Goal: Task Accomplishment & Management: Complete application form

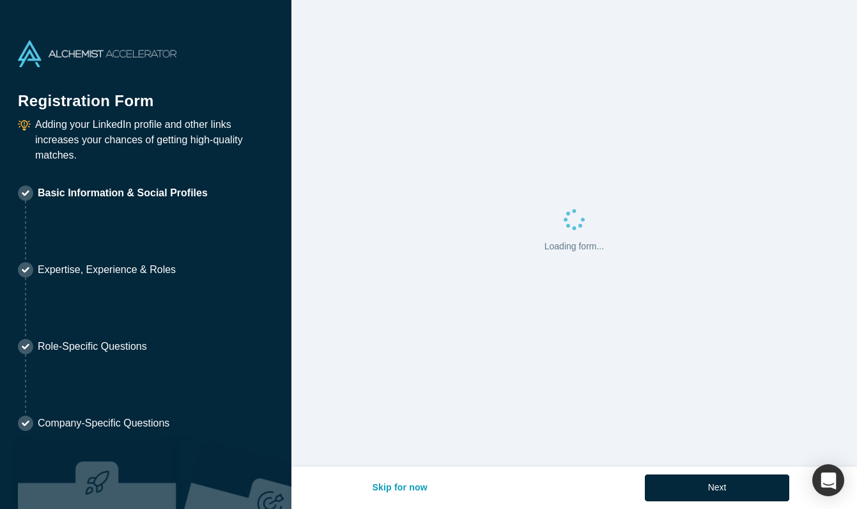
select select "US"
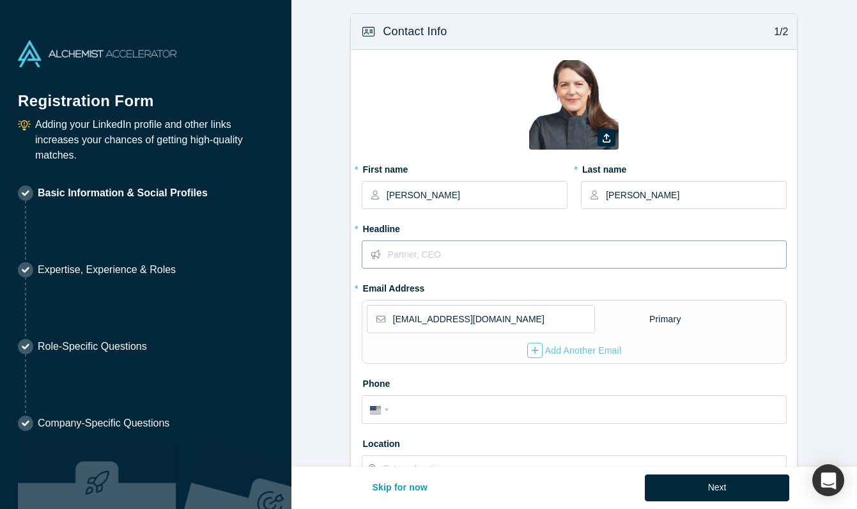
click at [520, 260] on input "text" at bounding box center [587, 254] width 398 height 27
click at [536, 349] on icon "button" at bounding box center [535, 350] width 8 height 9
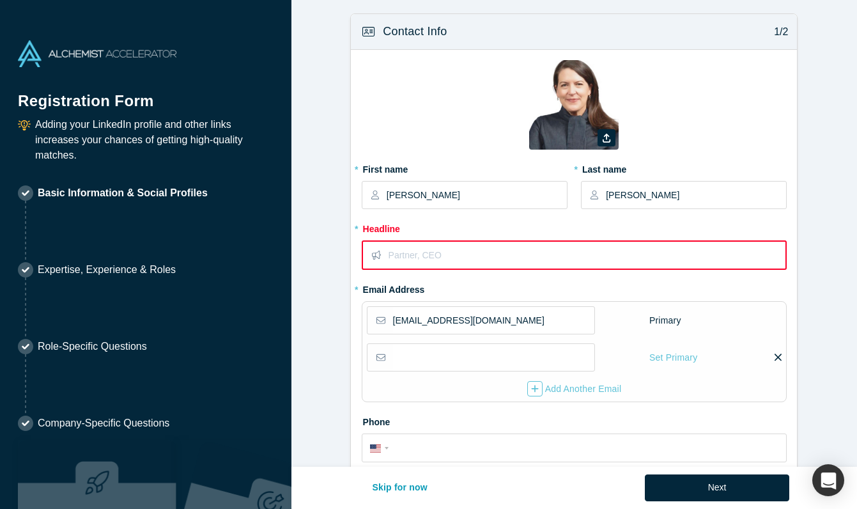
click at [453, 258] on input "text" at bounding box center [587, 255] width 397 height 27
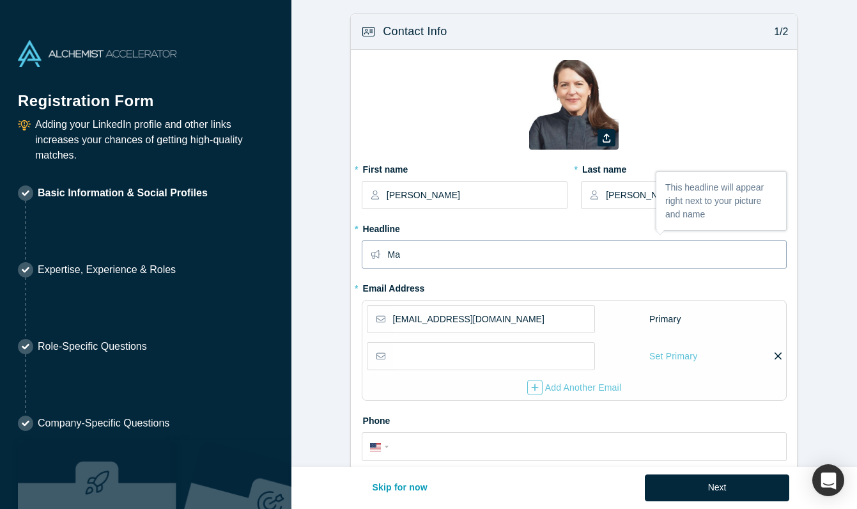
type input "M"
click at [537, 256] on input "Communications and Brand Leader" at bounding box center [587, 254] width 398 height 27
type input "Communications and Brand Leader"
click at [485, 358] on input "email" at bounding box center [493, 356] width 201 height 27
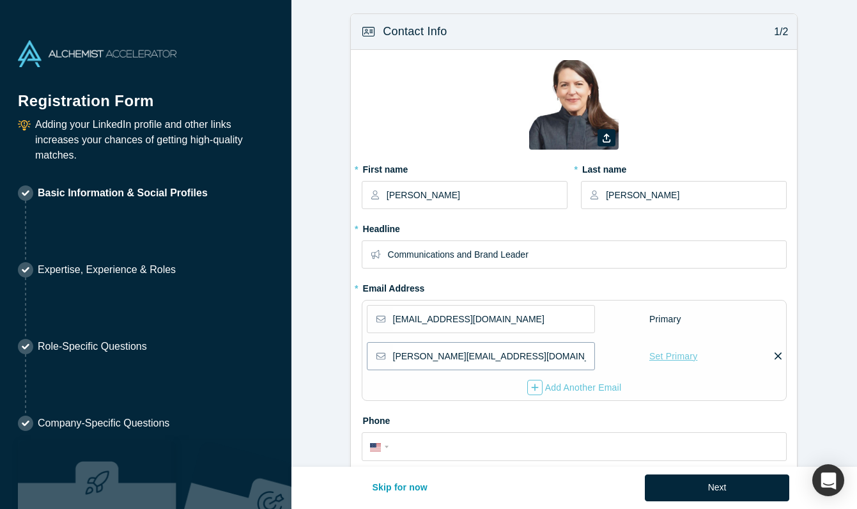
type input "[PERSON_NAME][EMAIL_ADDRESS][DOMAIN_NAME]"
click at [670, 355] on div "Set Primary" at bounding box center [673, 356] width 49 height 22
click at [0, 0] on input "Set Primary" at bounding box center [0, 0] width 0 height 0
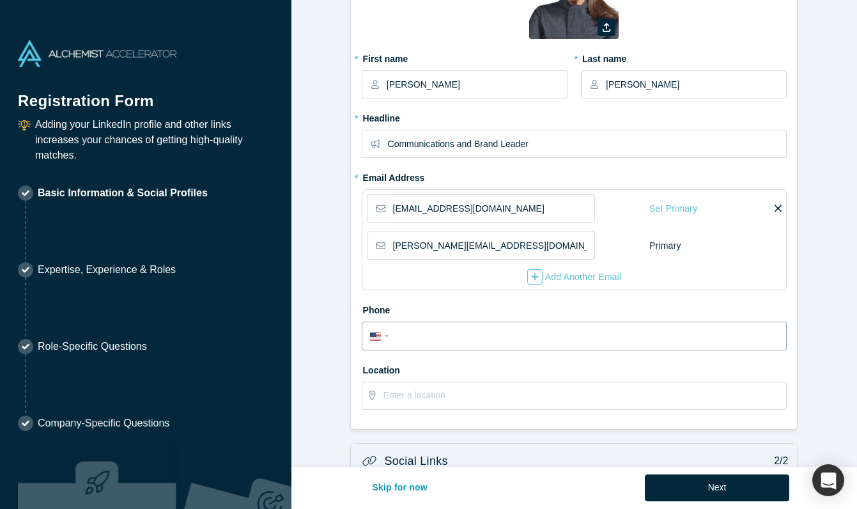
scroll to position [124, 0]
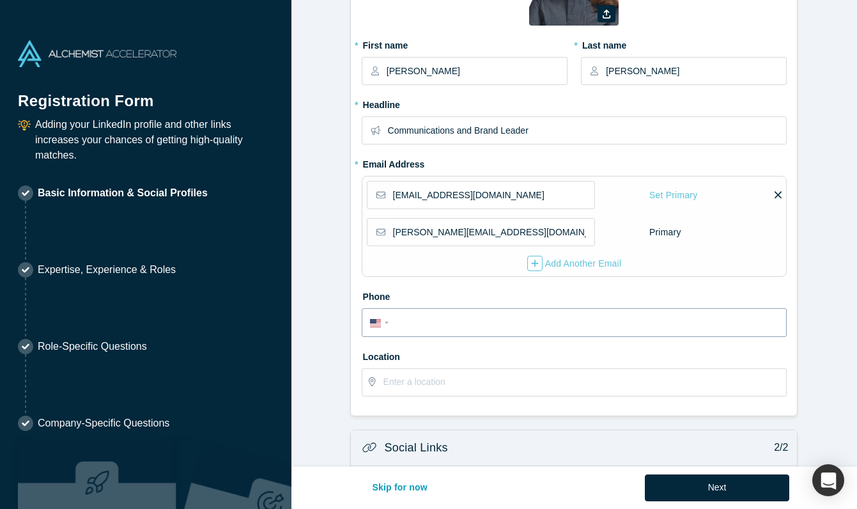
click at [472, 323] on input "tel" at bounding box center [586, 323] width 386 height 19
type input "[PHONE_NUMBER]"
click at [464, 387] on input "text" at bounding box center [585, 382] width 403 height 27
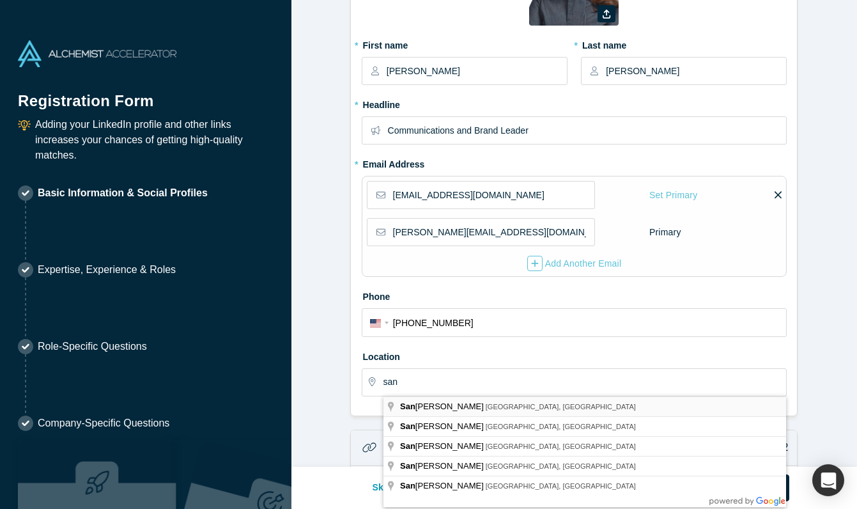
type input "[GEOGRAPHIC_DATA], [GEOGRAPHIC_DATA], [GEOGRAPHIC_DATA]"
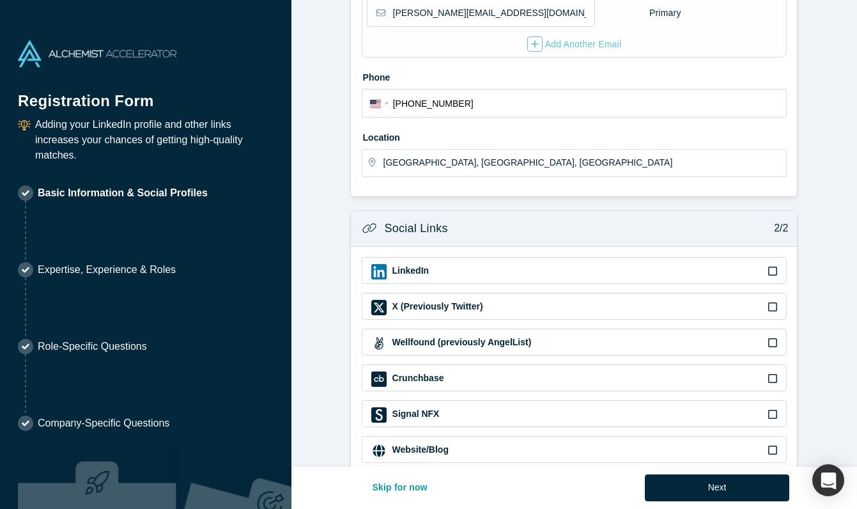
scroll to position [353, 0]
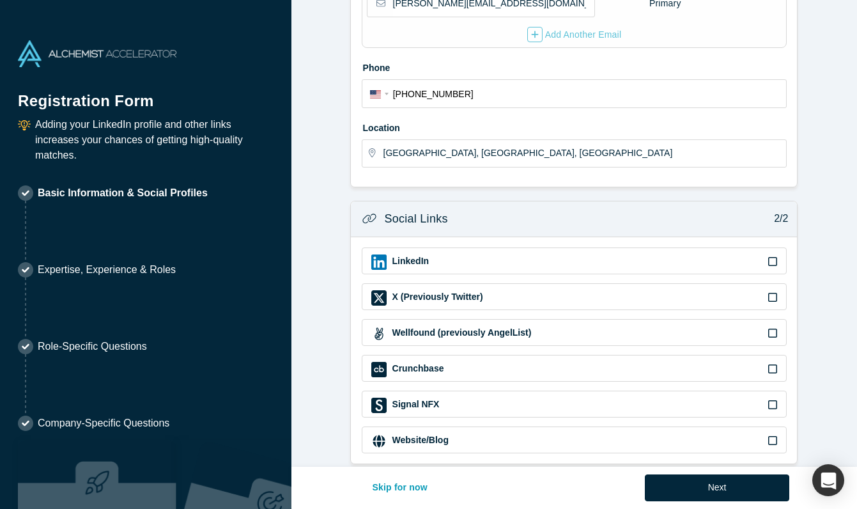
click at [779, 263] on div "LinkedIn" at bounding box center [575, 260] width 426 height 27
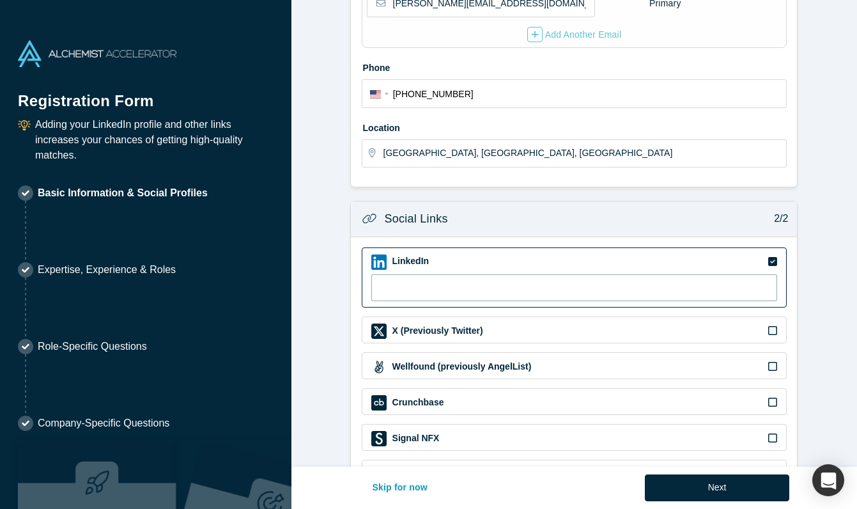
click at [408, 287] on input at bounding box center [574, 287] width 407 height 27
paste input "[URL][DOMAIN_NAME]"
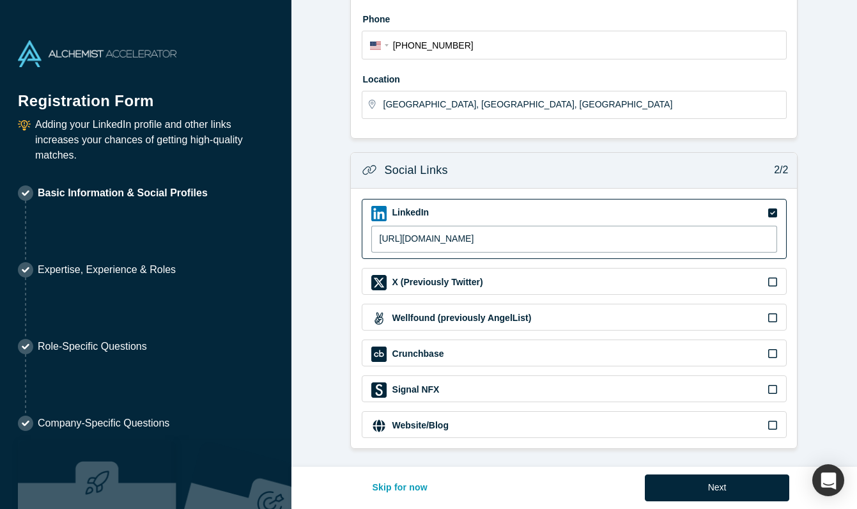
type input "[URL][DOMAIN_NAME]"
click at [701, 428] on div "Website/Blog" at bounding box center [574, 425] width 407 height 15
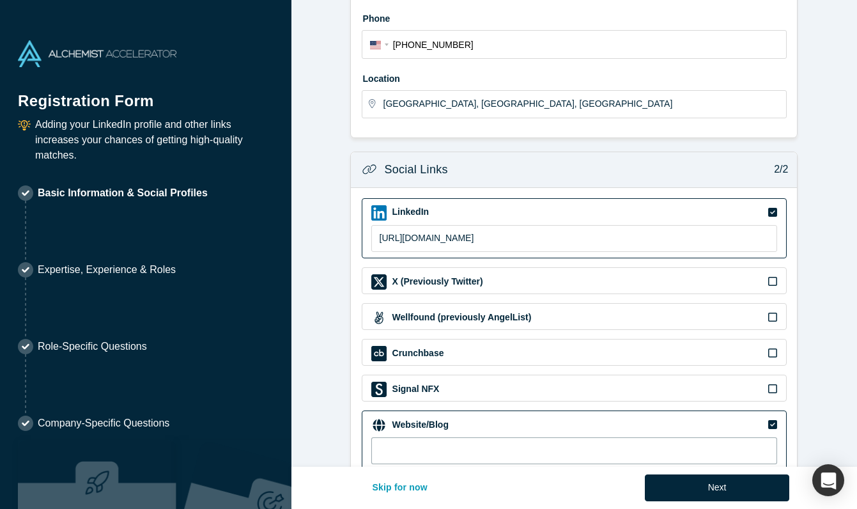
click at [469, 456] on input at bounding box center [574, 450] width 407 height 27
paste input "[URL][DOMAIN_NAME]"
type input "[URL][DOMAIN_NAME]"
click at [715, 492] on button "Next" at bounding box center [717, 487] width 145 height 27
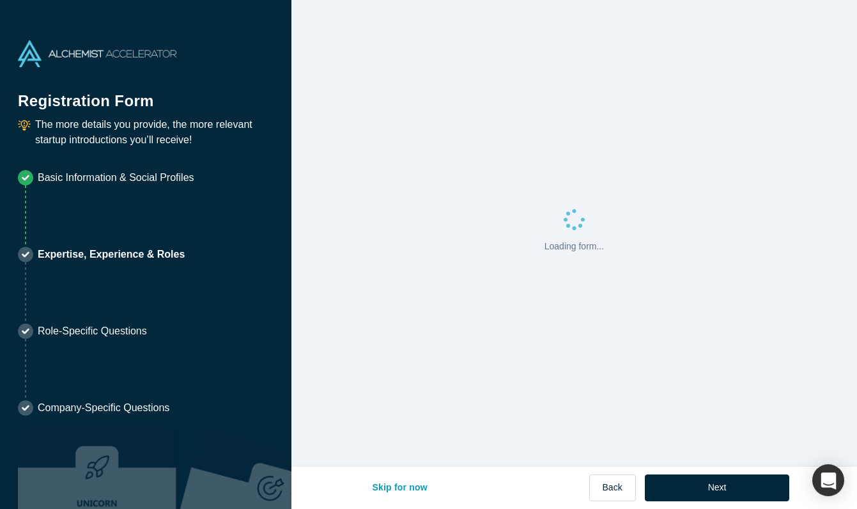
scroll to position [0, 0]
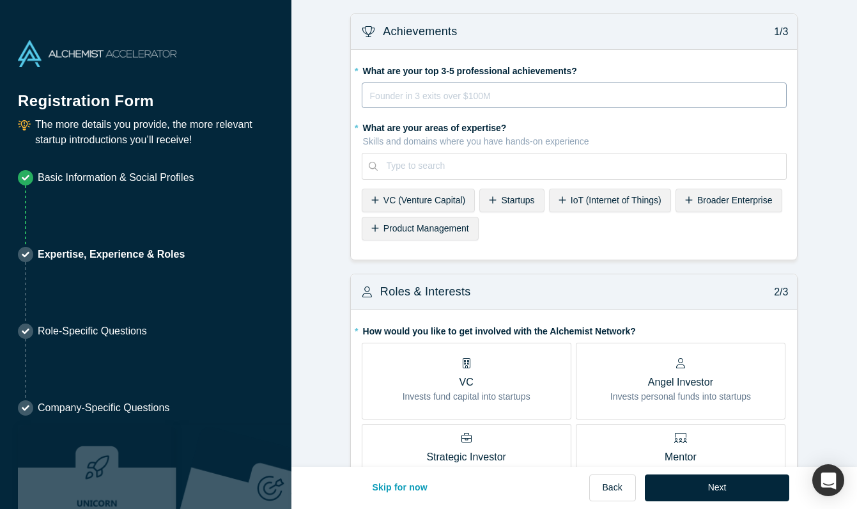
click at [592, 91] on div "rdw-editor" at bounding box center [575, 95] width 409 height 15
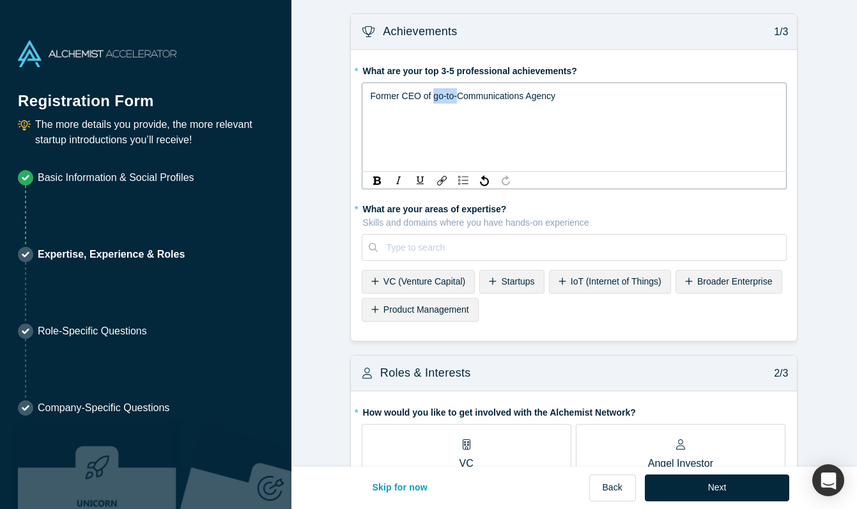
drag, startPoint x: 435, startPoint y: 96, endPoint x: 457, endPoint y: 98, distance: 22.5
click at [457, 98] on span "Former CEO of go-to-Communications Agency" at bounding box center [463, 96] width 185 height 10
click at [619, 97] on div "Former CEO of top Tech Communications Agency" at bounding box center [575, 95] width 409 height 15
click at [589, 240] on div "* What are your areas of expertise? Skills and domains where you have hands-on …" at bounding box center [575, 262] width 426 height 128
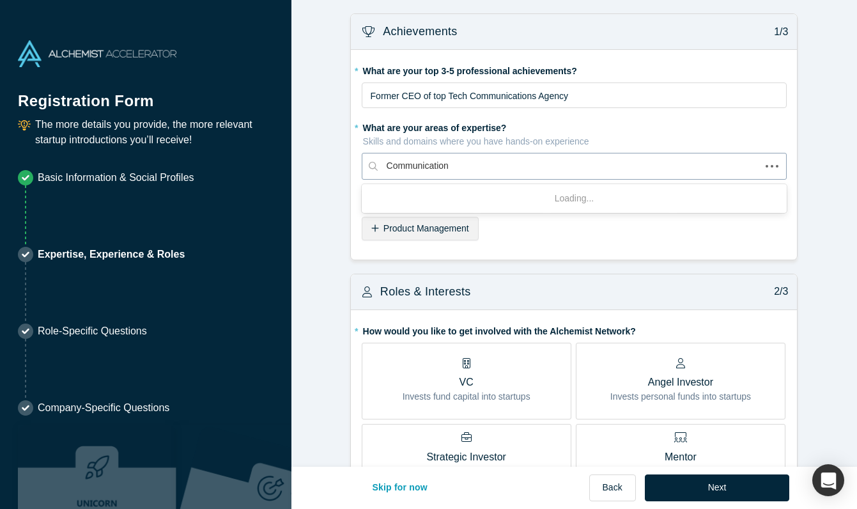
type input "Communications"
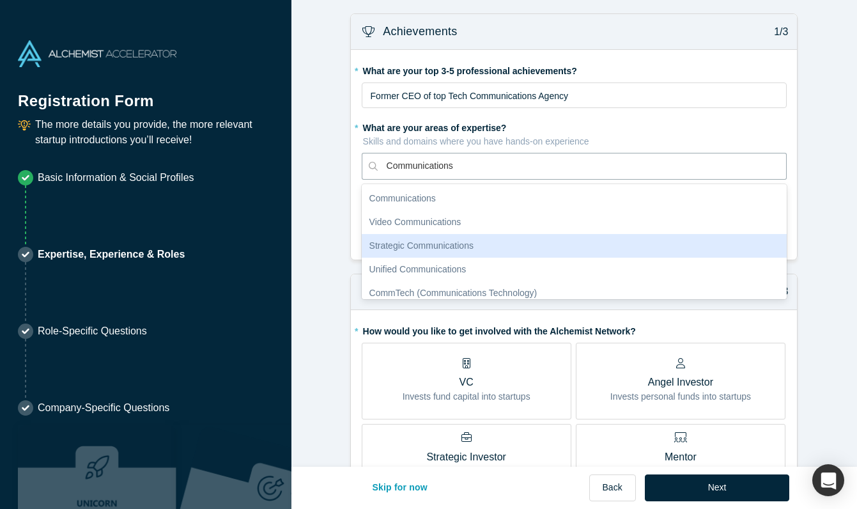
click at [508, 239] on div "Strategic Communications" at bounding box center [575, 246] width 426 height 24
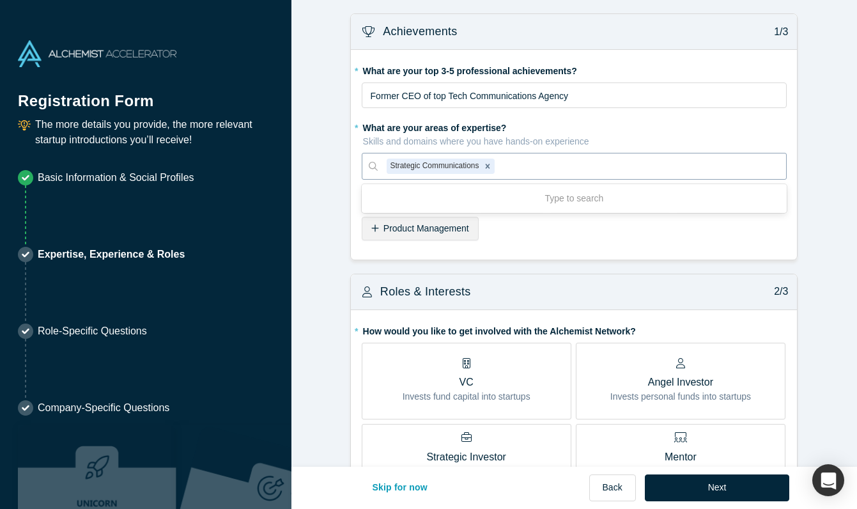
click at [535, 165] on div at bounding box center [637, 166] width 280 height 16
type input "M"
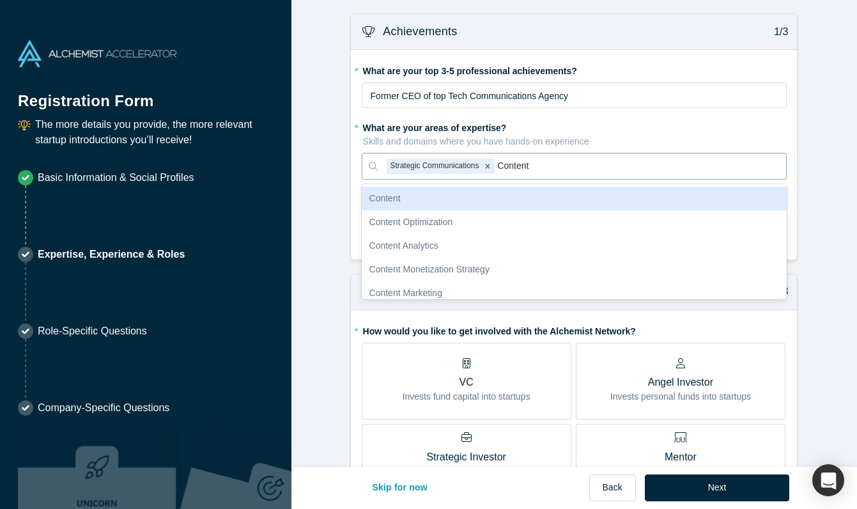
type input "Content"
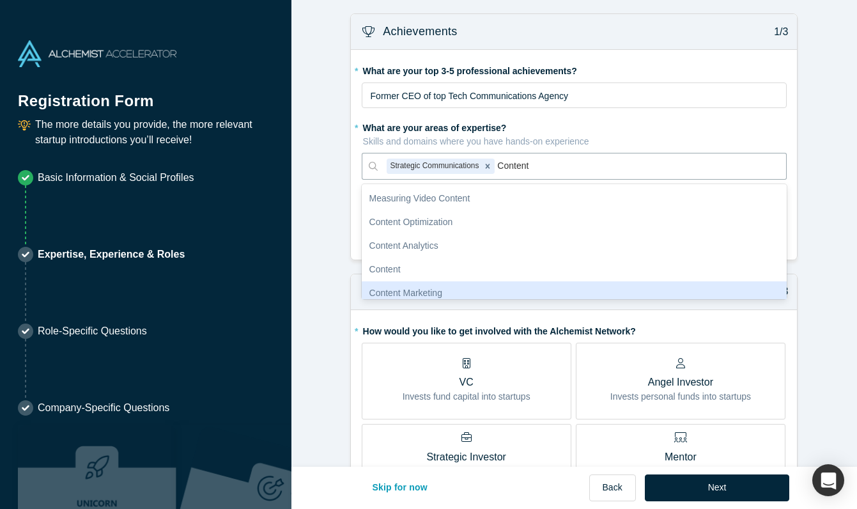
click at [472, 285] on div "Content Marketing" at bounding box center [575, 293] width 426 height 24
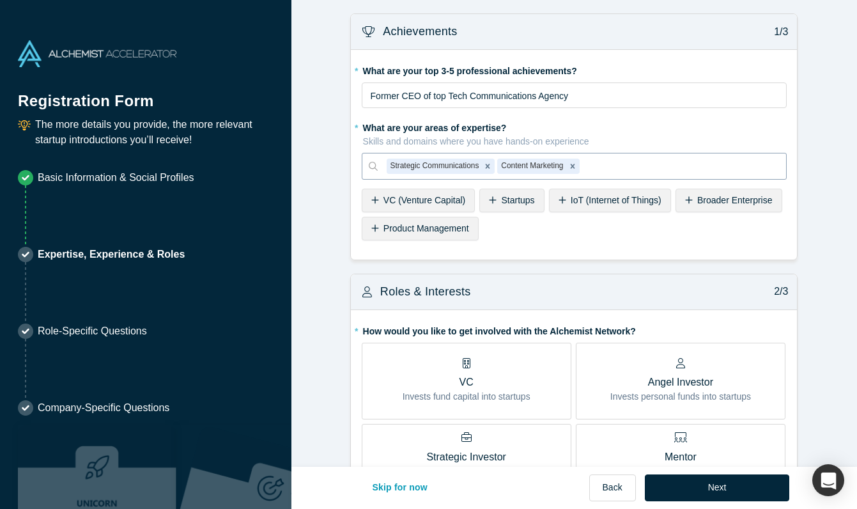
click at [598, 165] on div at bounding box center [680, 166] width 196 height 16
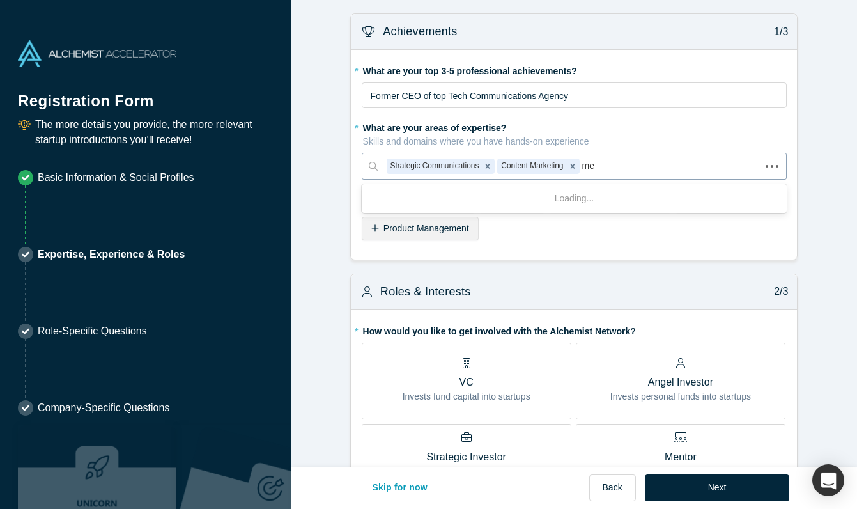
type input "m"
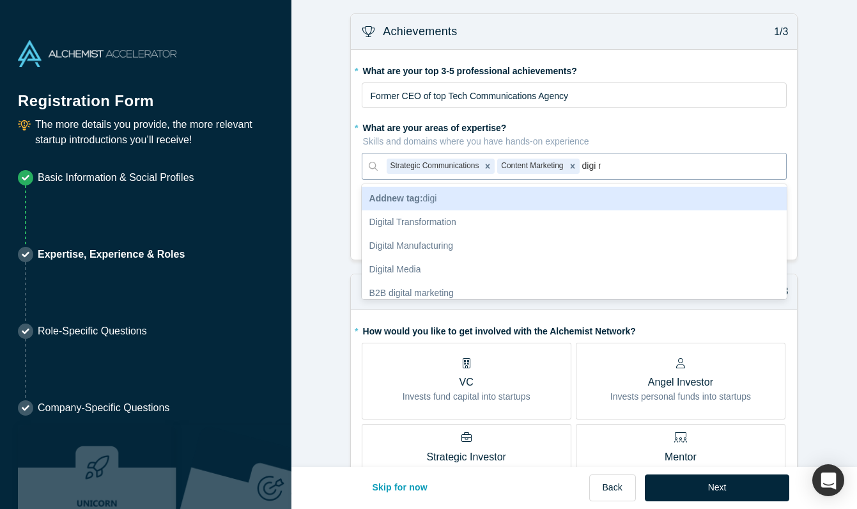
type input "digi ma"
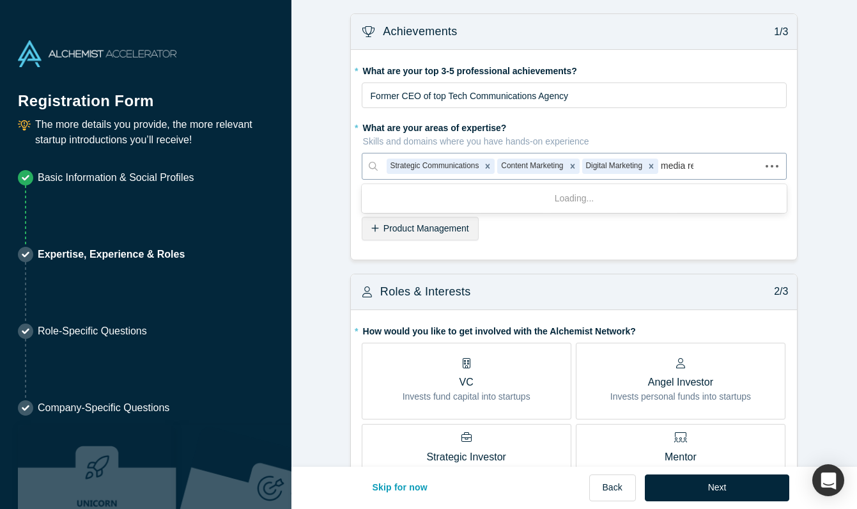
type input "media rel"
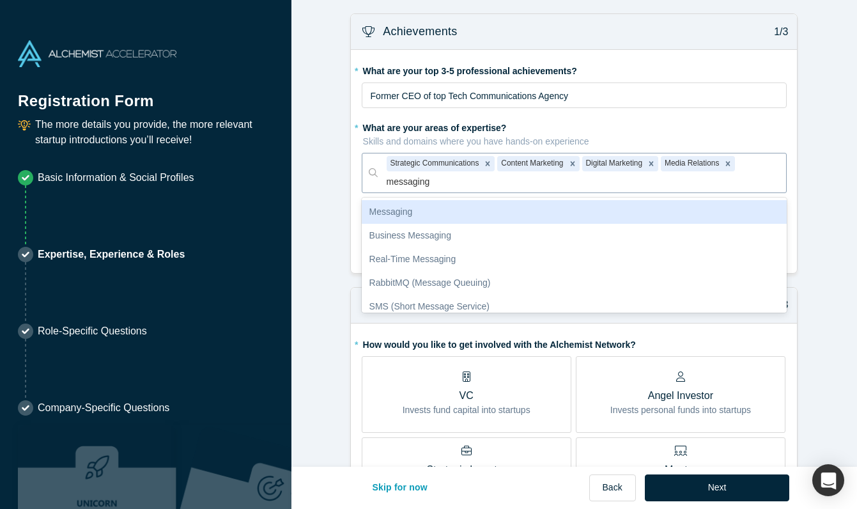
type input "messaging"
click at [430, 214] on div "Messaging" at bounding box center [575, 212] width 426 height 24
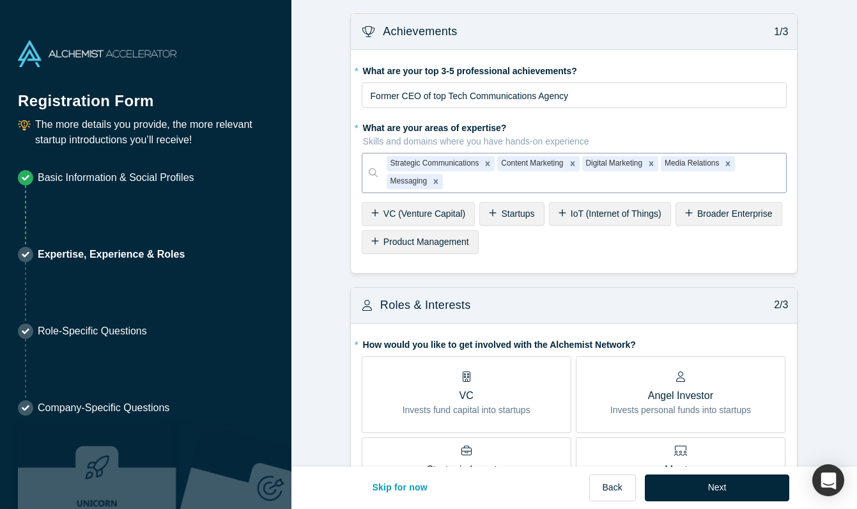
click at [487, 180] on div at bounding box center [612, 182] width 332 height 16
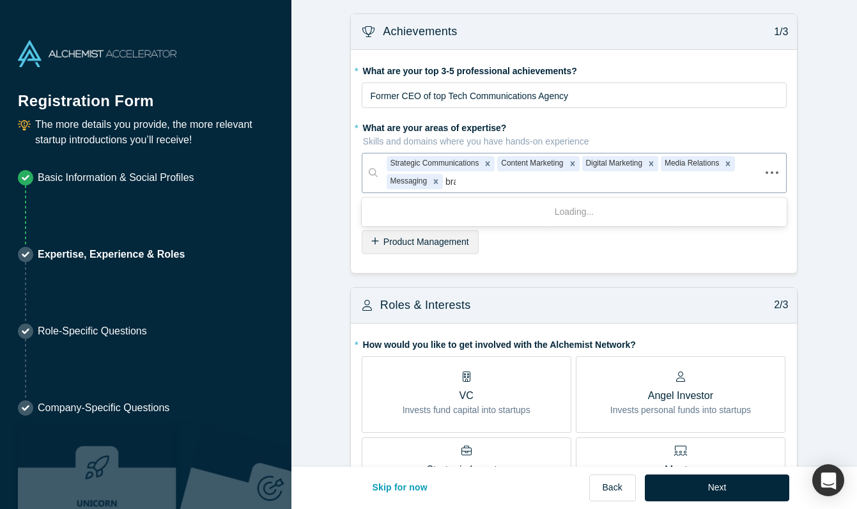
type input "brand"
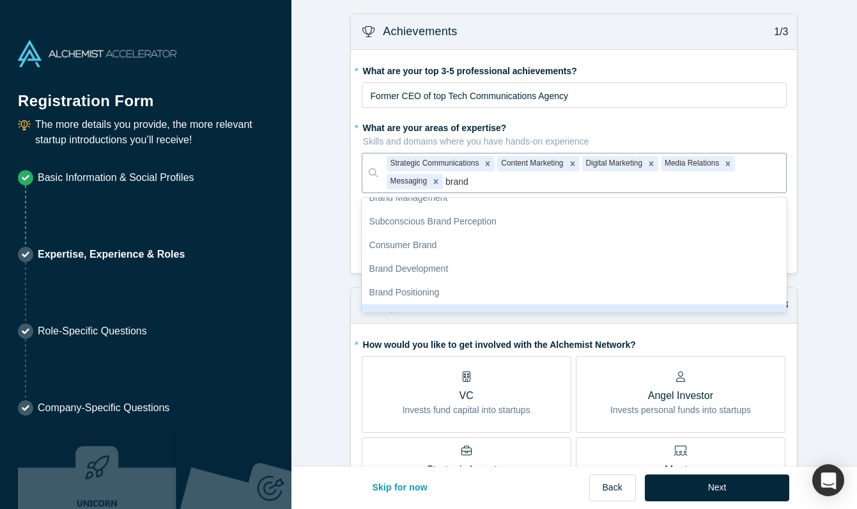
scroll to position [61, 0]
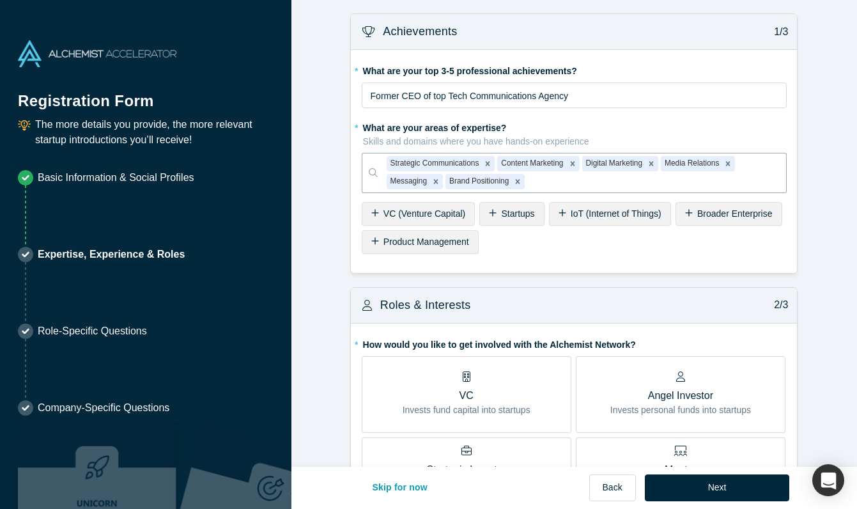
click at [494, 213] on icon at bounding box center [493, 213] width 7 height 7
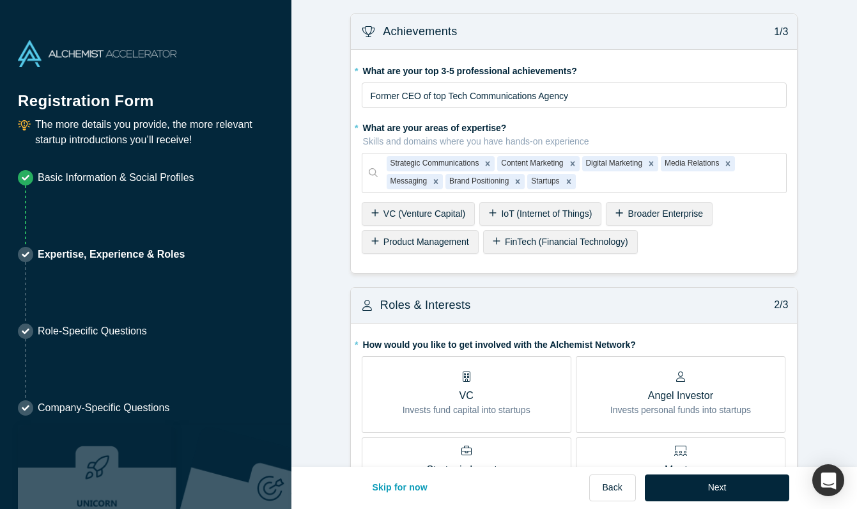
click at [375, 212] on icon at bounding box center [374, 213] width 7 height 7
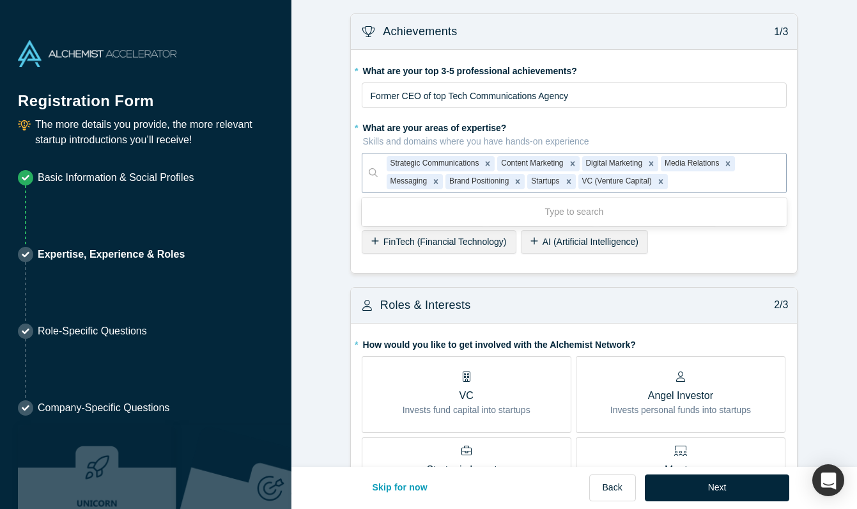
click at [703, 180] on div at bounding box center [724, 182] width 107 height 16
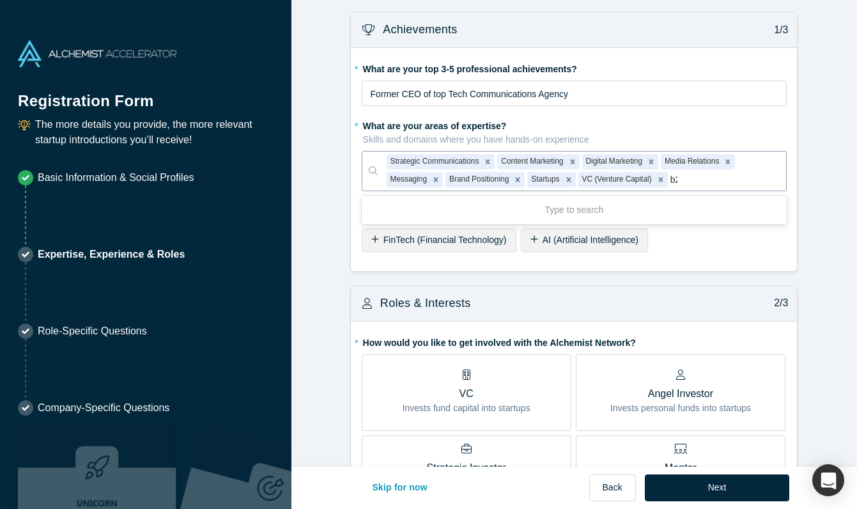
type input "b2b"
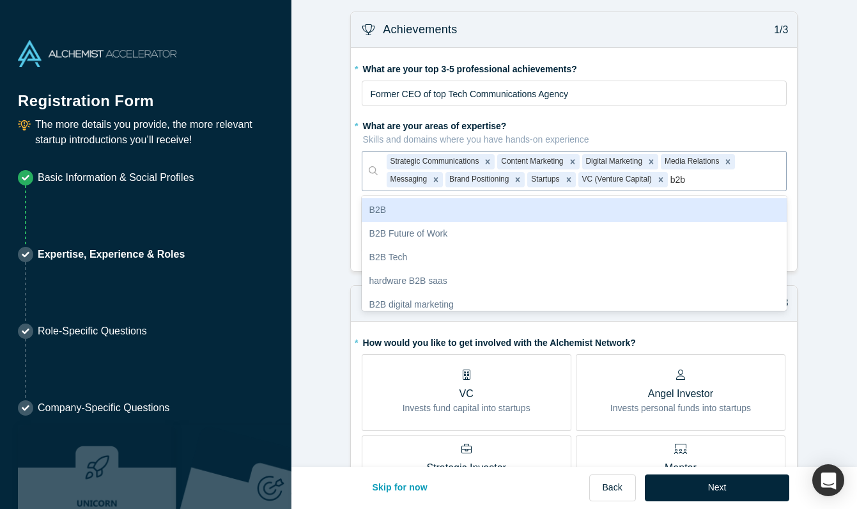
scroll to position [1, 0]
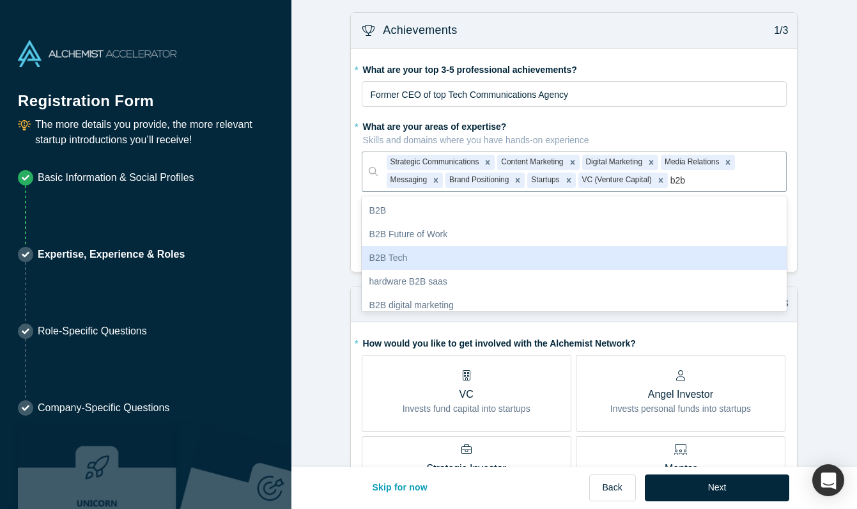
click at [393, 256] on div "B2B Tech" at bounding box center [575, 258] width 426 height 24
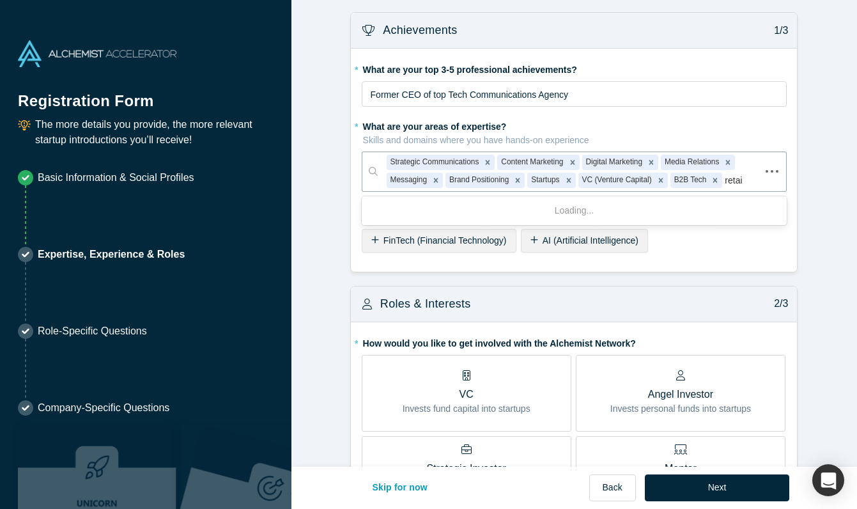
type input "retail"
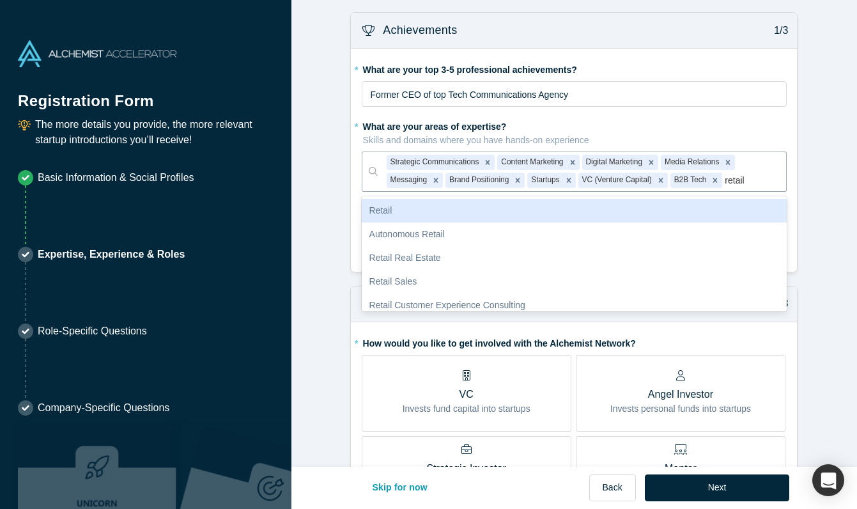
click at [388, 214] on div "Retail" at bounding box center [575, 211] width 426 height 24
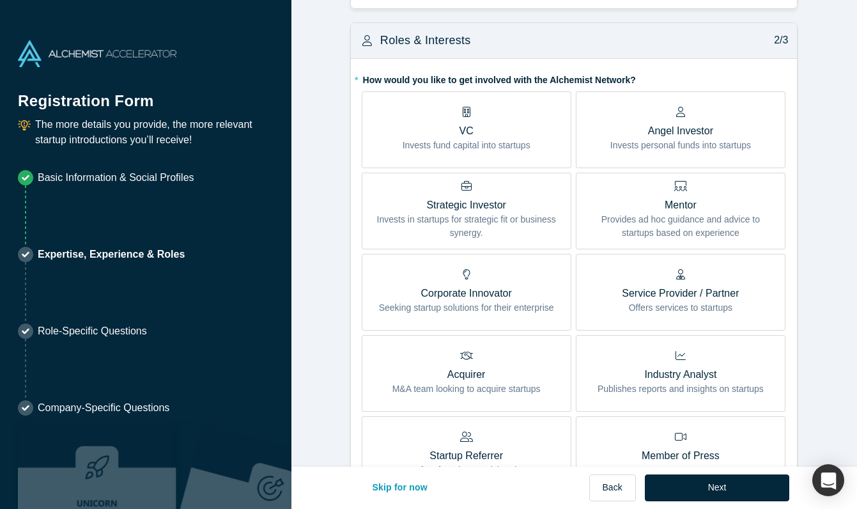
scroll to position [265, 0]
click at [682, 206] on p "Mentor" at bounding box center [681, 204] width 191 height 15
click at [0, 0] on input "Mentor Provides ad hoc guidance and advice to startups based on experience" at bounding box center [0, 0] width 0 height 0
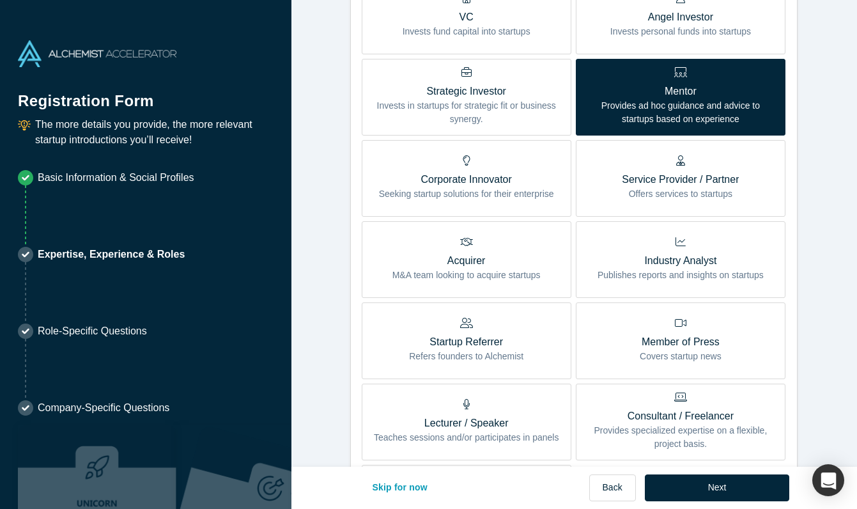
scroll to position [381, 0]
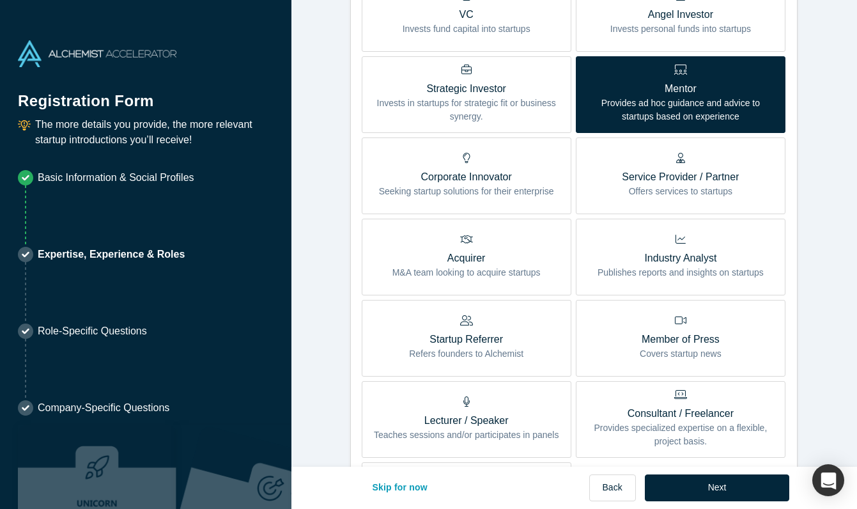
click at [695, 177] on p "Service Provider / Partner" at bounding box center [680, 176] width 117 height 15
click at [0, 0] on input "Service Provider / Partner Offers services to startups" at bounding box center [0, 0] width 0 height 0
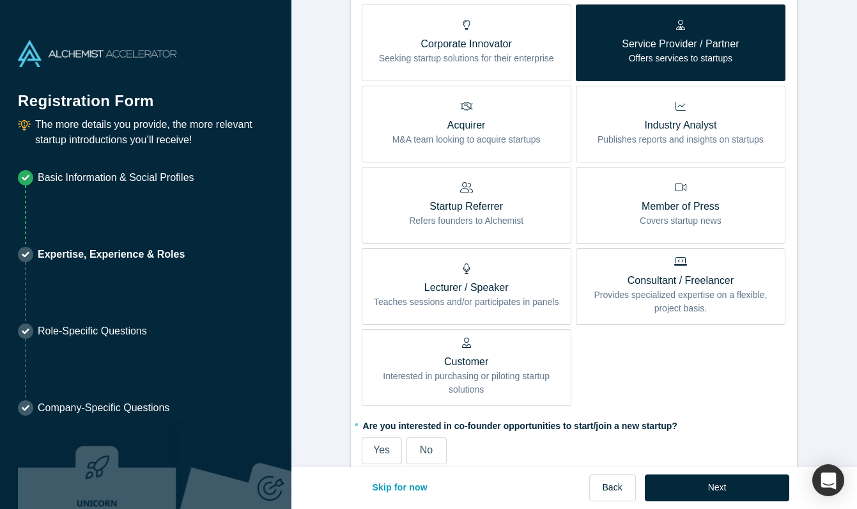
scroll to position [515, 0]
click at [699, 289] on p "Provides specialized expertise on a flexible, project basis." at bounding box center [681, 301] width 191 height 27
click at [0, 0] on input "Consultant / Freelancer Provides specialized expertise on a flexible, project b…" at bounding box center [0, 0] width 0 height 0
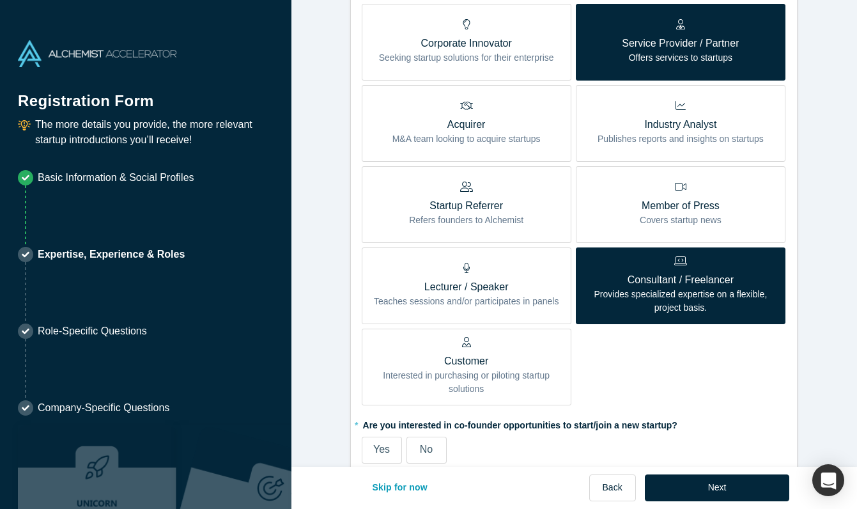
click at [712, 33] on div "Service Provider / Partner Offers services to startups" at bounding box center [680, 41] width 117 height 45
click at [0, 0] on input "Service Provider / Partner Offers services to startups" at bounding box center [0, 0] width 0 height 0
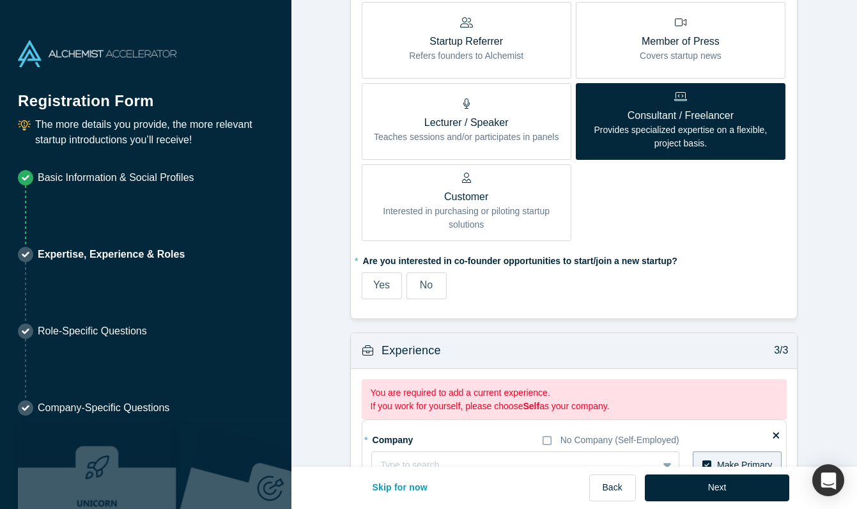
scroll to position [690, 0]
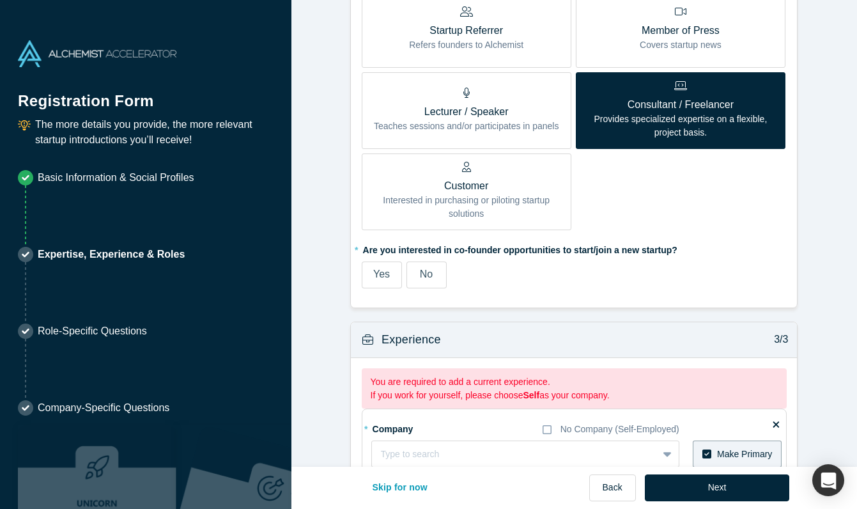
click at [432, 273] on span "No" at bounding box center [426, 274] width 13 height 11
click at [0, 0] on input "No" at bounding box center [0, 0] width 0 height 0
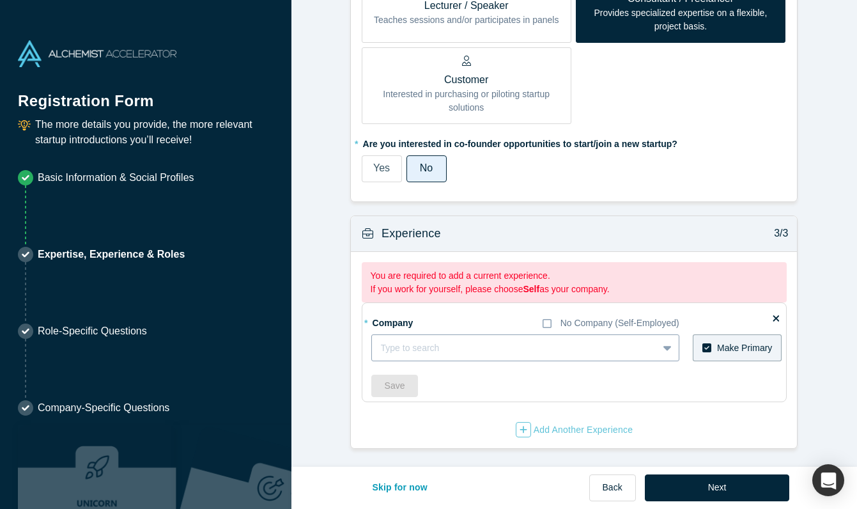
click at [526, 350] on div at bounding box center [515, 348] width 268 height 16
type input "Fuse Strategy Group"
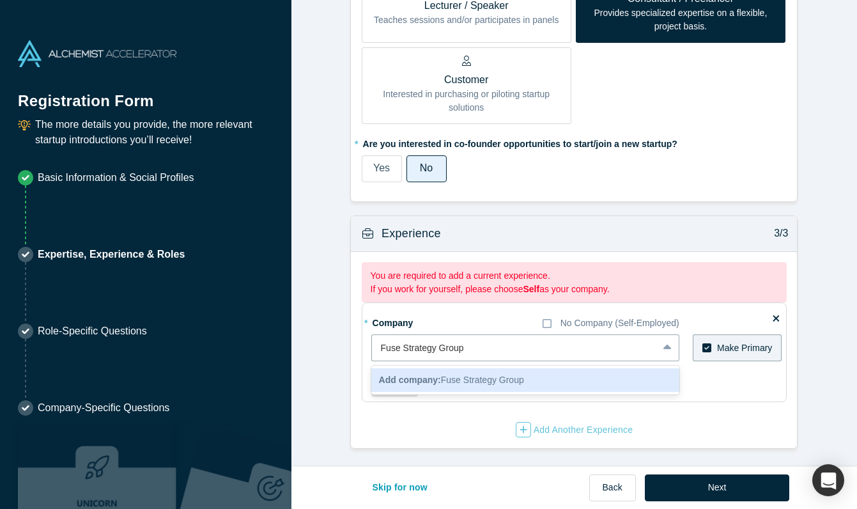
click at [540, 371] on div "Add company: Fuse Strategy Group" at bounding box center [525, 380] width 308 height 24
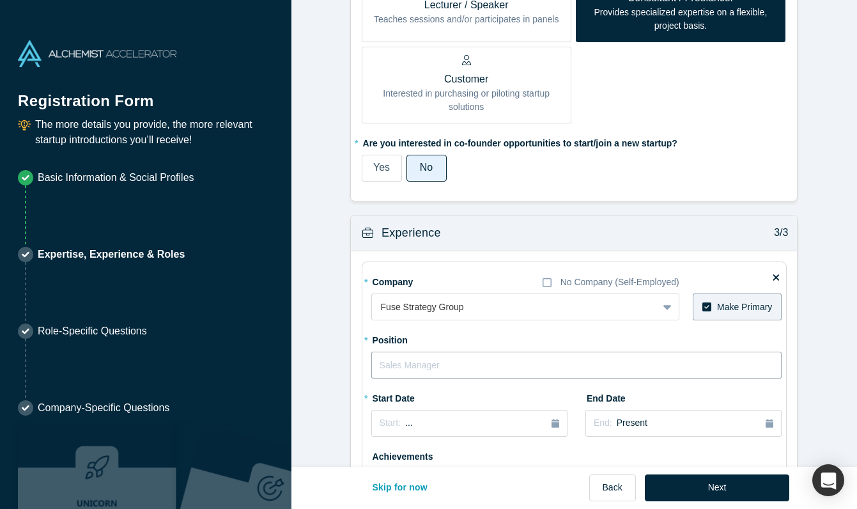
click at [579, 361] on input "text" at bounding box center [576, 365] width 411 height 27
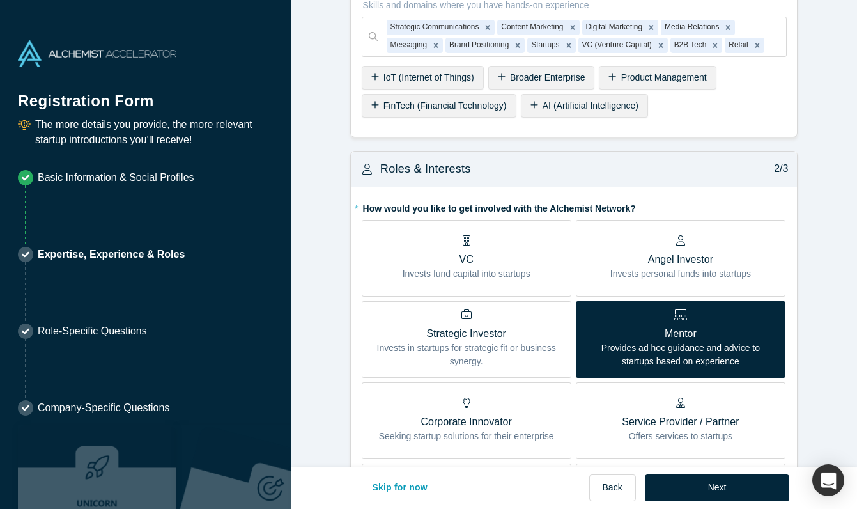
scroll to position [0, 0]
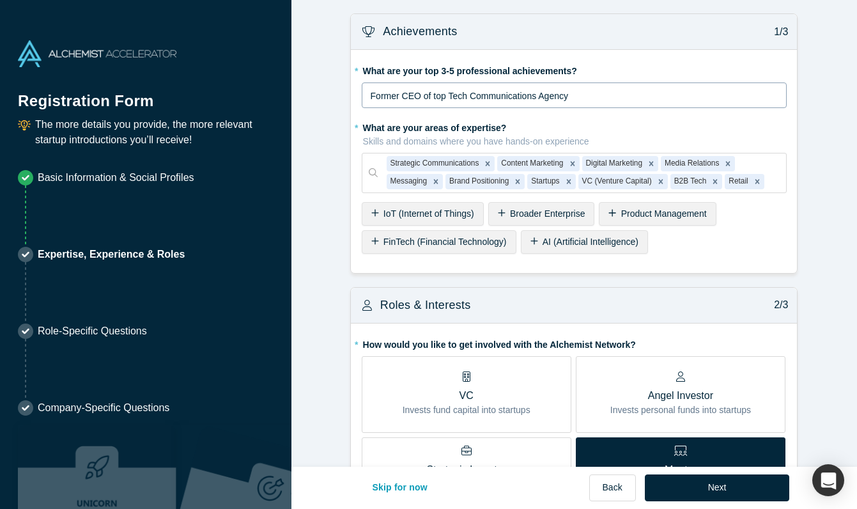
type input "Founding Partner"
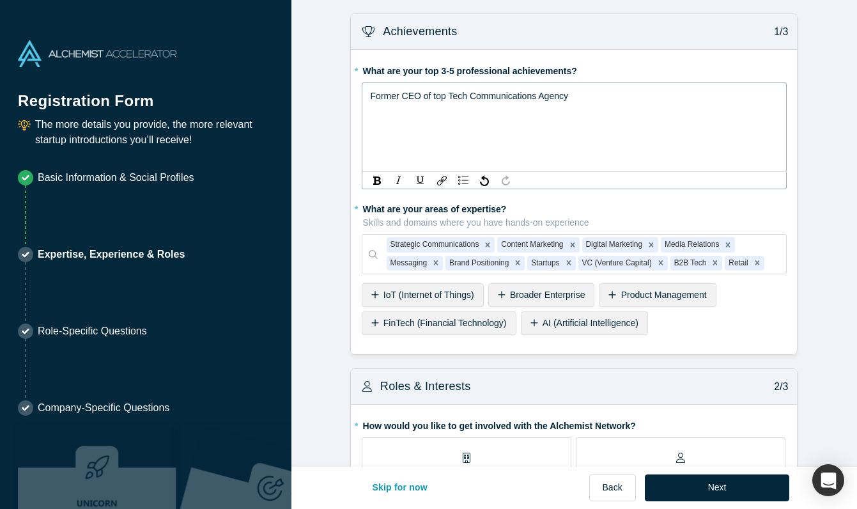
click at [612, 95] on div "Former CEO of top Tech Communications Agency" at bounding box center [575, 95] width 409 height 15
click at [394, 129] on span "Lead Communications for a major Multinational company" at bounding box center [484, 126] width 226 height 10
click at [462, 125] on span "Lead communications for a major Multinational company" at bounding box center [483, 126] width 224 height 10
click at [508, 130] on span "Lead communications for a major Multinational company" at bounding box center [483, 126] width 224 height 10
click at [561, 127] on span "Lead communications for a major multinational company" at bounding box center [483, 126] width 224 height 10
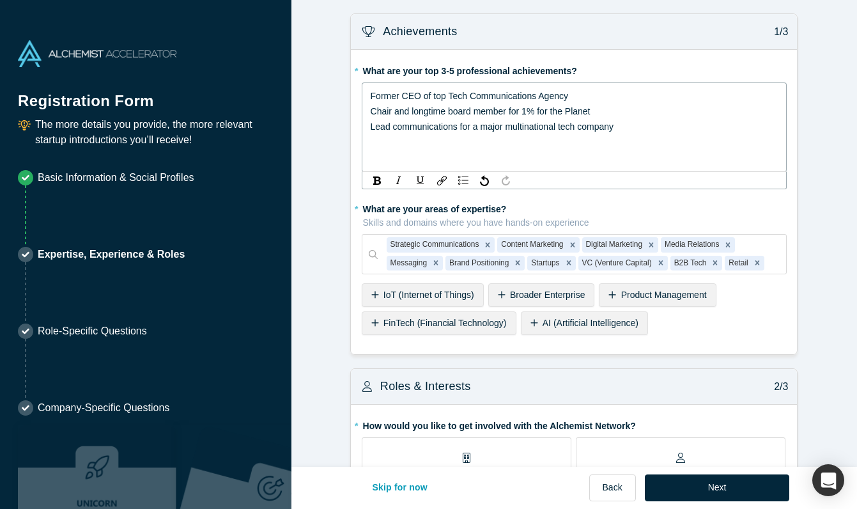
scroll to position [1, 0]
click at [393, 127] on span "Lead communications for a major multinational tech company" at bounding box center [493, 126] width 244 height 10
drag, startPoint x: 397, startPoint y: 126, endPoint x: 344, endPoint y: 131, distance: 53.3
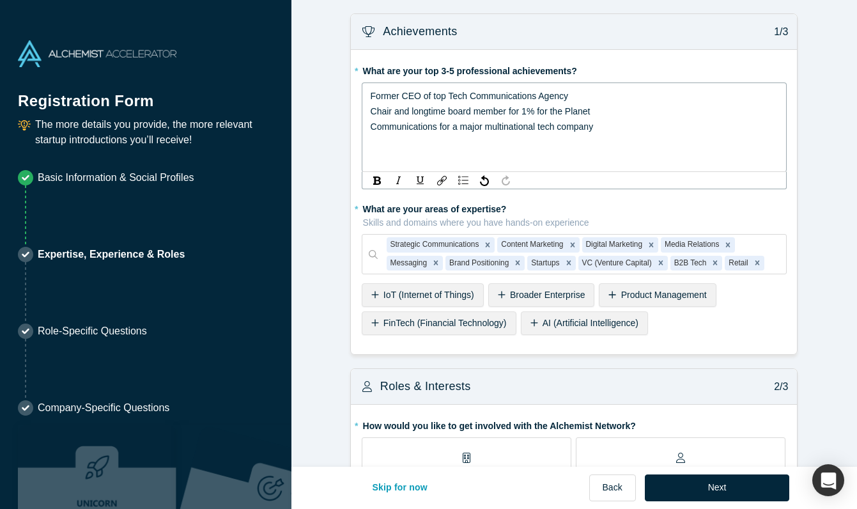
click at [441, 126] on span "Communications for a major multinational tech company" at bounding box center [482, 126] width 223 height 10
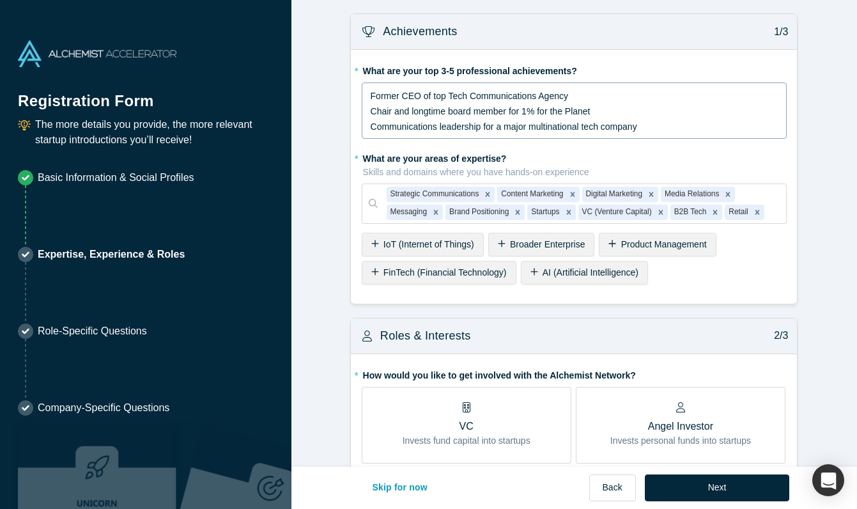
click at [571, 139] on div "Former CEO of top Tech Communications Agency Chair and longtime board member fo…" at bounding box center [575, 110] width 426 height 56
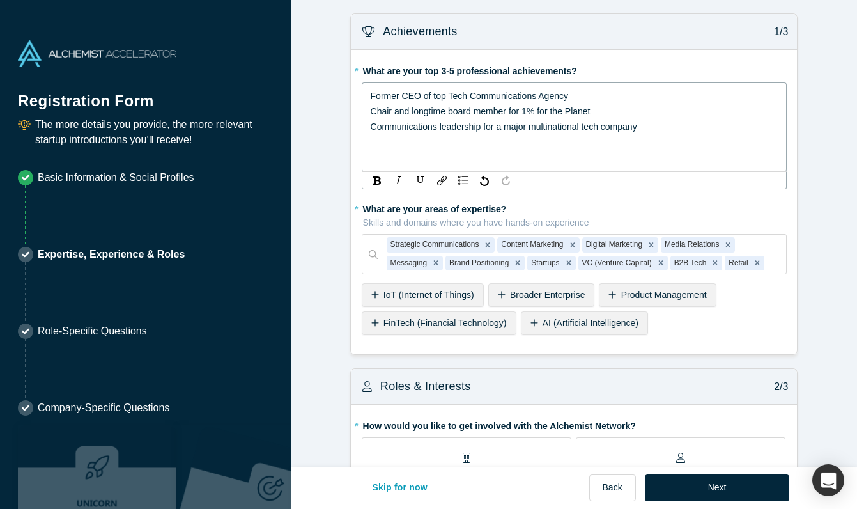
click at [647, 127] on div "Communications leadership for a major multinational tech company" at bounding box center [575, 126] width 409 height 15
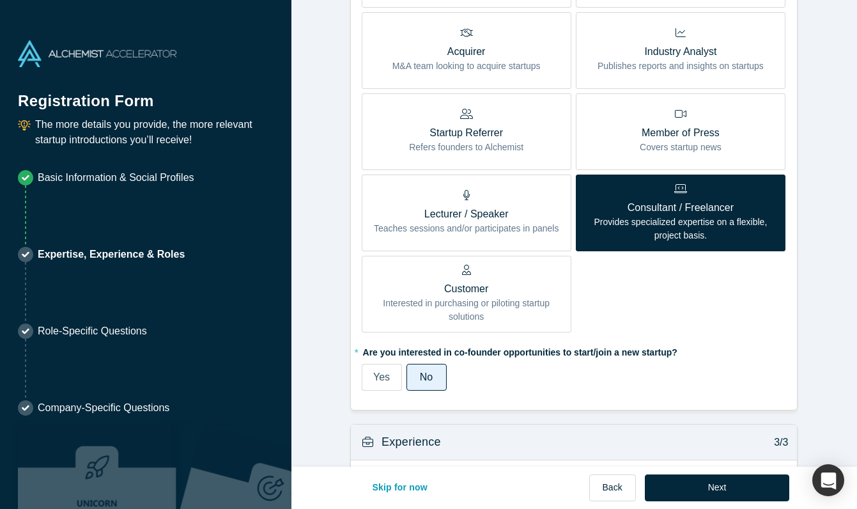
scroll to position [678, 0]
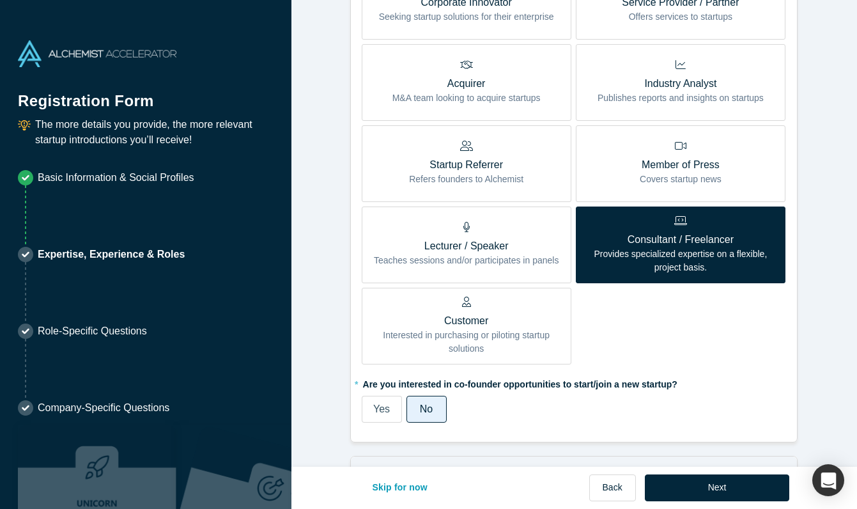
click at [481, 238] on p "Lecturer / Speaker" at bounding box center [466, 245] width 185 height 15
click at [0, 0] on input "Lecturer / Speaker Teaches sessions and/or participates in panels" at bounding box center [0, 0] width 0 height 0
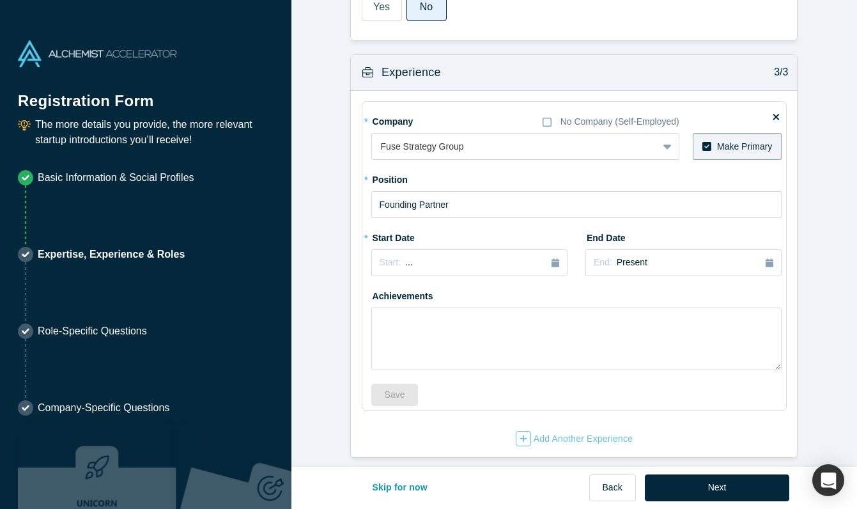
scroll to position [997, 0]
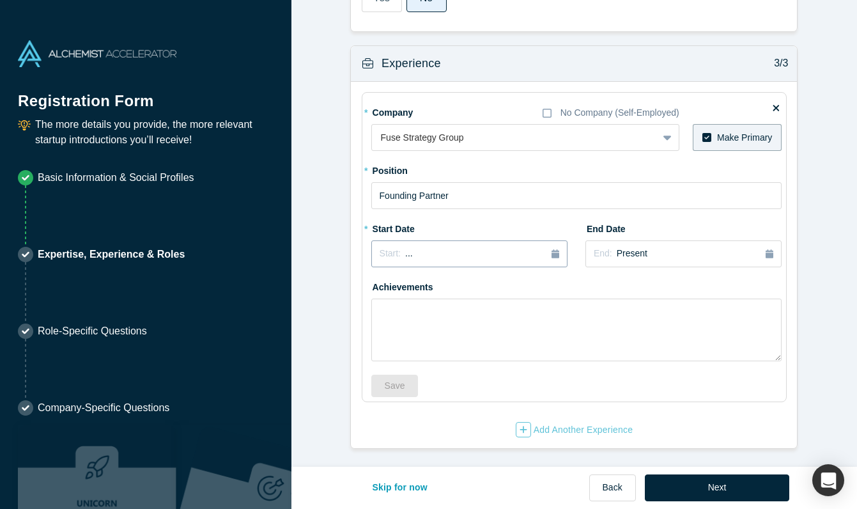
click at [504, 256] on div "Start: ..." at bounding box center [470, 254] width 180 height 14
click at [442, 333] on div "May" at bounding box center [441, 331] width 41 height 13
click at [532, 252] on div "Start: [DATE]" at bounding box center [470, 253] width 180 height 13
click at [384, 285] on div "2025" at bounding box center [440, 290] width 139 height 27
click at [382, 289] on button "Previous Year" at bounding box center [376, 289] width 13 height 13
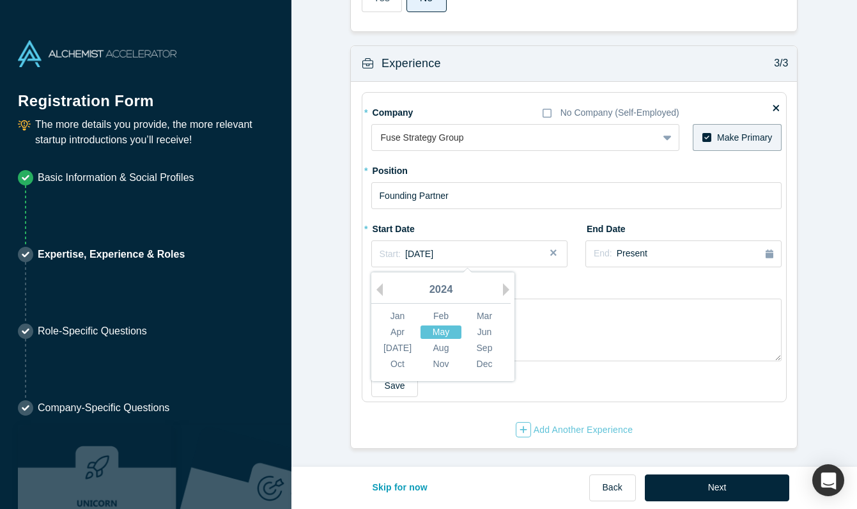
click at [448, 332] on div "May" at bounding box center [441, 331] width 41 height 13
click at [466, 252] on div "Start: [DATE]" at bounding box center [470, 253] width 180 height 13
click at [396, 329] on div "Apr" at bounding box center [397, 331] width 41 height 13
click at [433, 249] on span "[DATE]" at bounding box center [419, 254] width 28 height 10
click at [486, 334] on div "Jun" at bounding box center [484, 331] width 41 height 13
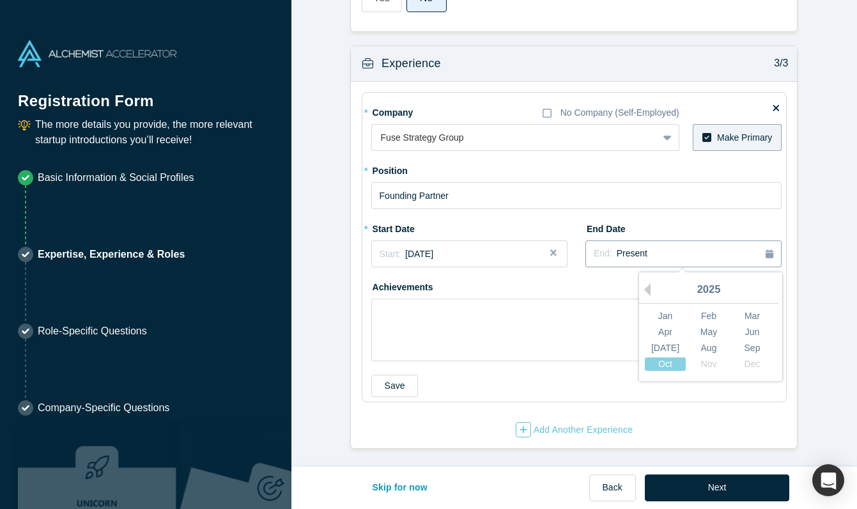
click at [635, 250] on span "Present" at bounding box center [632, 253] width 31 height 10
click at [588, 299] on textarea at bounding box center [576, 330] width 411 height 63
click at [535, 429] on div "Add Another Experience" at bounding box center [575, 429] width 118 height 15
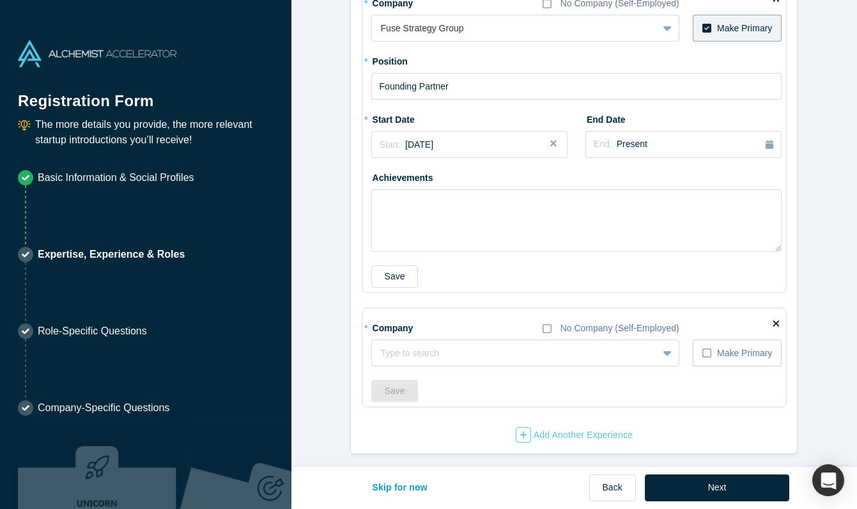
scroll to position [1111, 0]
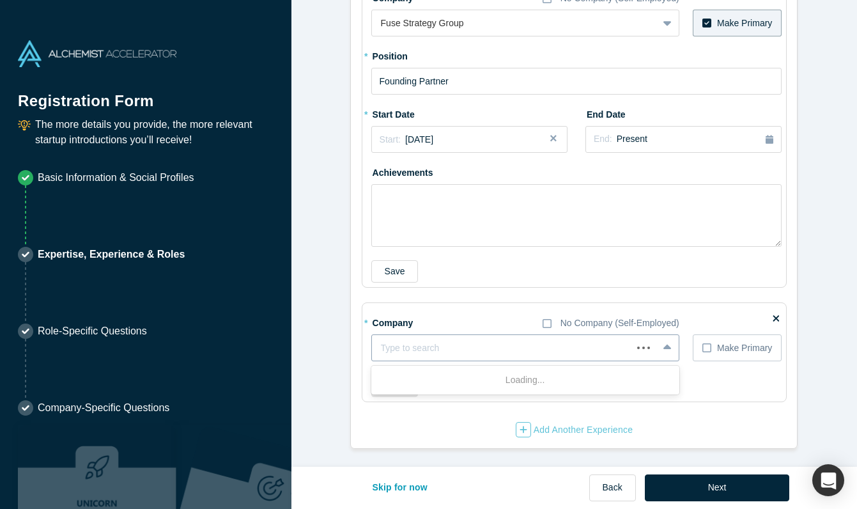
click at [538, 345] on div at bounding box center [502, 348] width 242 height 16
type input "Outcast"
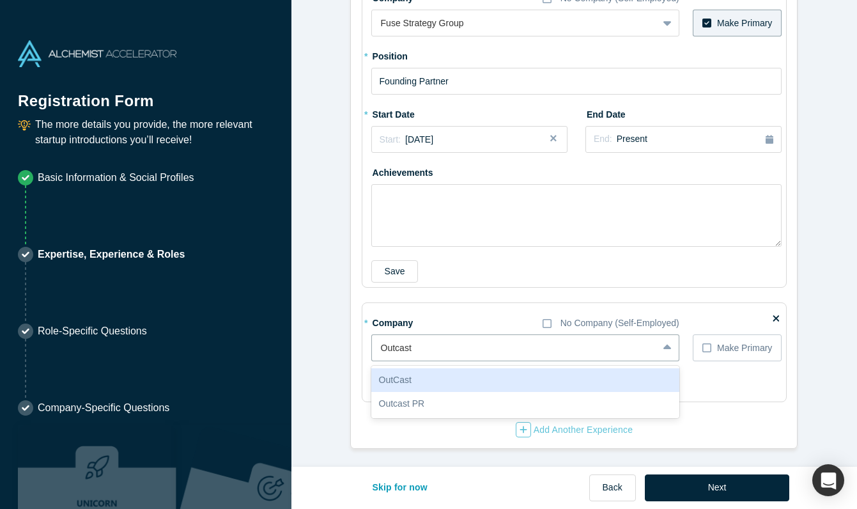
click at [505, 382] on div "OutCast" at bounding box center [525, 380] width 308 height 24
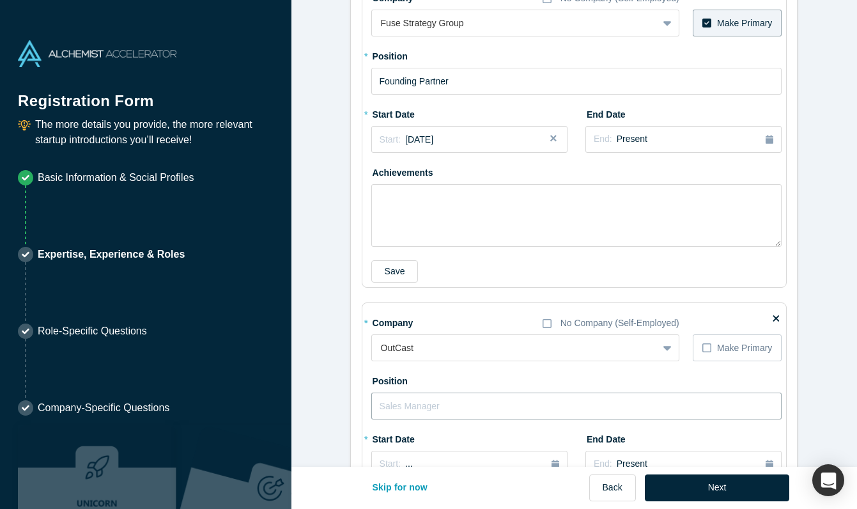
click at [444, 403] on input "text" at bounding box center [576, 406] width 411 height 27
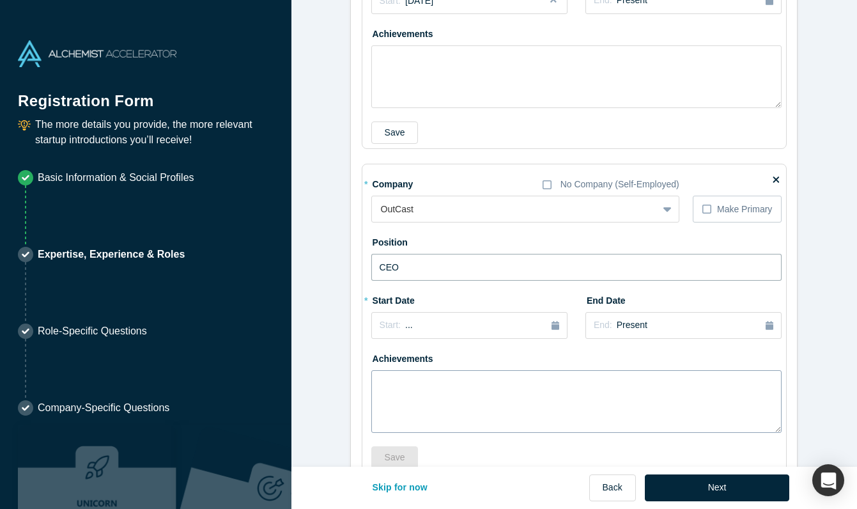
scroll to position [1259, 0]
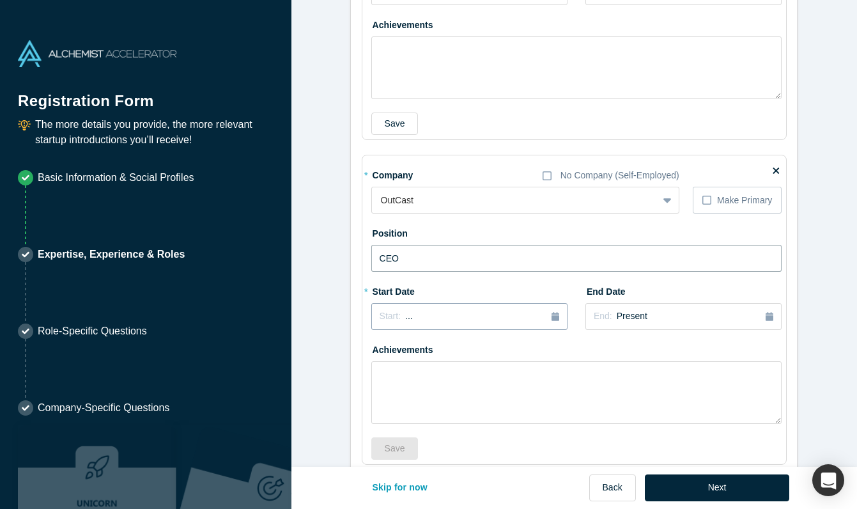
type input "CEO"
click at [553, 319] on icon "button" at bounding box center [556, 316] width 8 height 9
click at [384, 350] on div "2025" at bounding box center [440, 352] width 139 height 27
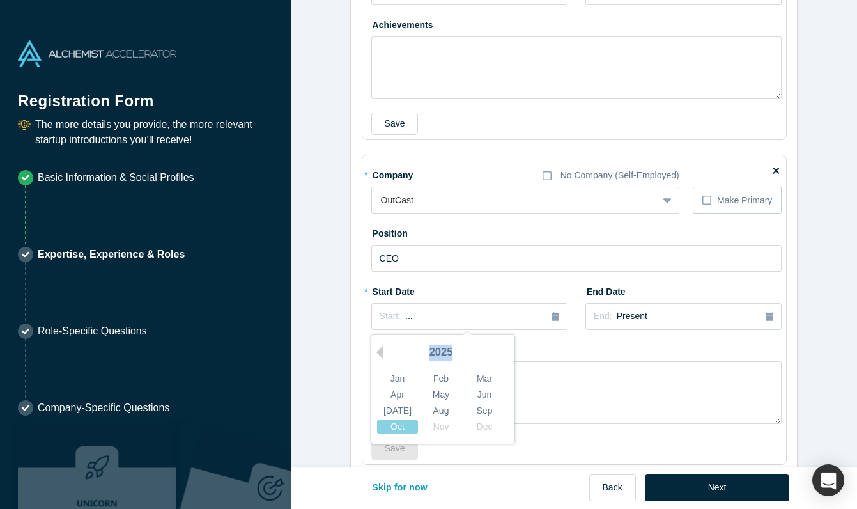
click at [384, 350] on div "2025" at bounding box center [440, 352] width 139 height 27
click at [383, 349] on div "2025" at bounding box center [440, 352] width 139 height 27
click at [430, 372] on div "Feb" at bounding box center [441, 378] width 41 height 13
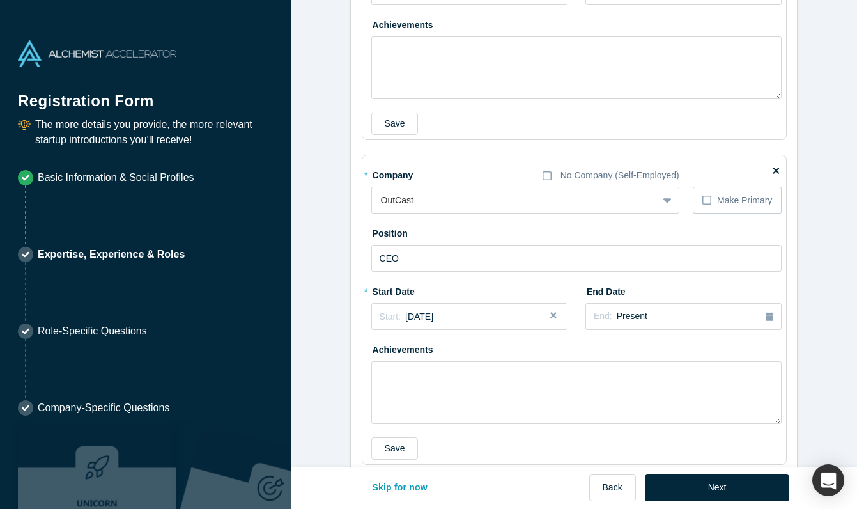
click at [452, 331] on div "* Start Date Start: [DATE]" at bounding box center [469, 310] width 196 height 58
click at [465, 316] on div "Start: [DATE]" at bounding box center [470, 316] width 180 height 13
click at [384, 352] on div "2025" at bounding box center [440, 352] width 139 height 27
click at [379, 354] on button "Previous Year" at bounding box center [376, 352] width 13 height 13
drag, startPoint x: 379, startPoint y: 354, endPoint x: 441, endPoint y: 353, distance: 62.0
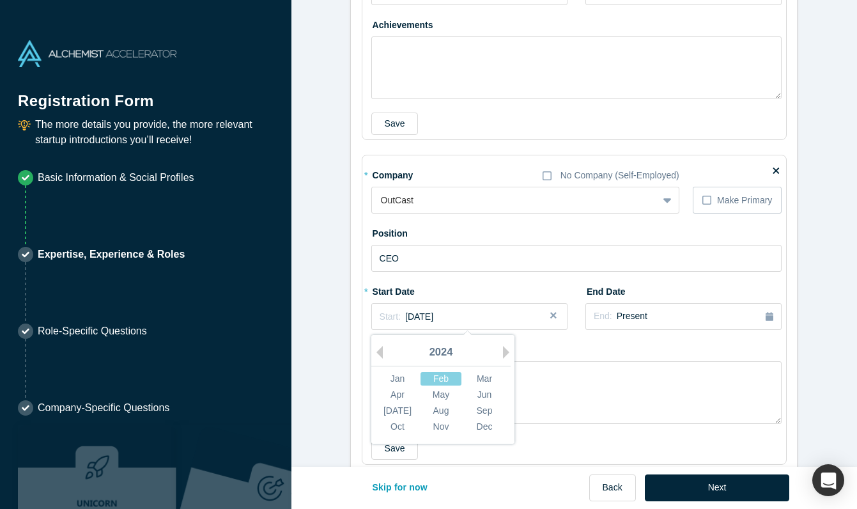
click at [384, 354] on div "Previous Year Next Year [DATE] Feb Mar Apr May Jun [DATE] Aug Sep Oct Nov Dec" at bounding box center [442, 389] width 143 height 109
click at [382, 351] on button "Previous Year" at bounding box center [376, 352] width 13 height 13
click at [380, 352] on button "Previous Year" at bounding box center [376, 352] width 13 height 13
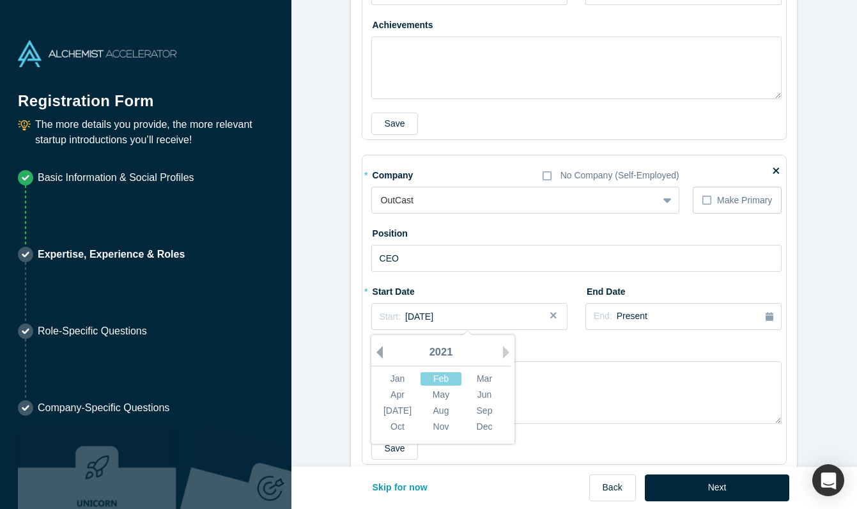
click at [380, 352] on button "Previous Year" at bounding box center [376, 352] width 13 height 13
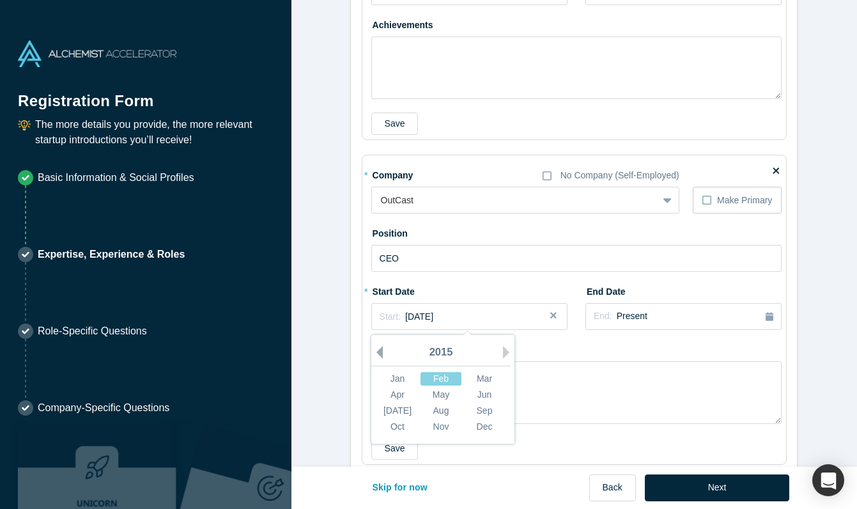
click at [380, 352] on button "Previous Year" at bounding box center [376, 352] width 13 height 13
click at [678, 310] on div "End: Present" at bounding box center [684, 316] width 180 height 14
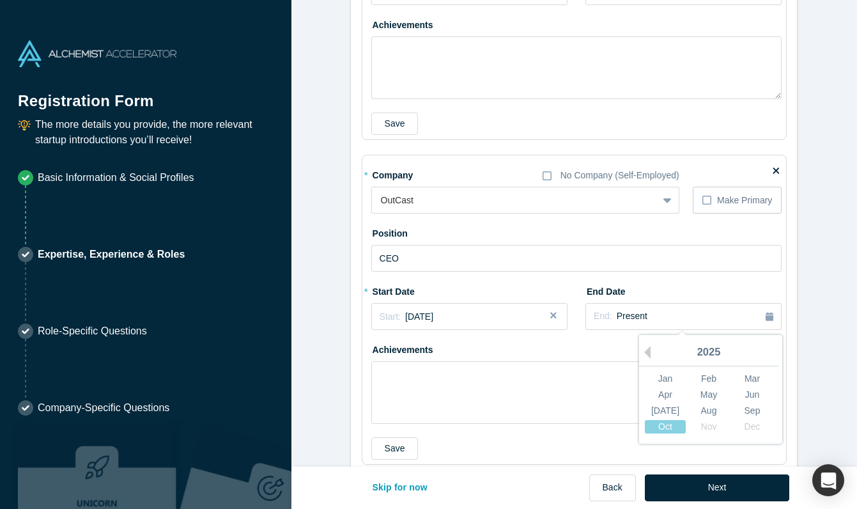
click at [655, 352] on div "2025" at bounding box center [708, 352] width 139 height 27
click at [647, 352] on button "Previous Year" at bounding box center [644, 352] width 13 height 13
click at [772, 356] on button "Next Year" at bounding box center [777, 352] width 13 height 13
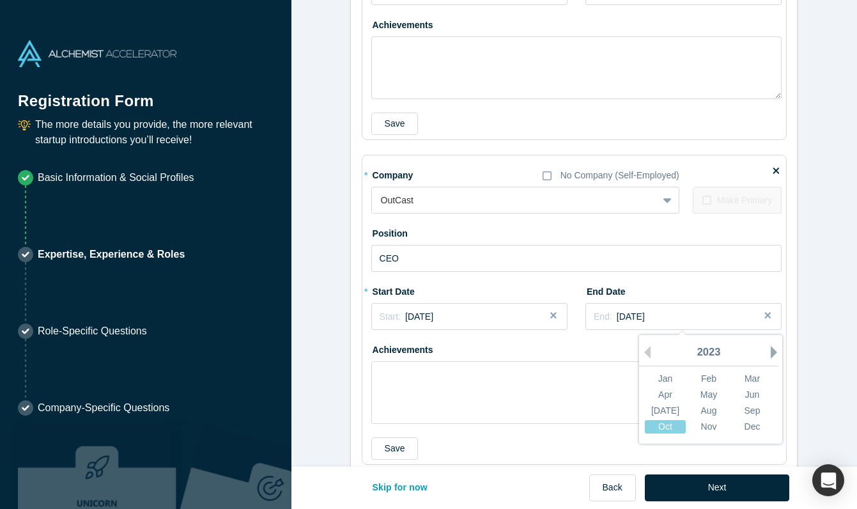
click at [772, 356] on button "Next Year" at bounding box center [777, 352] width 13 height 13
click at [648, 353] on button "Previous Year" at bounding box center [644, 352] width 13 height 13
click at [719, 432] on div "Nov" at bounding box center [709, 426] width 41 height 13
click at [618, 316] on span "[DATE]" at bounding box center [631, 316] width 28 height 10
click at [672, 396] on div "Apr" at bounding box center [665, 394] width 41 height 13
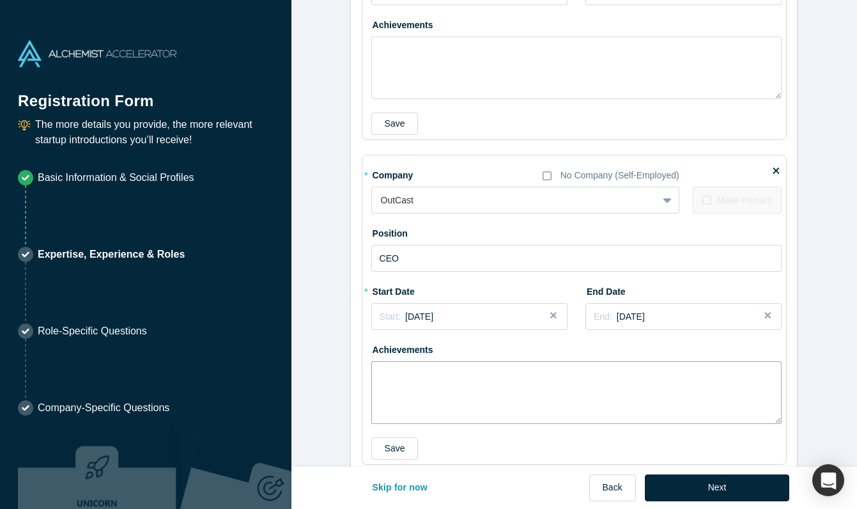
click at [580, 362] on textarea at bounding box center [576, 392] width 411 height 63
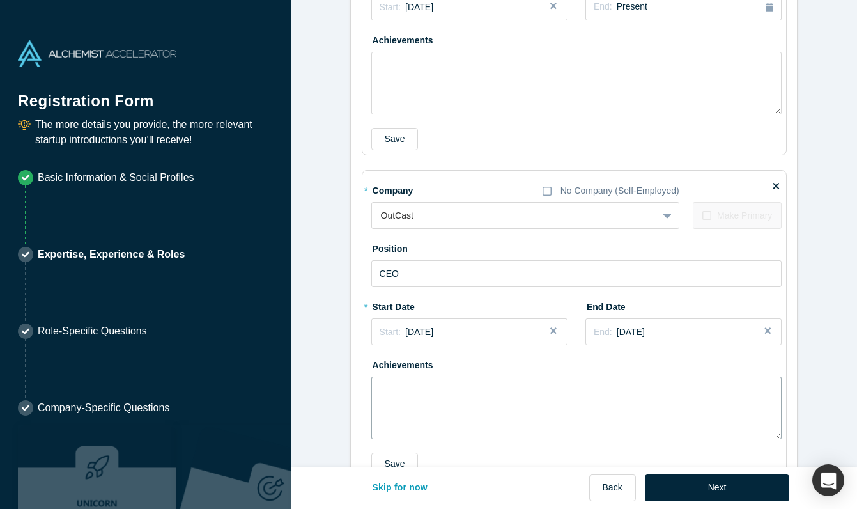
scroll to position [1263, 0]
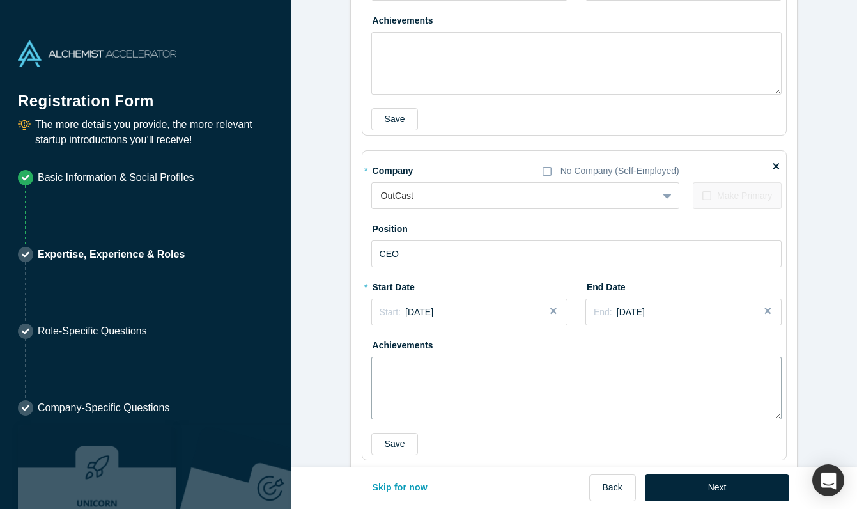
click at [507, 371] on textarea at bounding box center [576, 388] width 411 height 63
paste textarea "launched startups, guided high-growth companies through critical milestones, an…"
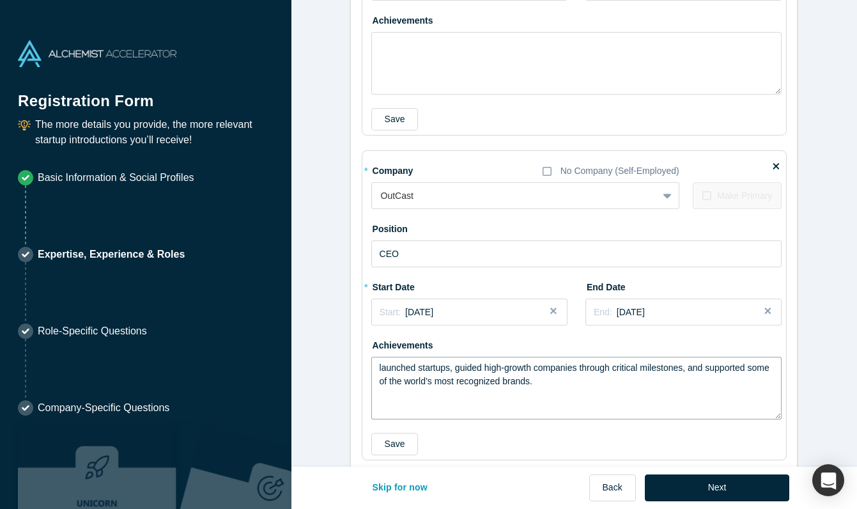
click at [381, 367] on textarea "launched startups, guided high-growth companies through critical milestones, an…" at bounding box center [576, 388] width 411 height 63
click at [421, 367] on textarea "Launched startups, guided high-growth companies through critical milestones, an…" at bounding box center [576, 388] width 411 height 63
click at [425, 368] on textarea "Launched and worked with iconic startups, guided high-growth companies through …" at bounding box center [576, 388] width 411 height 63
drag, startPoint x: 551, startPoint y: 366, endPoint x: 586, endPoint y: 369, distance: 34.6
click at [551, 366] on textarea "Launched and worked with iconic startups, guided high-growth companies through …" at bounding box center [576, 388] width 411 height 63
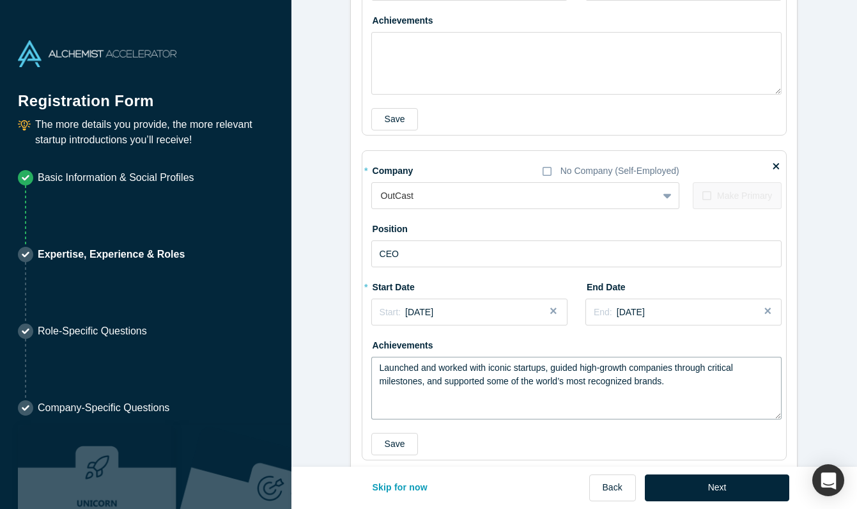
click at [705, 382] on textarea "Launched and worked with iconic startups, guided high-growth companies through …" at bounding box center [576, 388] width 411 height 63
paste textarea "Notable Experience Amazon | AWS | Nike | Cisco | OpenAI | GitHub | Robinhood | …"
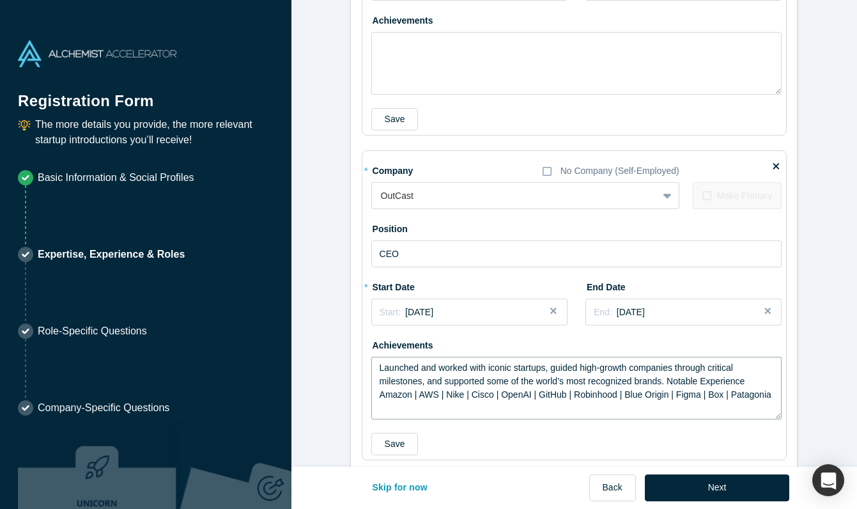
drag, startPoint x: 707, startPoint y: 382, endPoint x: 774, endPoint y: 380, distance: 67.2
click at [776, 380] on textarea "Launched and worked with iconic startups, guided high-growth companies through …" at bounding box center [576, 388] width 411 height 63
drag, startPoint x: 470, startPoint y: 395, endPoint x: 499, endPoint y: 393, distance: 29.5
click at [499, 393] on textarea "Launched and worked with iconic startups, guided high-growth companies through …" at bounding box center [576, 388] width 411 height 63
click at [763, 393] on textarea "Launched and worked with iconic startups, guided high-growth companies through …" at bounding box center [576, 388] width 411 height 63
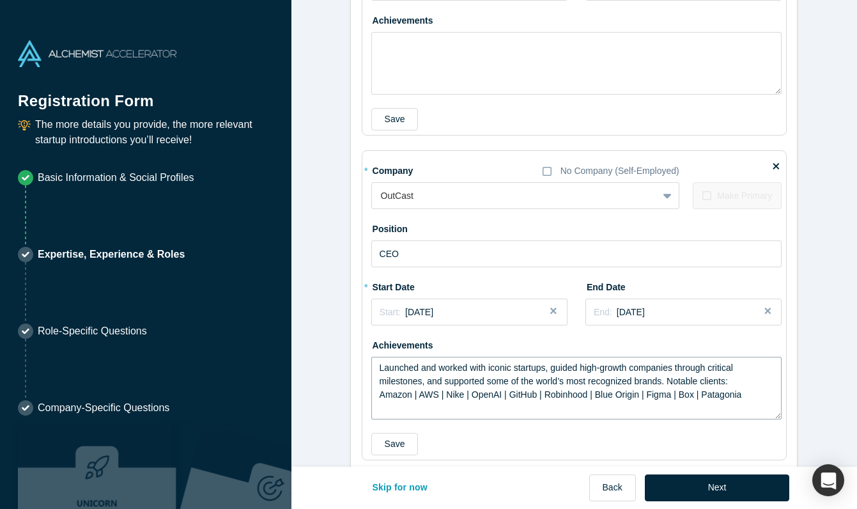
scroll to position [1322, 0]
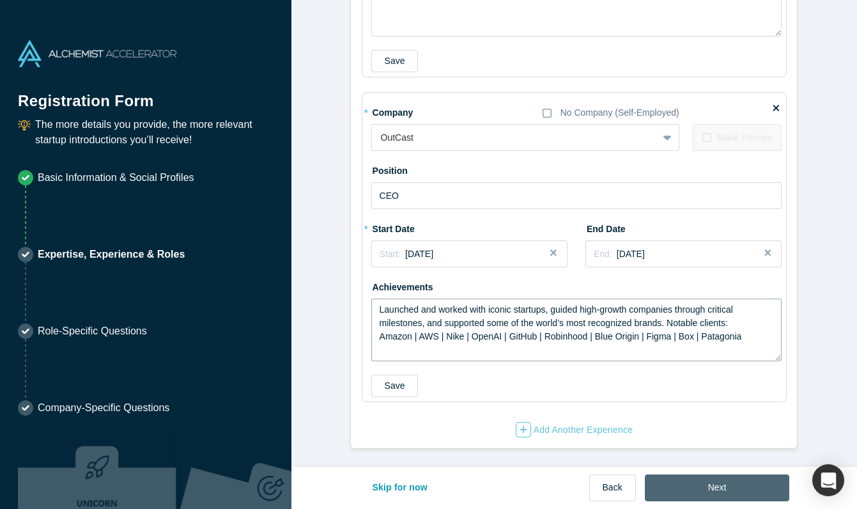
type textarea "Launched and worked with iconic startups, guided high-growth companies through …"
click at [717, 485] on button "Next" at bounding box center [717, 487] width 145 height 27
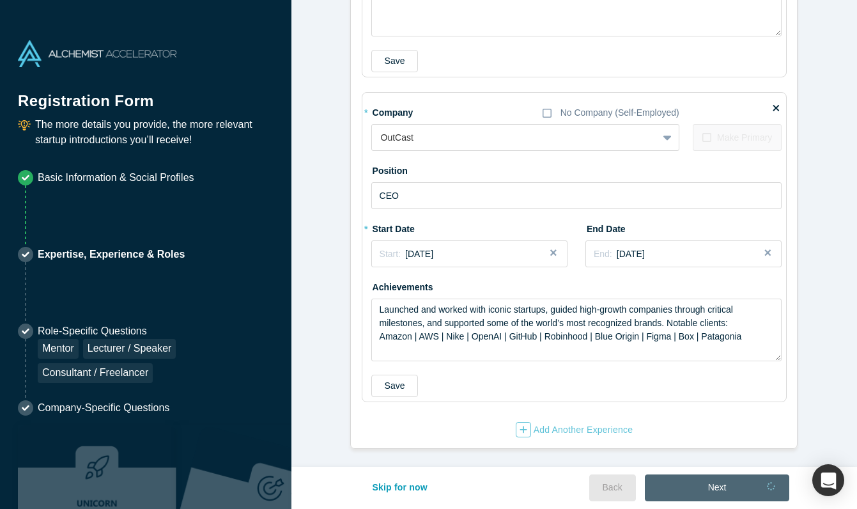
scroll to position [0, 0]
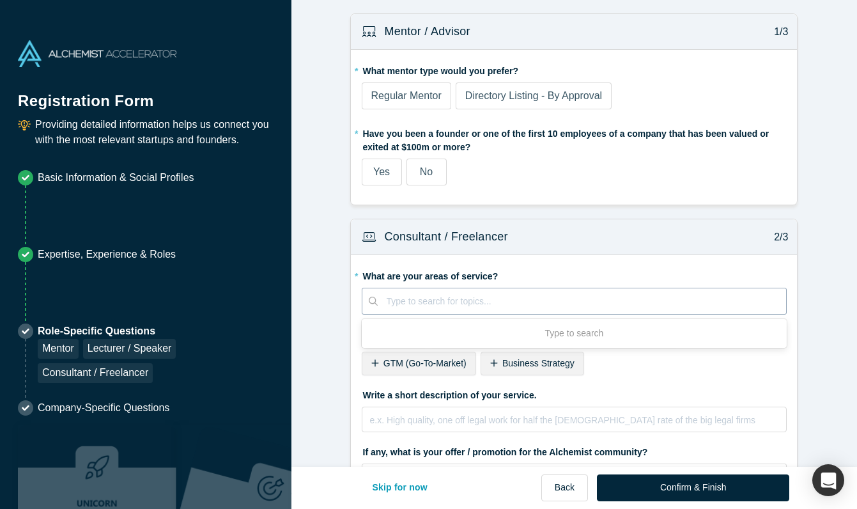
click at [441, 303] on div at bounding box center [582, 301] width 391 height 16
type input "marketing"
type input "brand"
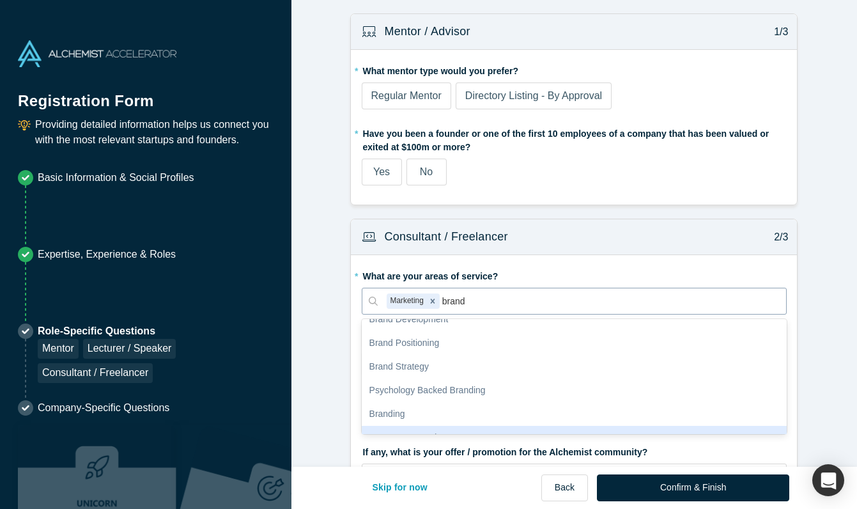
scroll to position [132, 0]
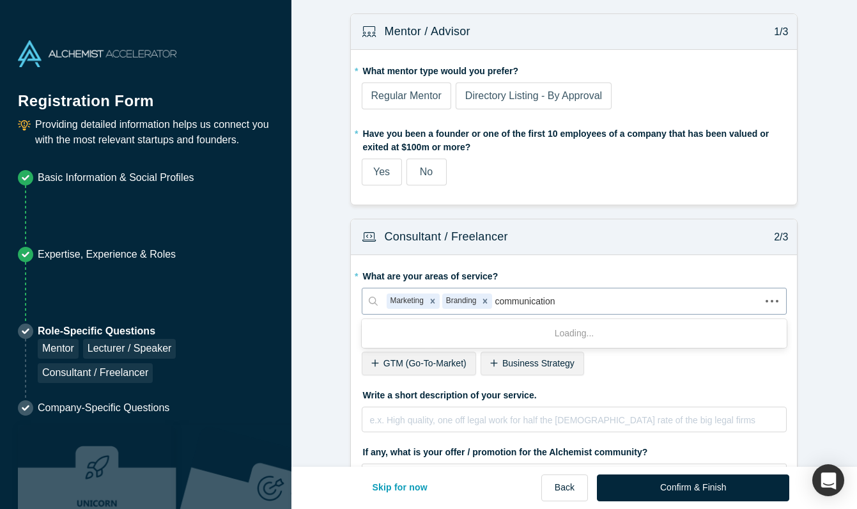
type input "communications"
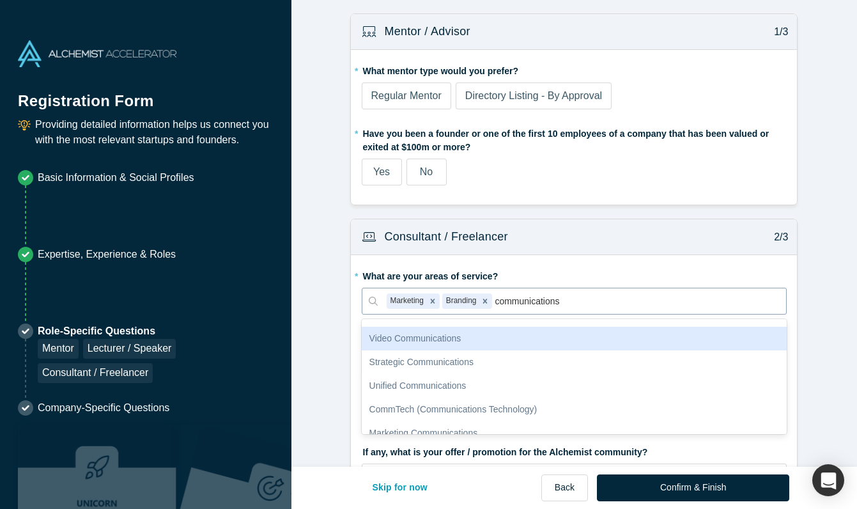
scroll to position [0, 0]
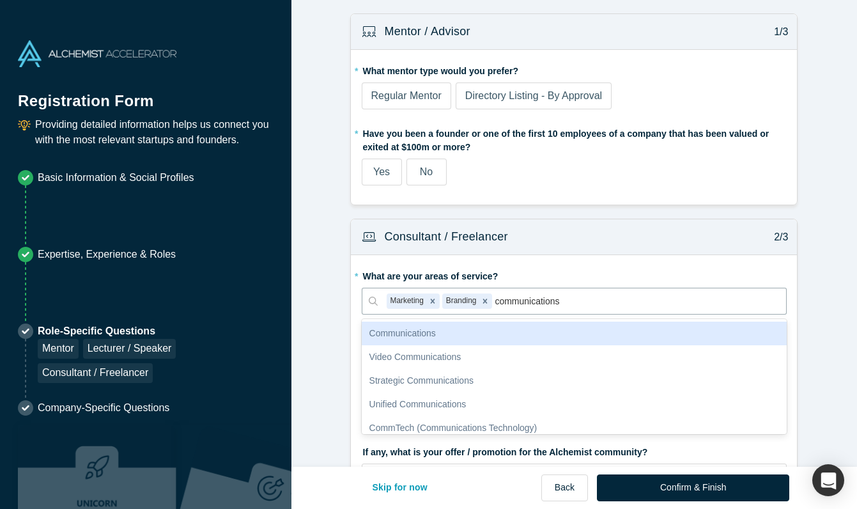
click at [421, 331] on div "Communications" at bounding box center [575, 334] width 426 height 24
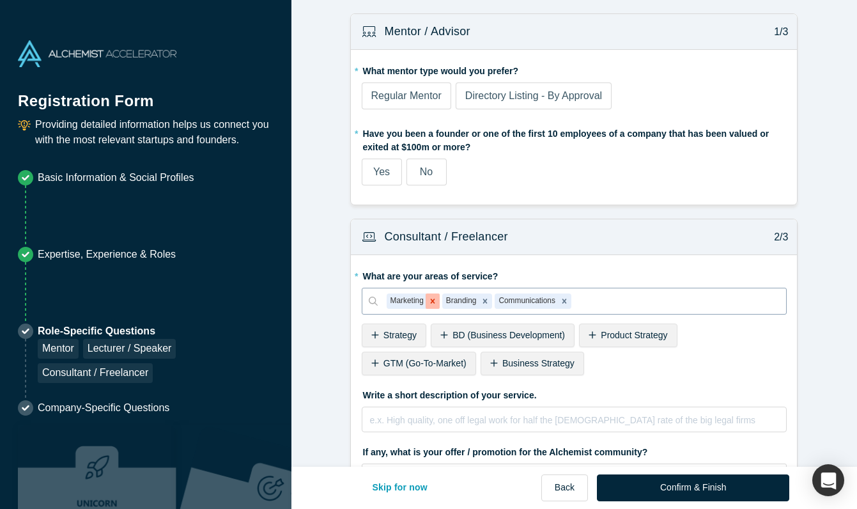
click at [434, 299] on icon "Remove Marketing" at bounding box center [432, 301] width 4 height 4
click at [539, 303] on div at bounding box center [649, 301] width 260 height 16
click at [543, 299] on div at bounding box center [649, 301] width 260 height 16
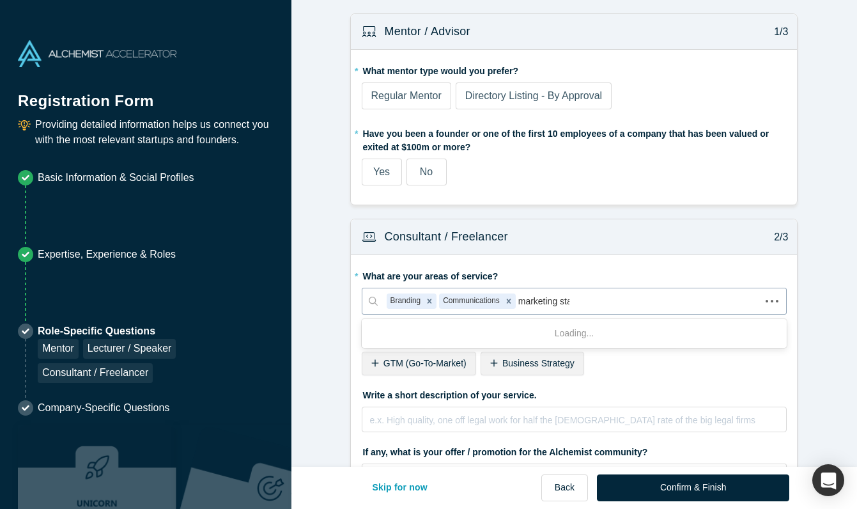
type input "marketing stat"
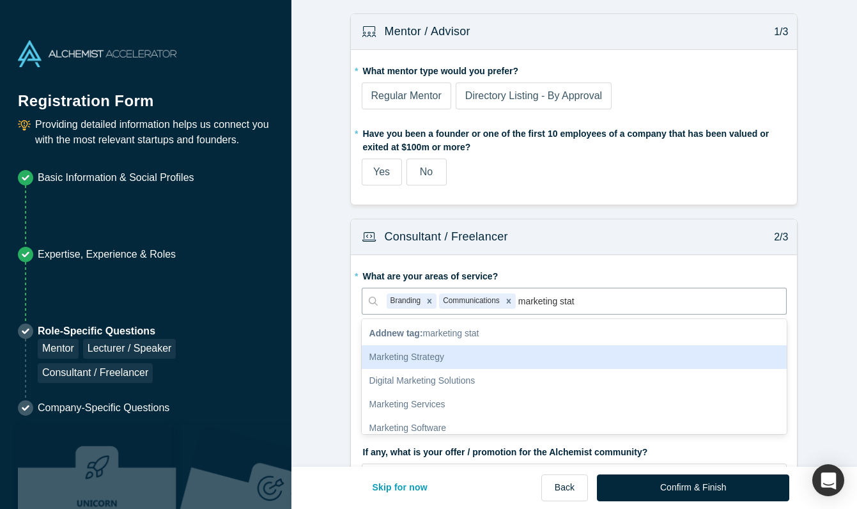
click at [439, 360] on div "Marketing Strategy" at bounding box center [575, 357] width 426 height 24
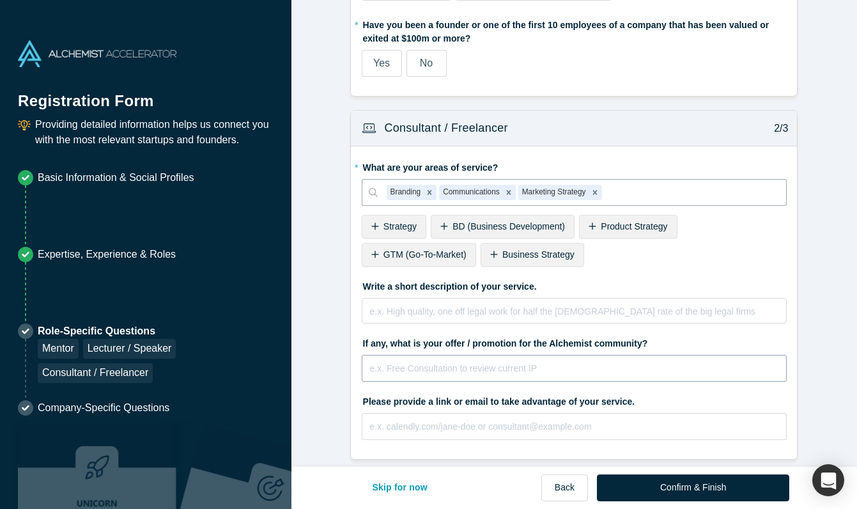
scroll to position [116, 0]
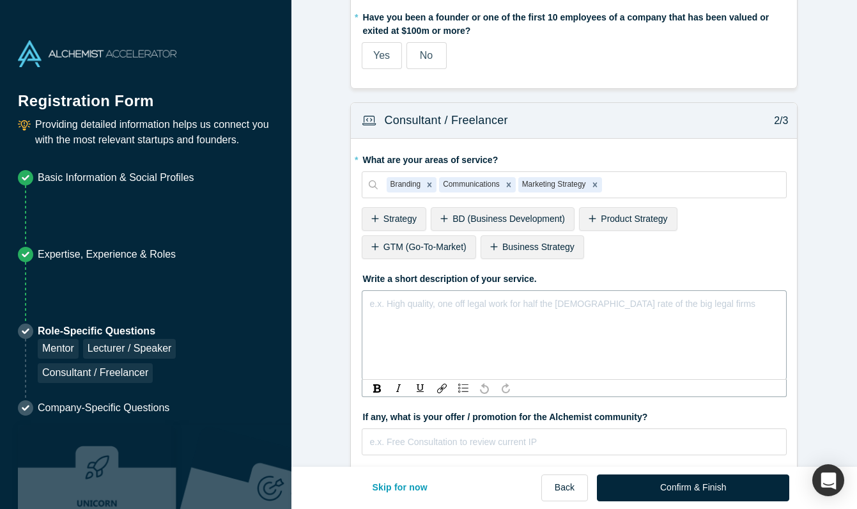
click at [486, 300] on div "rdw-editor" at bounding box center [575, 303] width 409 height 15
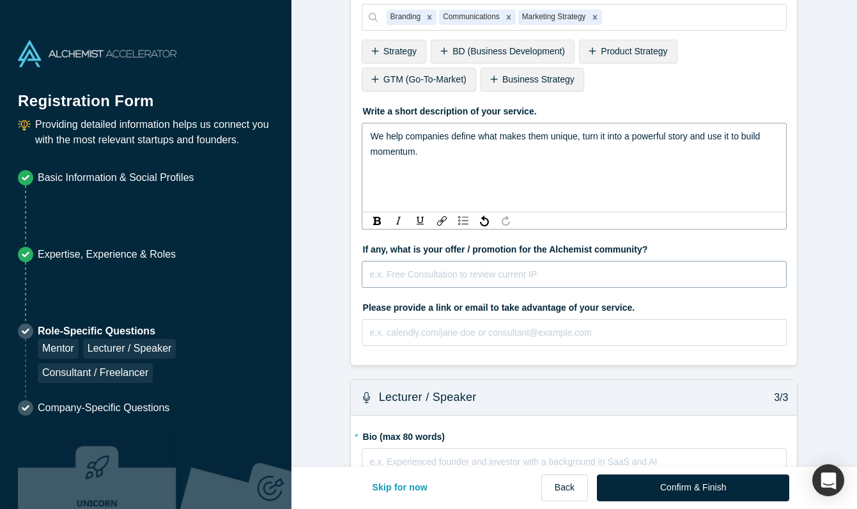
scroll to position [308, 0]
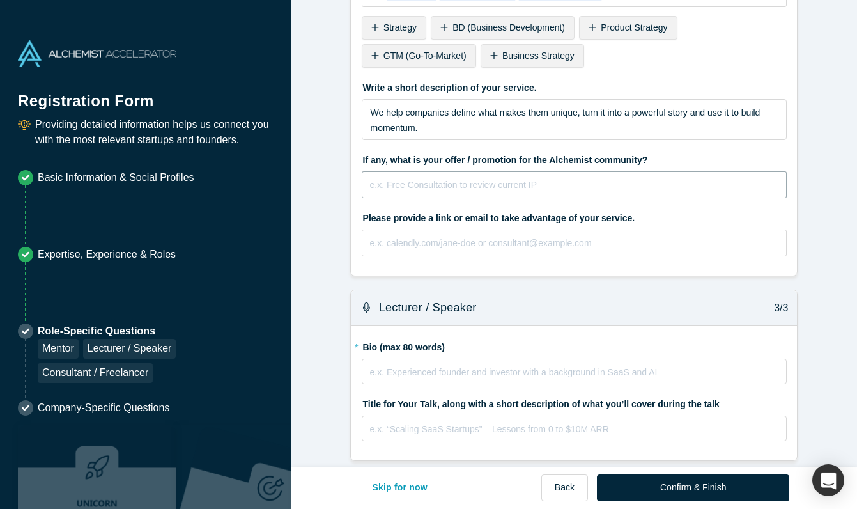
click at [568, 252] on fieldset "* What are your areas of service? Branding Communications Marketing Strategy To…" at bounding box center [575, 112] width 426 height 308
type input "Free consultation on storytelling and brand"
click at [673, 244] on input "text" at bounding box center [575, 243] width 426 height 27
click at [504, 240] on input "text" at bounding box center [575, 243] width 426 height 27
paste input "[URL][DOMAIN_NAME]"
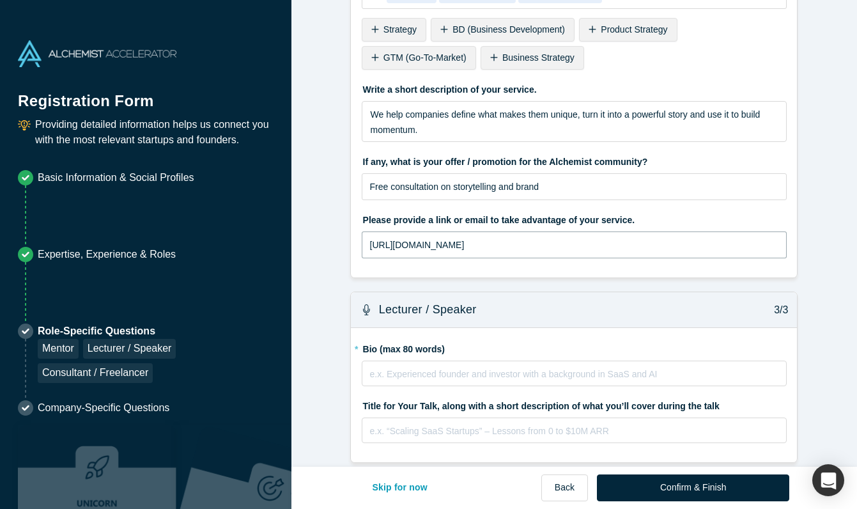
scroll to position [320, 0]
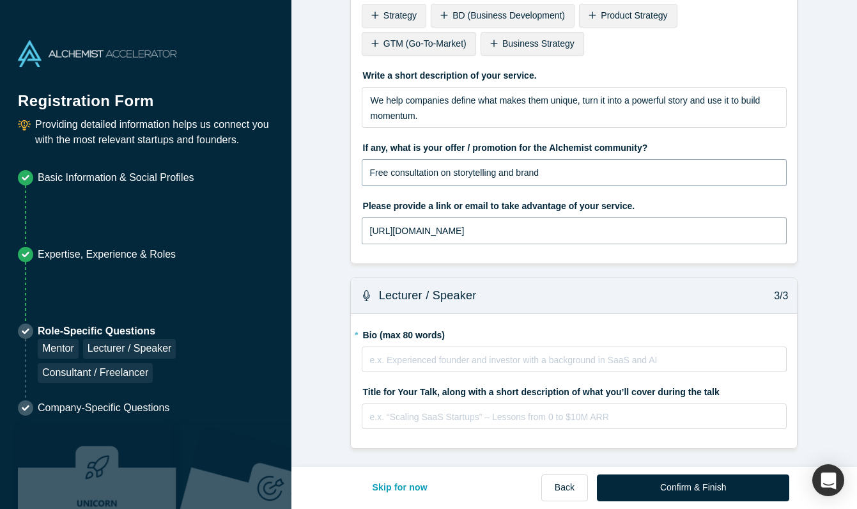
type input "[URL][DOMAIN_NAME]"
click at [612, 166] on input "Free consultation on storytelling and brand" at bounding box center [575, 172] width 426 height 27
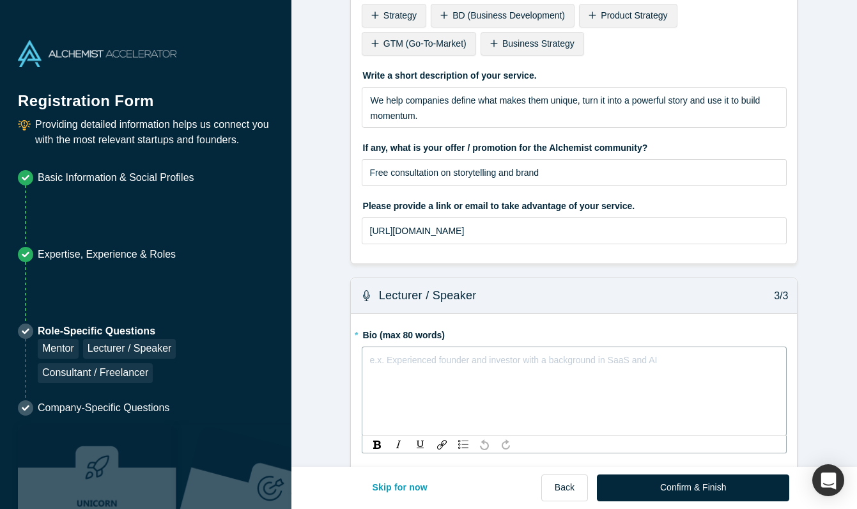
click at [561, 359] on div "rdw-editor" at bounding box center [575, 359] width 409 height 15
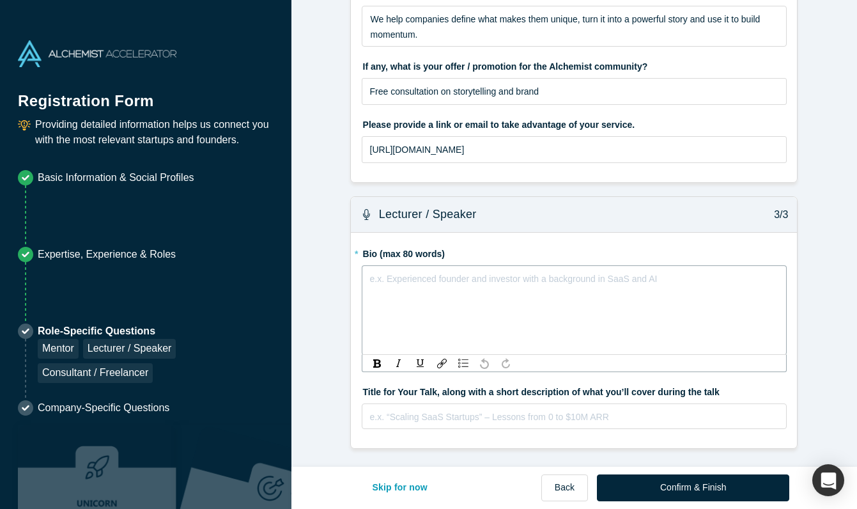
click at [520, 281] on div "rdw-editor" at bounding box center [575, 278] width 409 height 15
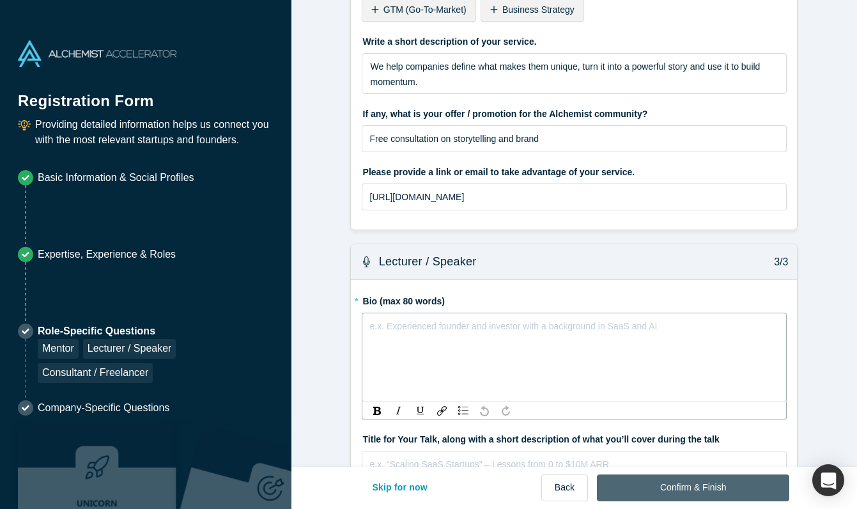
click at [724, 486] on button "Confirm & Finish" at bounding box center [693, 487] width 192 height 27
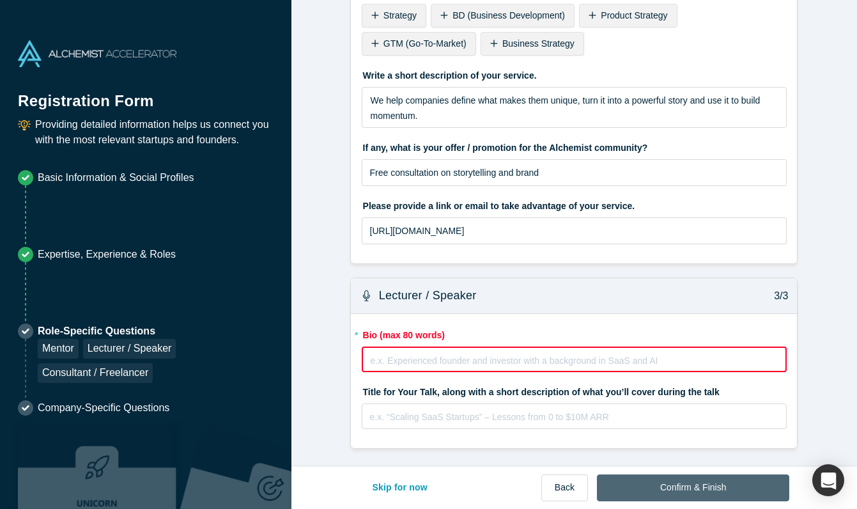
scroll to position [0, 0]
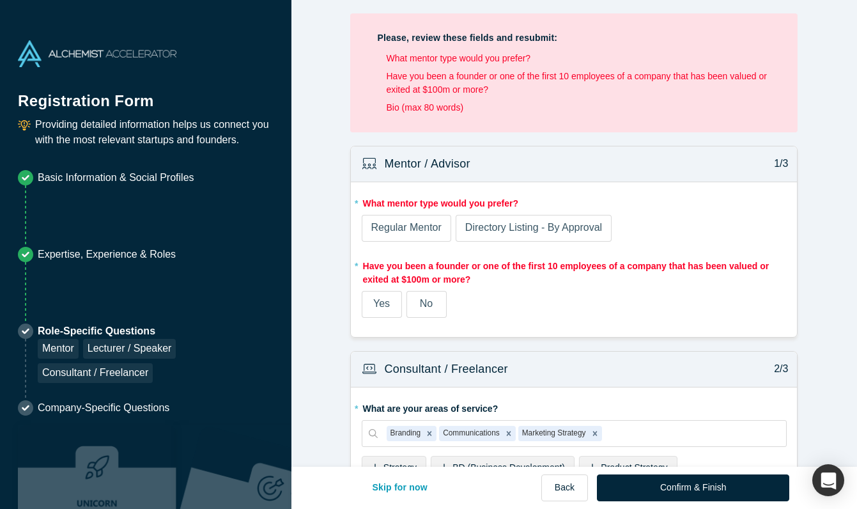
click at [435, 306] on label "No" at bounding box center [427, 304] width 40 height 27
click at [0, 0] on input "No" at bounding box center [0, 0] width 0 height 0
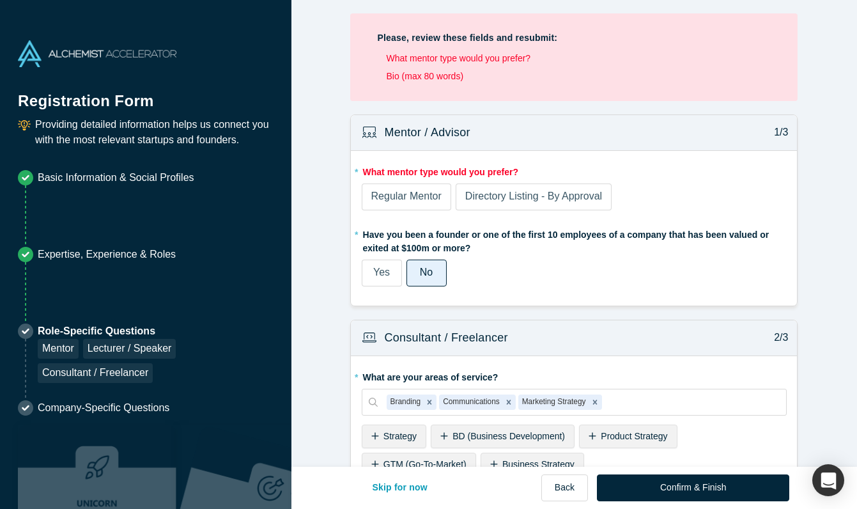
click at [428, 196] on span "Regular Mentor" at bounding box center [406, 196] width 70 height 11
click at [0, 0] on input "Regular Mentor" at bounding box center [0, 0] width 0 height 0
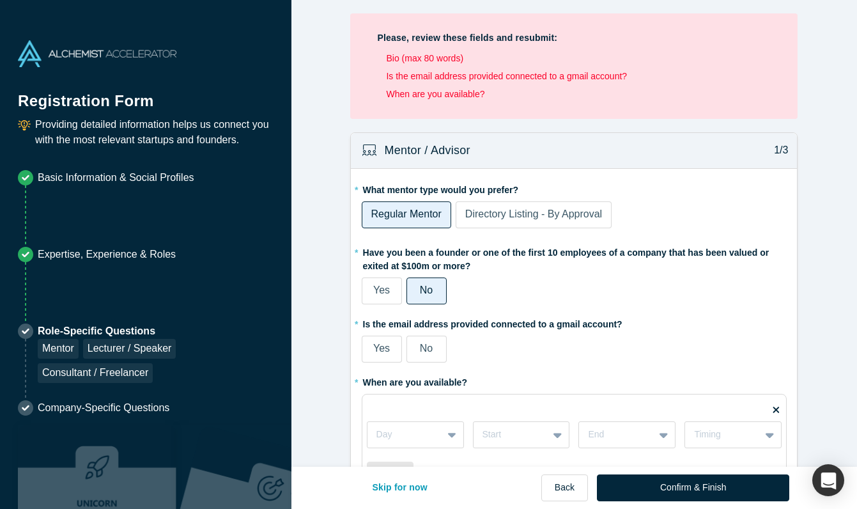
click at [566, 218] on span "Directory Listing - By Approval" at bounding box center [533, 213] width 137 height 11
click at [0, 0] on input "Directory Listing - By Approval" at bounding box center [0, 0] width 0 height 0
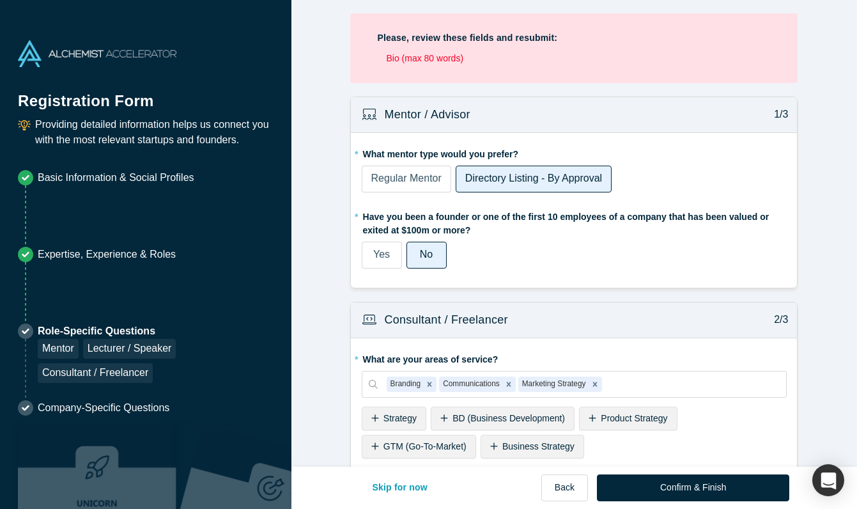
click at [406, 180] on span "Regular Mentor" at bounding box center [406, 178] width 70 height 11
click at [0, 0] on input "Regular Mentor" at bounding box center [0, 0] width 0 height 0
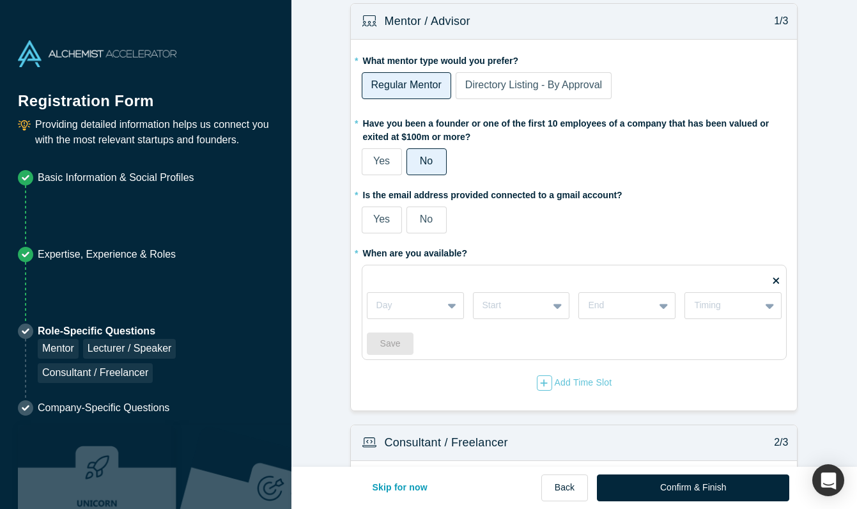
scroll to position [166, 0]
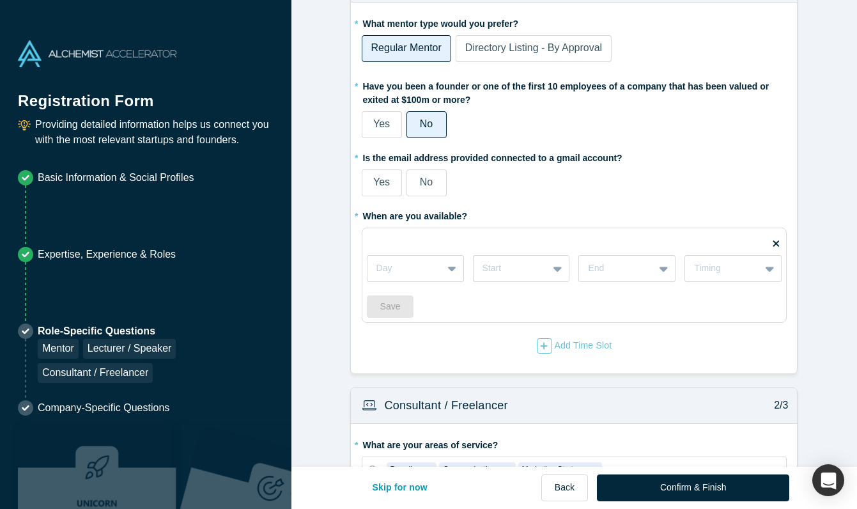
click at [377, 180] on span "Yes" at bounding box center [381, 181] width 17 height 11
click at [0, 0] on input "Yes" at bounding box center [0, 0] width 0 height 0
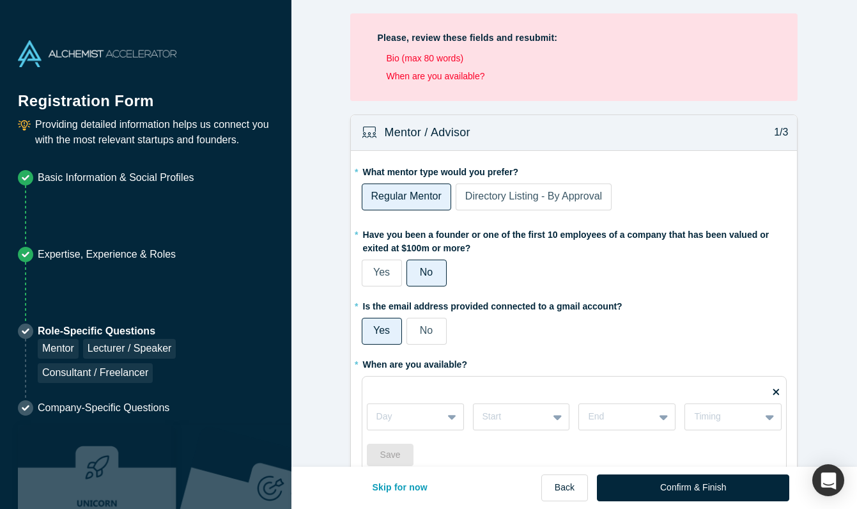
click at [560, 196] on span "Directory Listing - By Approval" at bounding box center [533, 196] width 137 height 11
click at [0, 0] on input "Directory Listing - By Approval" at bounding box center [0, 0] width 0 height 0
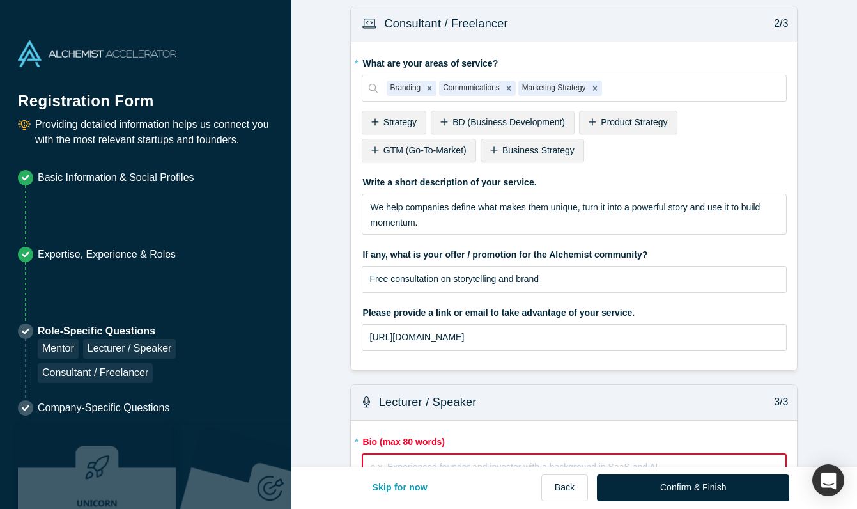
scroll to position [403, 0]
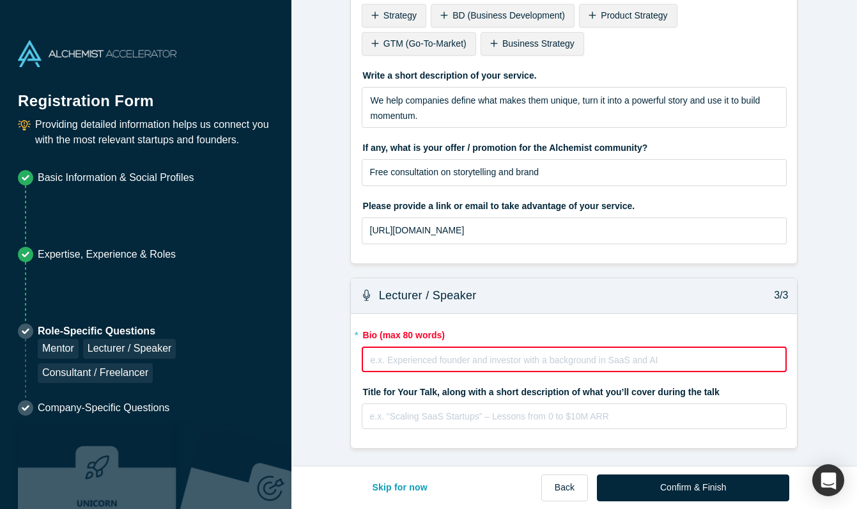
click at [458, 355] on div "rdw-editor" at bounding box center [574, 359] width 407 height 15
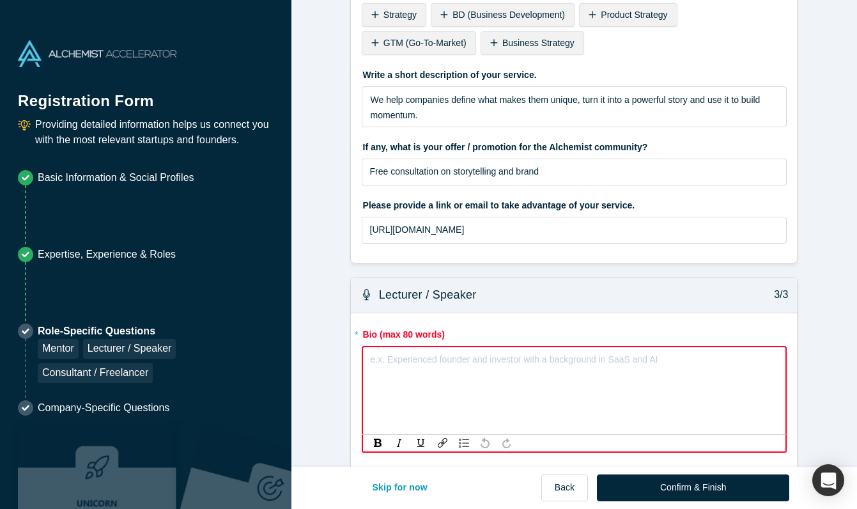
click at [467, 361] on div "rdw-editor" at bounding box center [574, 359] width 407 height 15
click at [446, 364] on div "rdw-editor" at bounding box center [574, 359] width 407 height 15
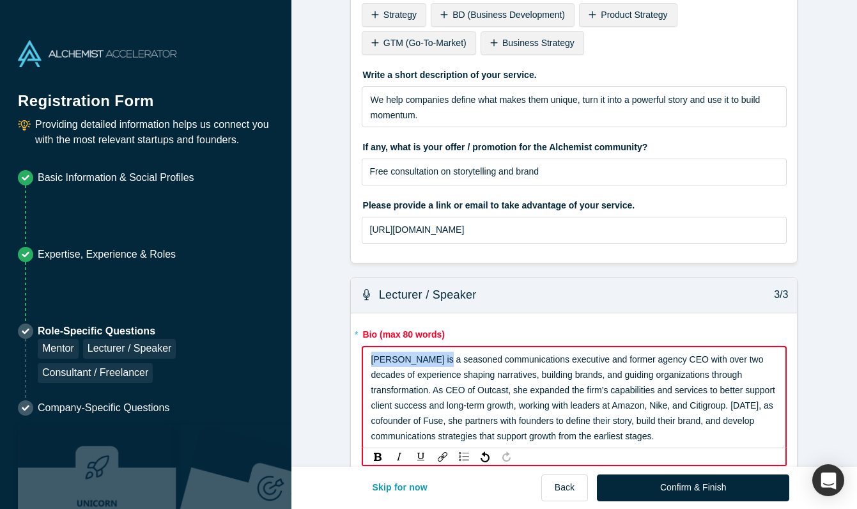
drag, startPoint x: 371, startPoint y: 359, endPoint x: 430, endPoint y: 361, distance: 58.2
click at [430, 361] on span "[PERSON_NAME] is a seasoned communications executive and former agency CEO with…" at bounding box center [574, 397] width 407 height 87
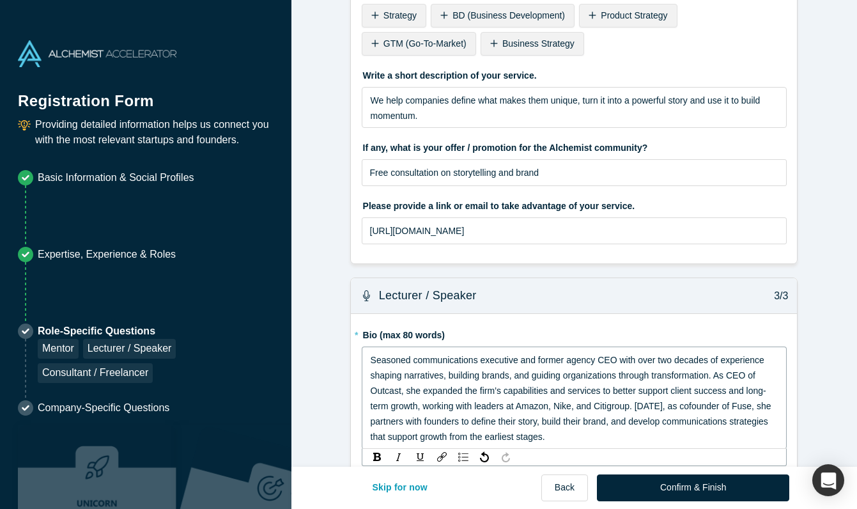
click at [482, 361] on span "Seasoned communications executive and former agency CEO with over two decades o…" at bounding box center [572, 398] width 403 height 87
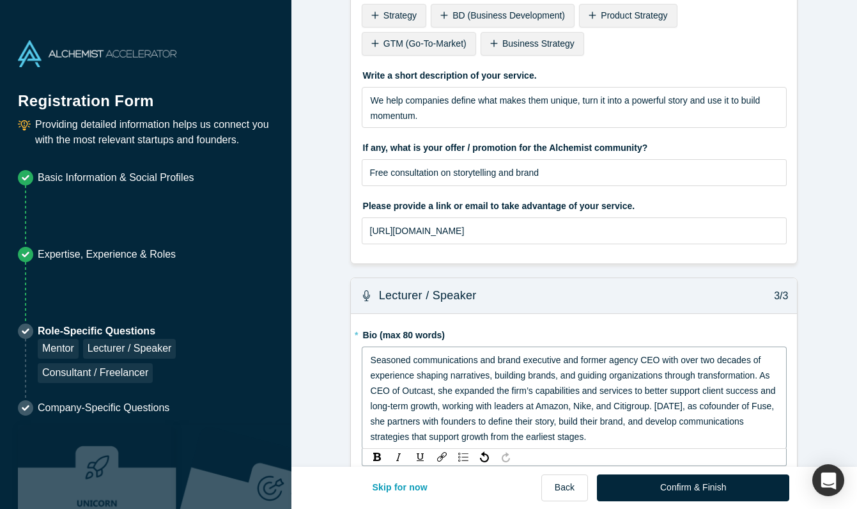
click at [563, 361] on span "Seasoned communications and brand executive and former agency CEO with over two…" at bounding box center [575, 398] width 408 height 87
drag, startPoint x: 713, startPoint y: 359, endPoint x: 773, endPoint y: 356, distance: 60.2
click at [773, 356] on div "Seasoned communications and brand executive, and former agency CEO with over tw…" at bounding box center [575, 398] width 409 height 92
click at [630, 370] on span "Seasoned communications and brand executive, and former agency CEO with experie…" at bounding box center [574, 398] width 407 height 87
click at [679, 376] on span "Seasoned communications and brand executive, and former agency CEO with experie…" at bounding box center [574, 398] width 407 height 87
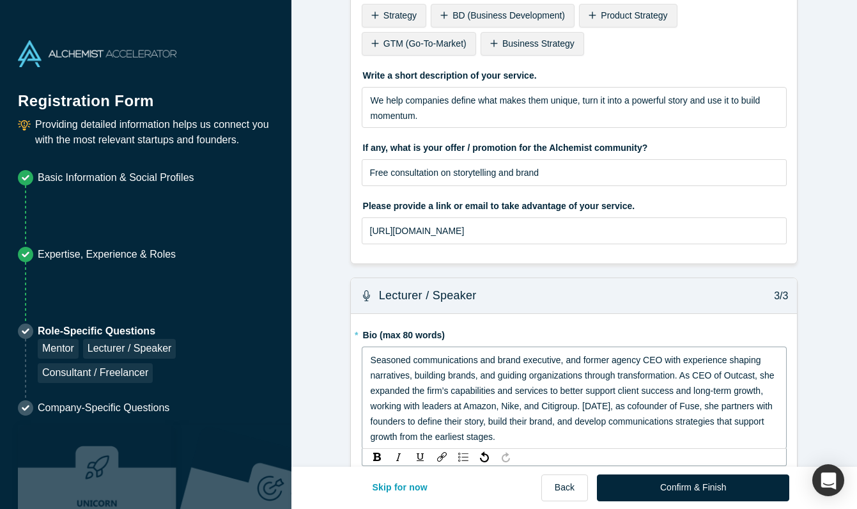
click at [681, 377] on span "Seasoned communications and brand executive, and former agency CEO with experie…" at bounding box center [574, 398] width 407 height 87
click at [621, 372] on span "Seasoned communications and brand executive, and former agency CEO with experie…" at bounding box center [574, 398] width 407 height 87
click at [651, 389] on span "Seasoned communications and brand executive, and former agency CEO with experie…" at bounding box center [572, 398] width 403 height 87
click at [580, 389] on span "Seasoned communications and brand executive, and former agency CEO with experie…" at bounding box center [572, 398] width 403 height 87
click at [705, 392] on span "Seasoned communications and brand executive, and former agency CEO with experie…" at bounding box center [572, 398] width 403 height 87
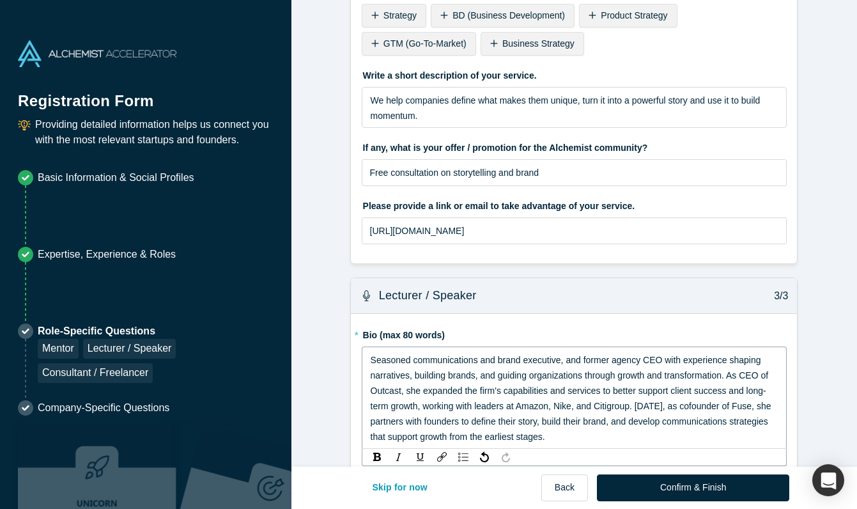
click at [671, 390] on span "Seasoned communications and brand executive, and former agency CEO with experie…" at bounding box center [572, 398] width 403 height 87
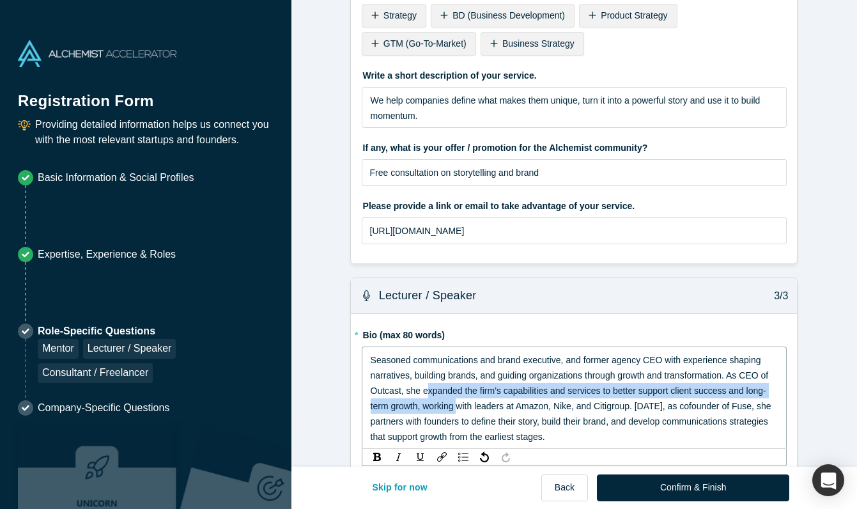
drag, startPoint x: 426, startPoint y: 391, endPoint x: 457, endPoint y: 407, distance: 34.6
click at [457, 407] on span "Seasoned communications and brand executive, and former agency CEO with experie…" at bounding box center [572, 398] width 403 height 87
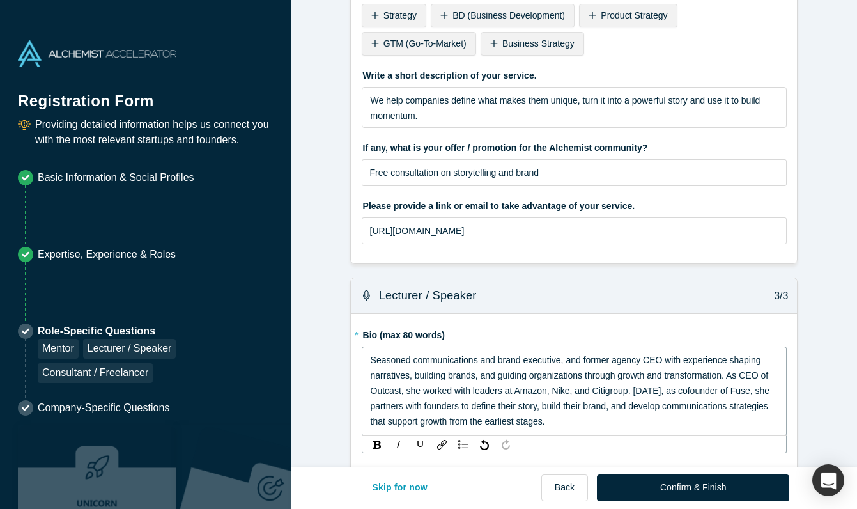
click at [517, 389] on span "Seasoned communications and brand executive, and former agency CEO with experie…" at bounding box center [572, 391] width 402 height 72
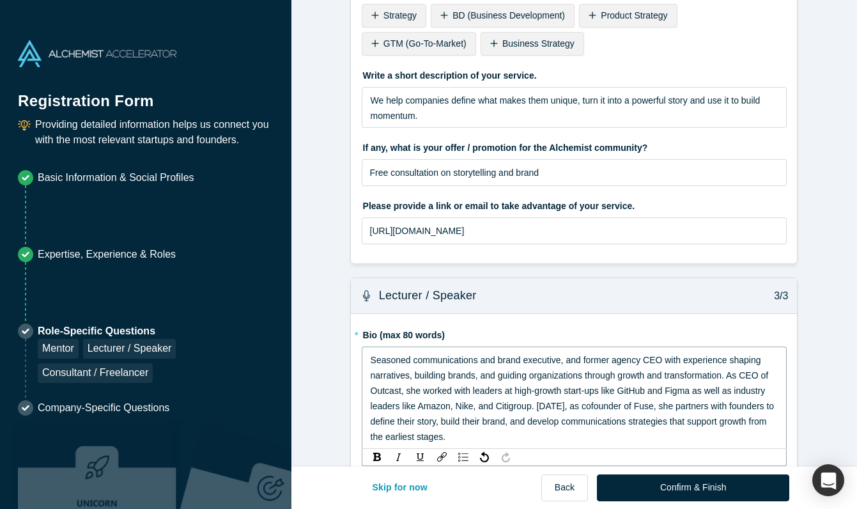
click at [499, 405] on span "Seasoned communications and brand executive, and former agency CEO with experie…" at bounding box center [574, 398] width 407 height 87
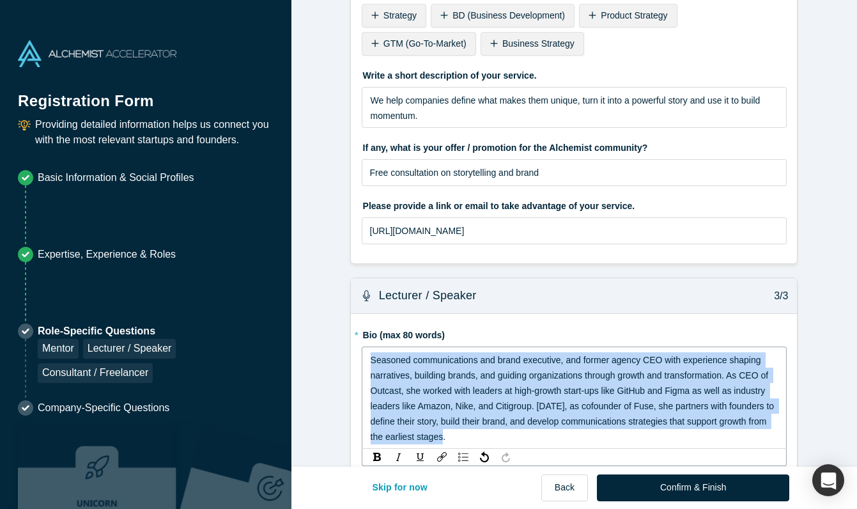
drag, startPoint x: 371, startPoint y: 359, endPoint x: 532, endPoint y: 432, distance: 176.3
click at [532, 432] on div "Seasoned communications and brand executive, and former agency CEO with experie…" at bounding box center [575, 398] width 409 height 92
copy span "Seasoned communications and brand executive, and former agency CEO with experie…"
drag, startPoint x: 370, startPoint y: 360, endPoint x: 503, endPoint y: 439, distance: 154.8
click at [503, 439] on div "Seasoned communications and brand executive, and former agency CEO with experie…" at bounding box center [575, 398] width 409 height 92
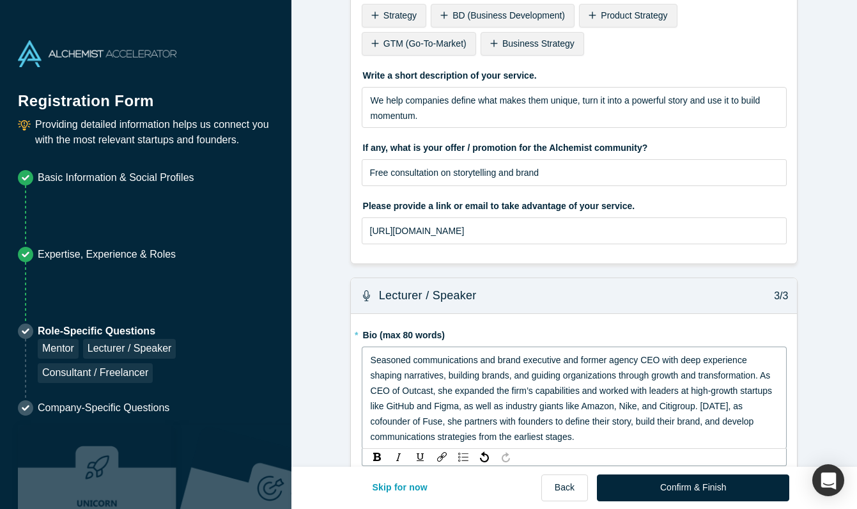
click at [456, 391] on span "Seasoned communications and brand executive and former agency CEO with deep exp…" at bounding box center [573, 398] width 404 height 87
drag, startPoint x: 529, startPoint y: 391, endPoint x: 586, endPoint y: 390, distance: 56.3
click at [586, 390] on span "Seasoned communications and brand executive and former agency CEO with deep exp…" at bounding box center [573, 398] width 404 height 87
click at [529, 390] on span "Seasoned communications and brand executive and former agency CEO with deep exp…" at bounding box center [575, 398] width 409 height 87
click at [607, 396] on div "Seasoned communications and brand executive and former agency CEO with deep exp…" at bounding box center [575, 398] width 409 height 92
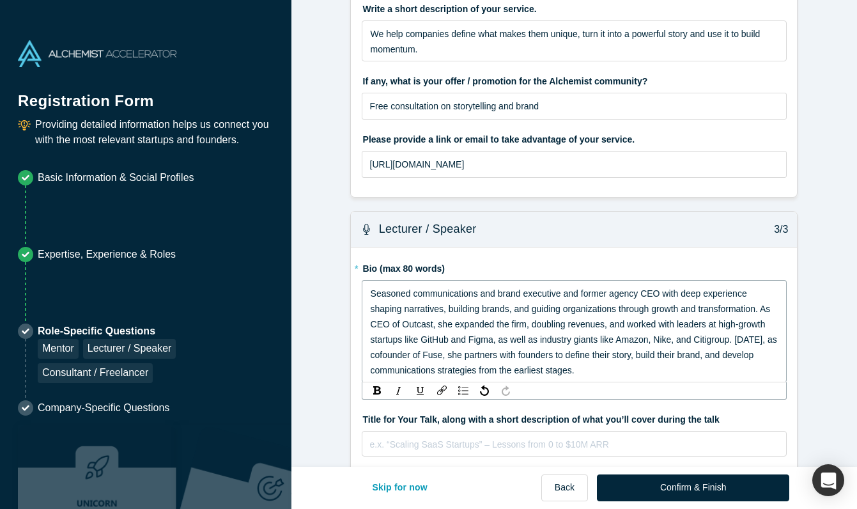
scroll to position [414, 0]
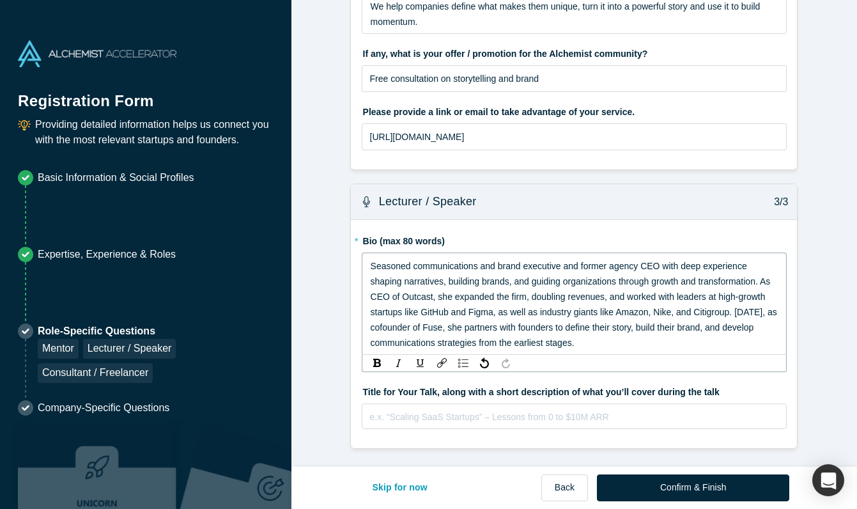
click at [625, 349] on div "Seasoned communications and brand executive and former agency CEO with deep exp…" at bounding box center [575, 304] width 409 height 92
click at [632, 414] on div "e.x. “Scaling SaaS Startups” – Lessons from 0 to $10M ARR" at bounding box center [575, 416] width 426 height 26
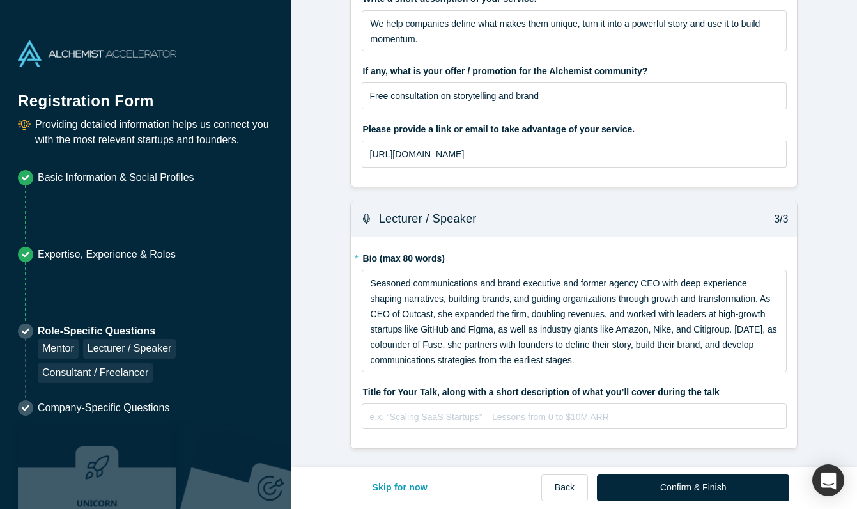
scroll to position [396, 0]
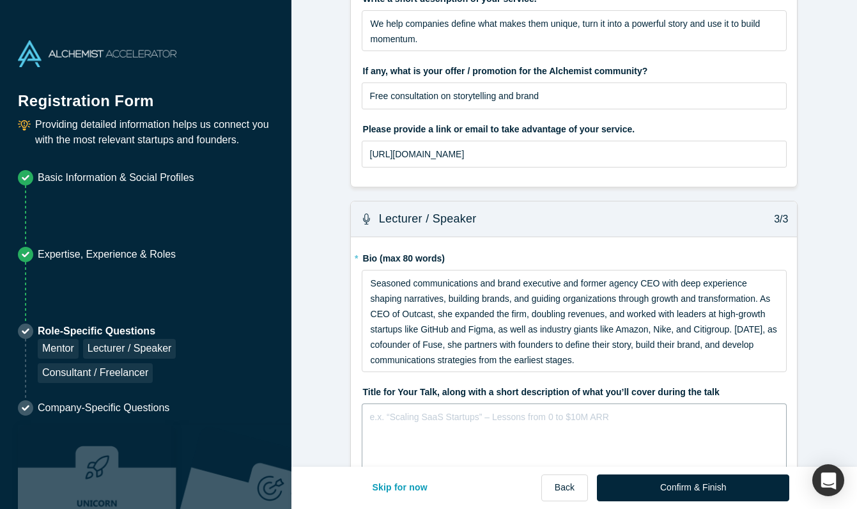
click at [487, 417] on div "rdw-editor" at bounding box center [575, 416] width 409 height 15
drag, startPoint x: 437, startPoint y: 417, endPoint x: 469, endPoint y: 416, distance: 31.3
click at [469, 416] on span "Storytelling as a Growth Strategy: How Founders Build Belief" at bounding box center [491, 417] width 241 height 10
click at [594, 415] on div "Storytelling as a Strategy: How Founders Build Belief" at bounding box center [575, 416] width 409 height 15
click at [372, 416] on span "Storytelling as a Strategy: How Founders Build Belief"" at bounding box center [477, 417] width 213 height 10
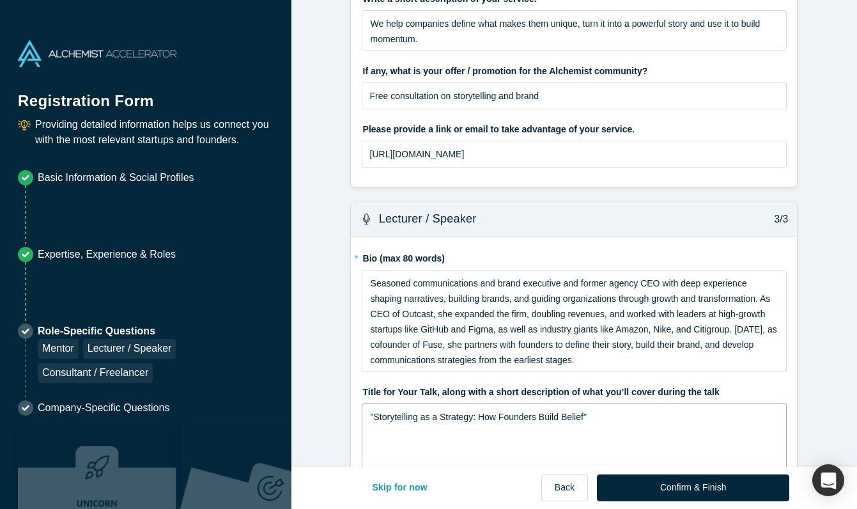
click at [637, 418] on div ""Storytelling as a Strategy: How Founders Build Belief"" at bounding box center [575, 416] width 409 height 15
click at [372, 432] on span ""Storytelling as a Strategy: How Founders Build Belief" Why the story you tell …" at bounding box center [498, 425] width 254 height 26
click at [664, 433] on div ""Storytelling as a Strategy: How Founders Build Belief" - Why the story you tel…" at bounding box center [575, 424] width 409 height 31
click at [640, 431] on div ""Storytelling as a Strategy: How Founders Build Belief" - Why the story you tel…" at bounding box center [575, 424] width 409 height 31
click at [378, 432] on span ""Storytelling as a Strategy: How Founders Build Belief" - Why the story you tel…" at bounding box center [501, 425] width 260 height 26
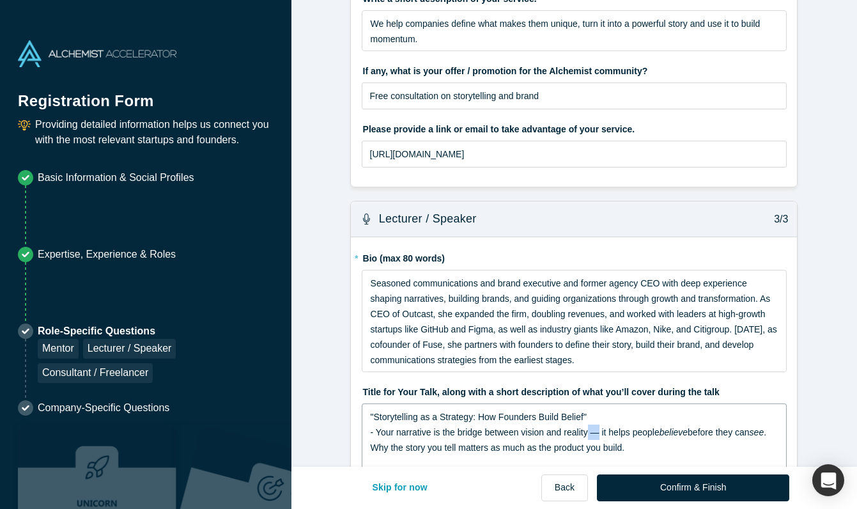
drag, startPoint x: 602, startPoint y: 433, endPoint x: 590, endPoint y: 436, distance: 12.6
click at [590, 436] on span ""Storytelling as a Strategy: How Founders Build Belief" - Your narrative is the…" at bounding box center [515, 425] width 289 height 26
click at [371, 448] on span "Why the story you tell matters as much as the product you build." at bounding box center [498, 447] width 254 height 10
click at [659, 444] on div "- Why the story you tell matters as much as the product you build." at bounding box center [575, 447] width 409 height 15
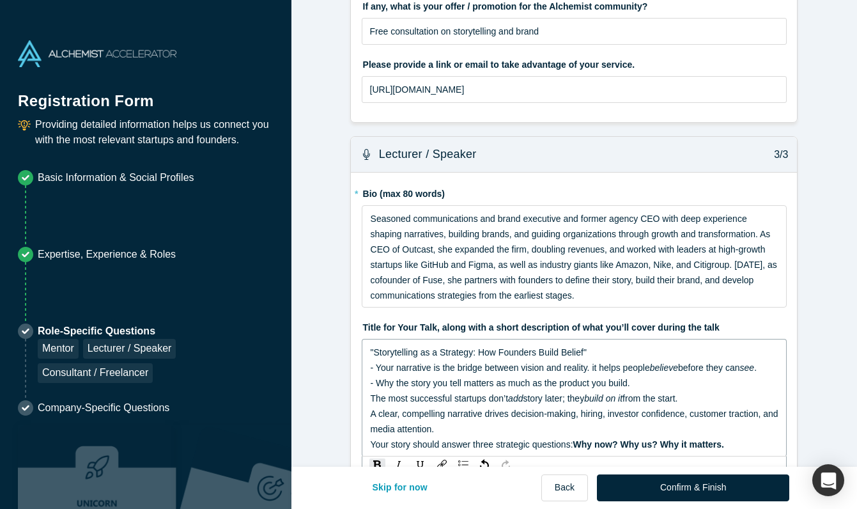
scroll to position [506, 0]
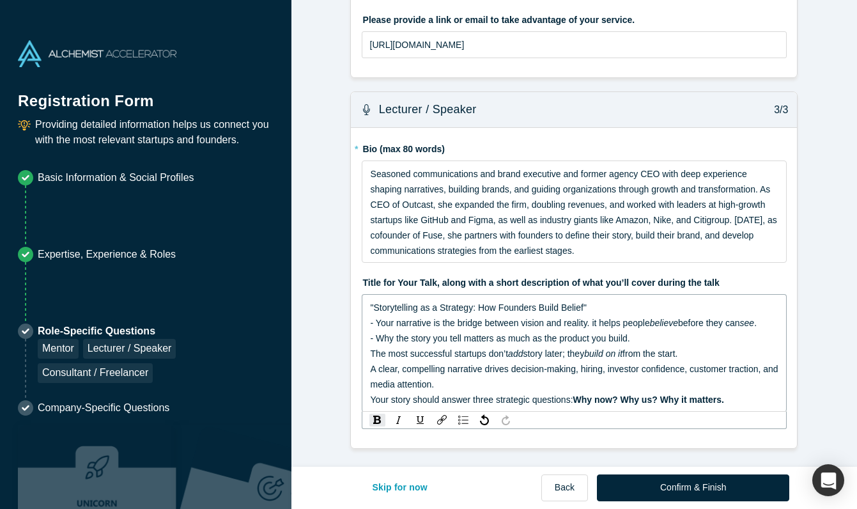
click at [371, 351] on span "The most successful startups don’t" at bounding box center [440, 353] width 138 height 10
drag, startPoint x: 462, startPoint y: 354, endPoint x: 493, endPoint y: 352, distance: 30.8
click at [493, 352] on span "- The most successful startups don’t" at bounding box center [442, 353] width 143 height 10
click at [371, 370] on span "A clear, compelling narrative drives decision-making, hiring, investor confiden…" at bounding box center [576, 377] width 410 height 26
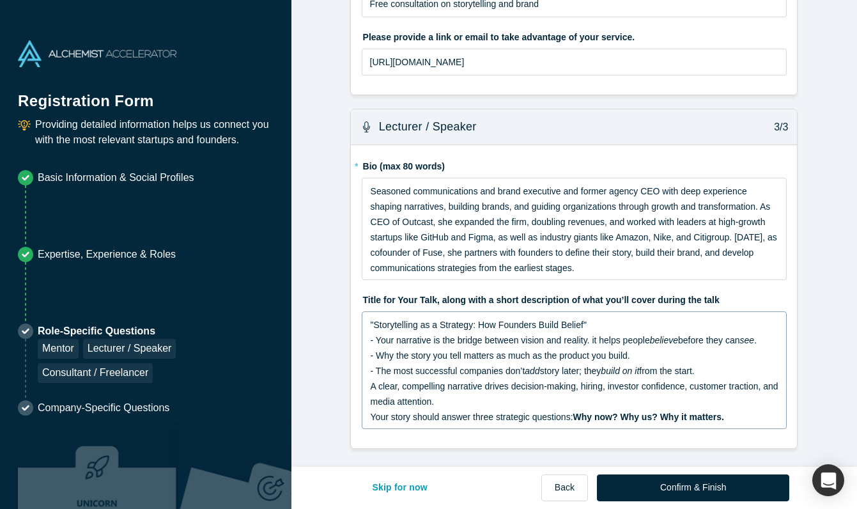
click at [370, 369] on div ""Storytelling as a Strategy: How Founders Build Belief" - Your narrative is the…" at bounding box center [574, 370] width 409 height 107
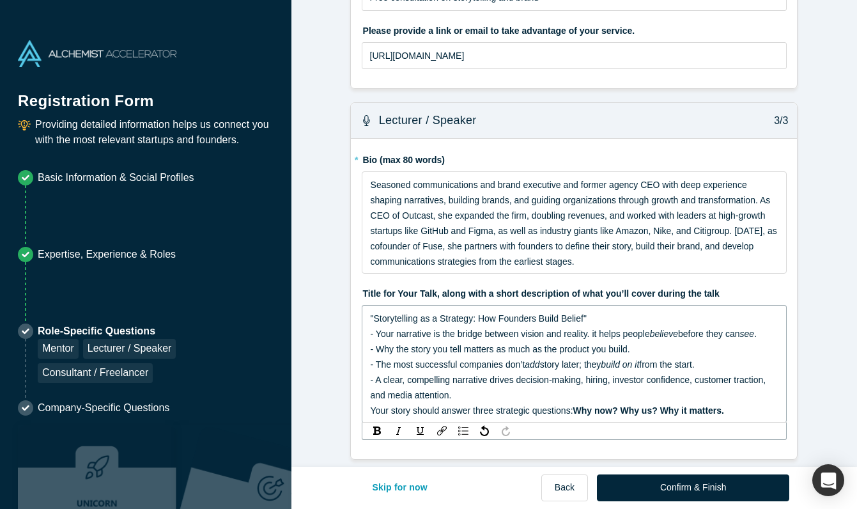
click at [493, 379] on span "- A clear, compelling narrative drives decision-making, hiring, investor confid…" at bounding box center [570, 388] width 398 height 26
click at [531, 380] on span "- A clear, compelling narrative can drives decision-making, hiring, investor co…" at bounding box center [561, 388] width 380 height 26
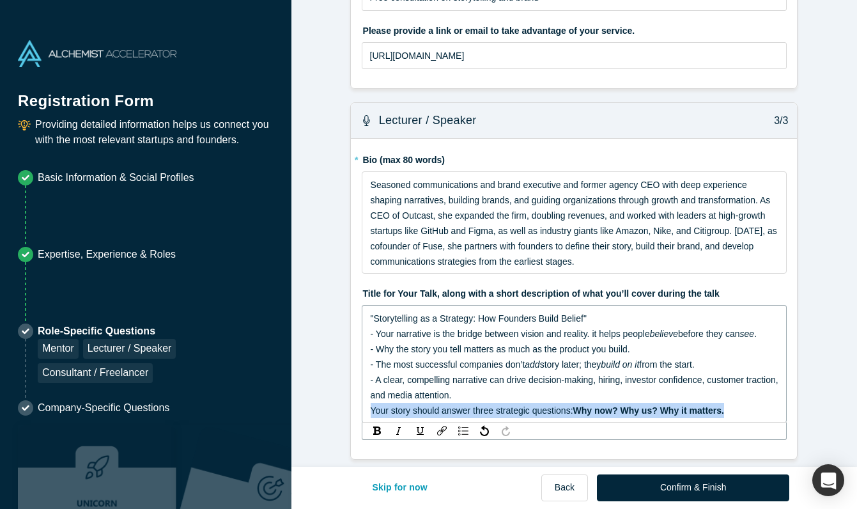
drag, startPoint x: 370, startPoint y: 411, endPoint x: 782, endPoint y: 413, distance: 411.7
click at [782, 413] on div ""Storytelling as a Strategy: How Founders Build Belief" - Your narrative is the…" at bounding box center [575, 364] width 426 height 118
click at [419, 414] on span "Your story should answer three strategic questions:" at bounding box center [472, 410] width 203 height 10
click at [370, 410] on div ""Storytelling as a Strategy: How Founders Build Belief" - Your narrative is the…" at bounding box center [574, 364] width 409 height 107
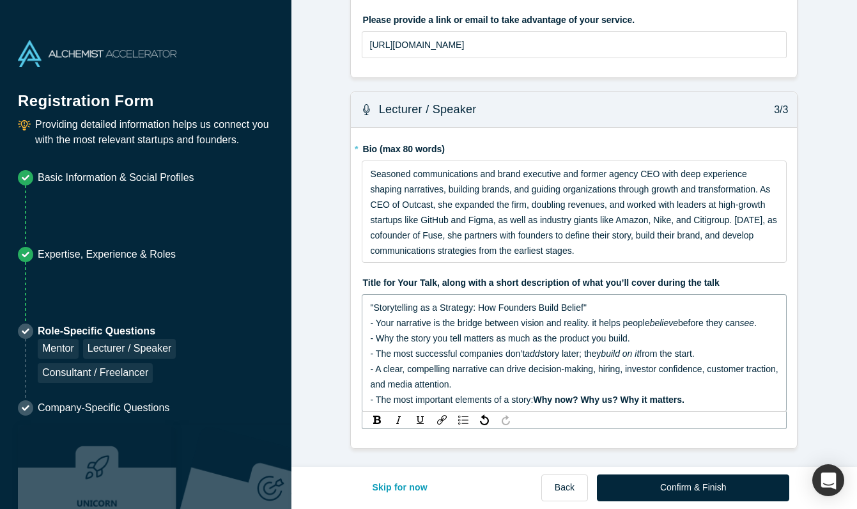
click at [700, 403] on div "- The most important elements of a story: Why now? Why us? Why it matters." at bounding box center [575, 399] width 409 height 15
drag, startPoint x: 701, startPoint y: 401, endPoint x: 483, endPoint y: 398, distance: 217.4
click at [483, 398] on div "- The most important elements of a story: Why now? Why us? Why it matters?" at bounding box center [575, 399] width 409 height 15
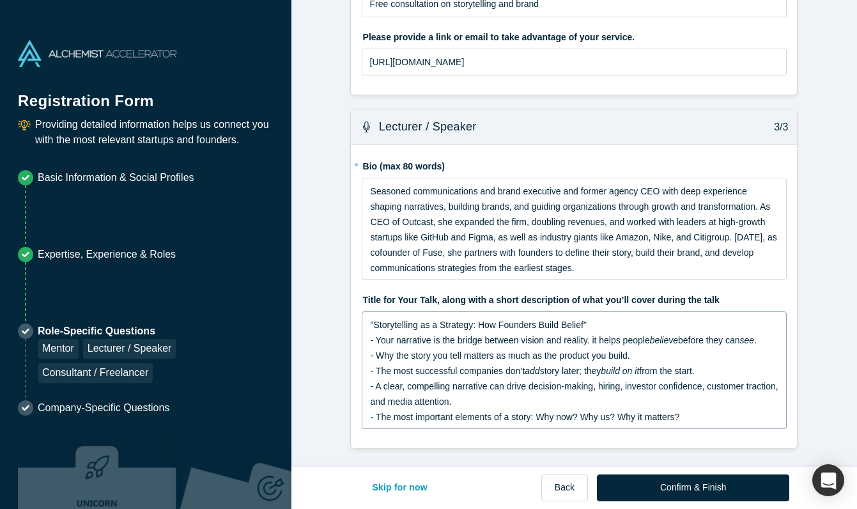
click at [741, 407] on div ""Storytelling as a Strategy: How Founders Build Belief" - Your narrative is the…" at bounding box center [575, 370] width 426 height 118
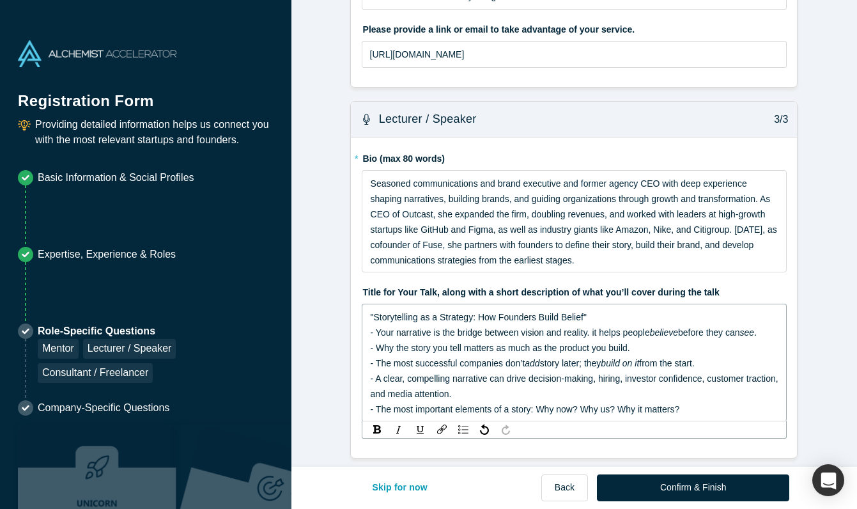
click at [694, 394] on div "- A clear, compelling narrative can drive decision-making, hiring, investor con…" at bounding box center [575, 386] width 409 height 31
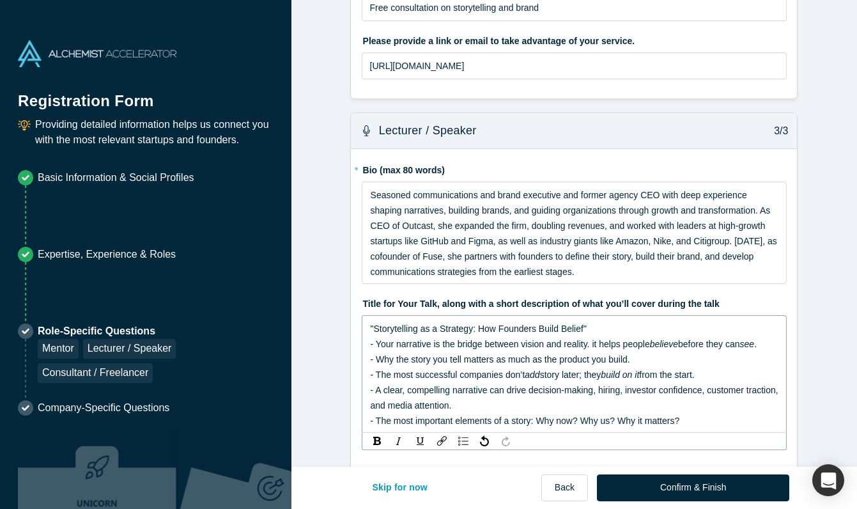
scroll to position [490, 0]
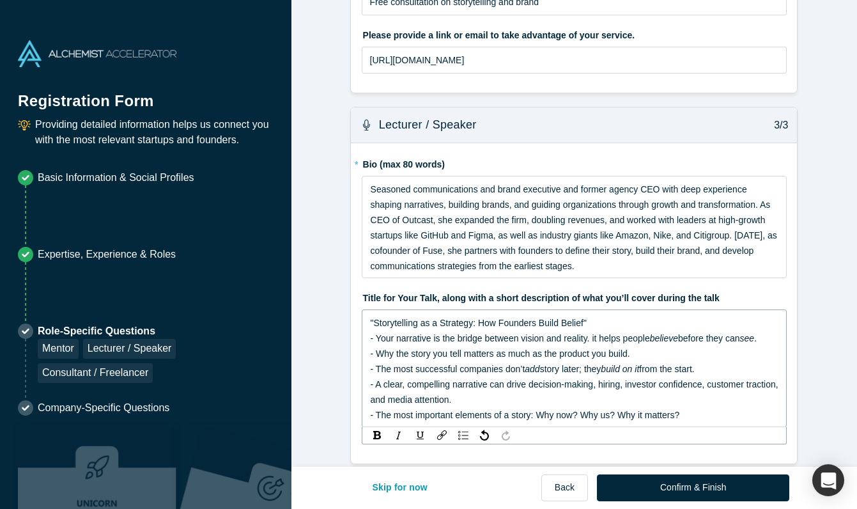
click at [636, 365] on span "build on it" at bounding box center [620, 369] width 38 height 10
click at [653, 353] on div "- Why the story you tell matters as much as the product you build." at bounding box center [575, 353] width 409 height 15
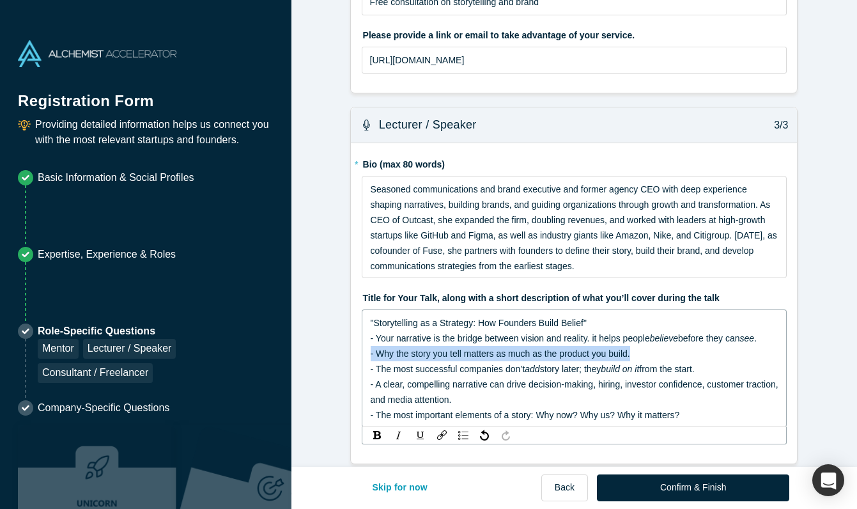
drag, startPoint x: 674, startPoint y: 355, endPoint x: 332, endPoint y: 347, distance: 341.5
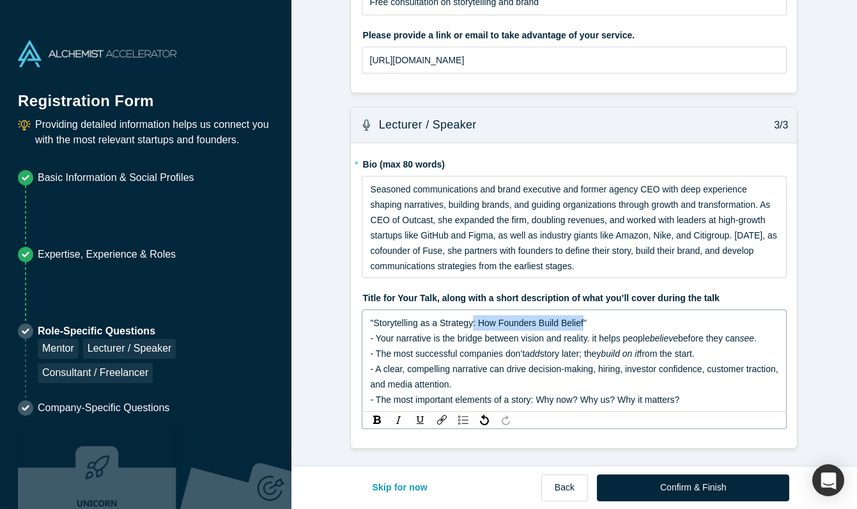
drag, startPoint x: 474, startPoint y: 322, endPoint x: 586, endPoint y: 318, distance: 112.0
click at [586, 318] on span ""Storytelling as a Strategy: How Founders Build Belief" - Your narrative is the…" at bounding box center [510, 331] width 279 height 26
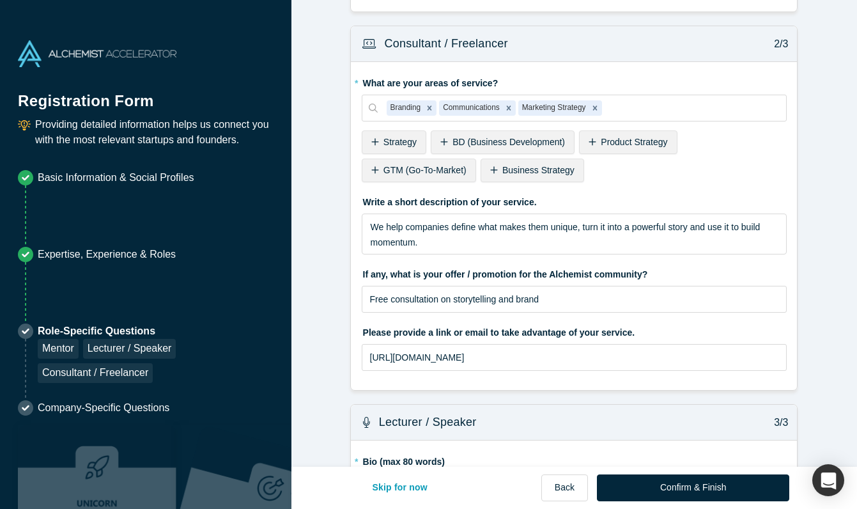
scroll to position [198, 0]
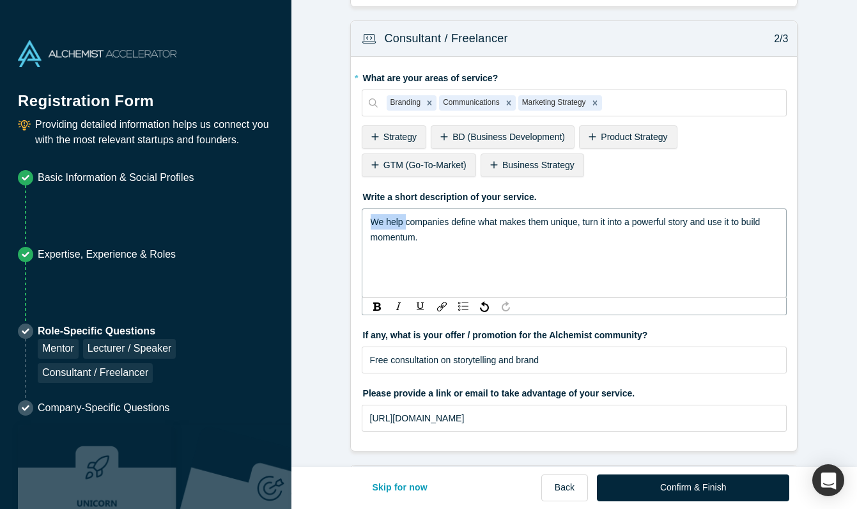
drag, startPoint x: 405, startPoint y: 220, endPoint x: 340, endPoint y: 223, distance: 65.3
click at [340, 223] on form "Mentor / Advisor 1/3 * What mentor type would you prefer? Regular Mentor Direct…" at bounding box center [575, 302] width 566 height 974
drag, startPoint x: 578, startPoint y: 222, endPoint x: 602, endPoint y: 220, distance: 23.7
click at [602, 220] on span "Helping companies define what makes them unique, turn it into a powerful story …" at bounding box center [566, 230] width 390 height 26
drag, startPoint x: 740, startPoint y: 222, endPoint x: 785, endPoint y: 222, distance: 44.8
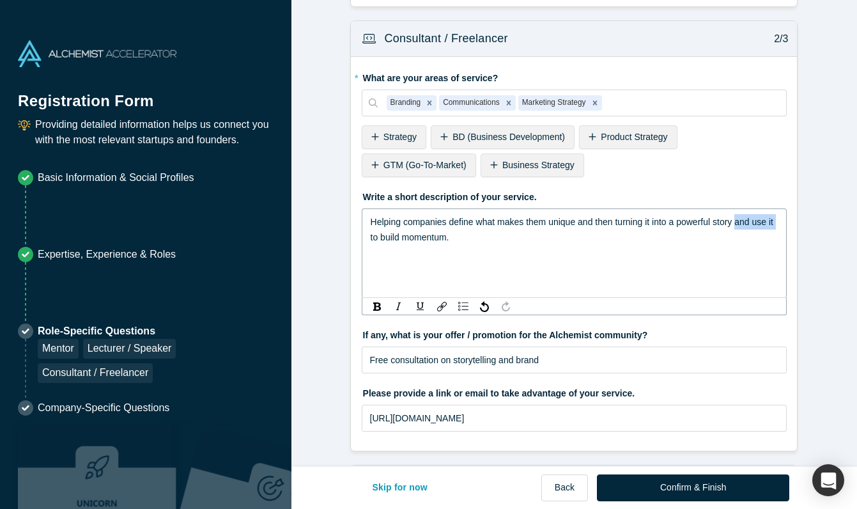
click at [785, 222] on div "Helping companies define what makes them unique and then turning it into a powe…" at bounding box center [575, 253] width 426 height 90
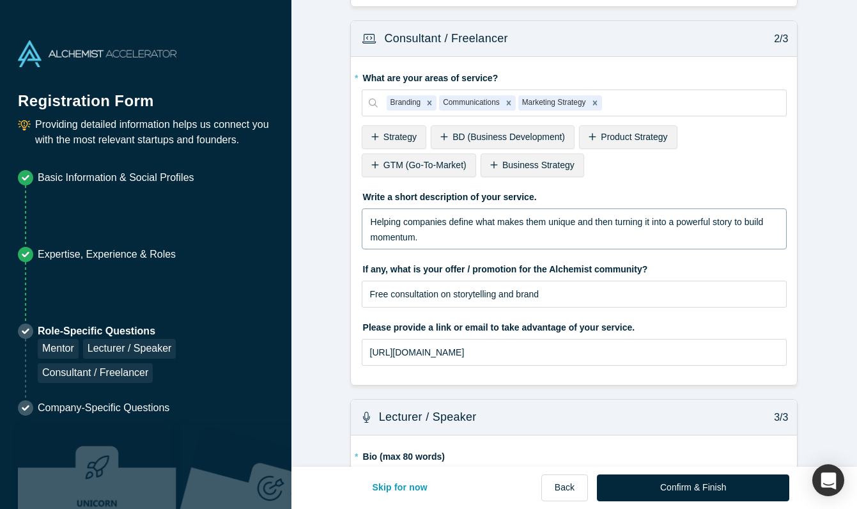
click at [703, 267] on fieldset "* What are your areas of service? Branding Communications Marketing Strategy To…" at bounding box center [575, 221] width 426 height 308
click at [687, 295] on input "Free consultation on storytelling and brand" at bounding box center [575, 294] width 426 height 27
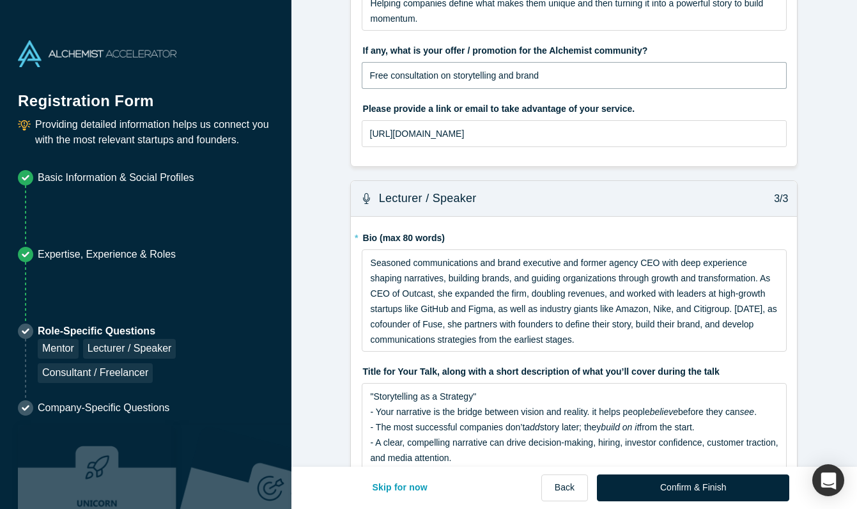
scroll to position [441, 0]
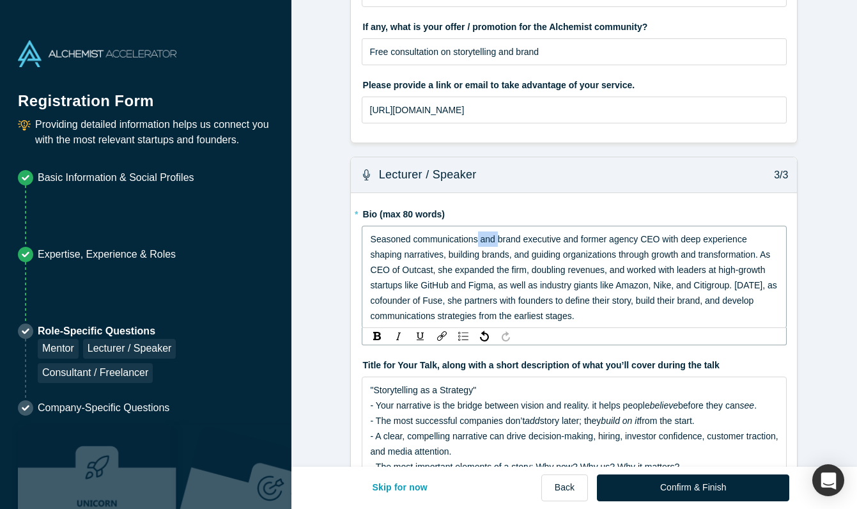
drag, startPoint x: 480, startPoint y: 241, endPoint x: 499, endPoint y: 237, distance: 20.3
click at [499, 237] on span "Seasoned communications and brand executive and former agency CEO with deep exp…" at bounding box center [575, 277] width 409 height 87
drag, startPoint x: 508, startPoint y: 238, endPoint x: 481, endPoint y: 244, distance: 28.0
click at [481, 244] on span "Seasoned communications/brand executive and former agency CEO with deep experie…" at bounding box center [571, 277] width 400 height 87
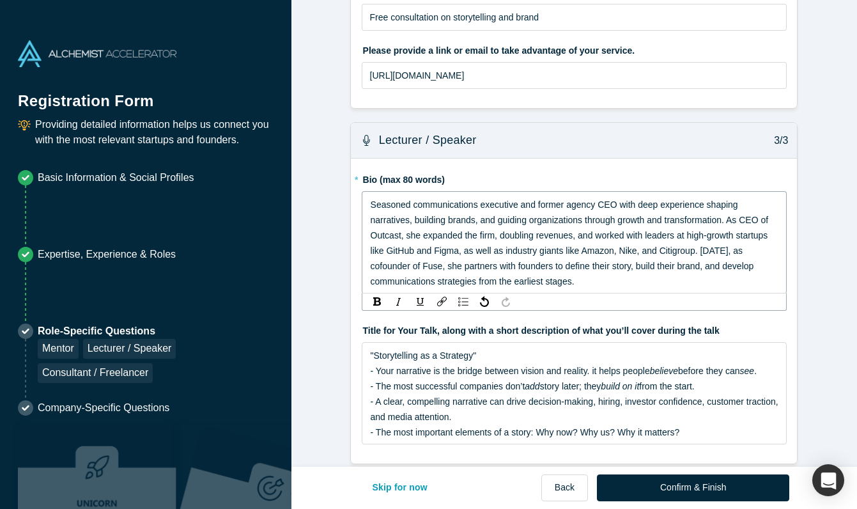
scroll to position [477, 0]
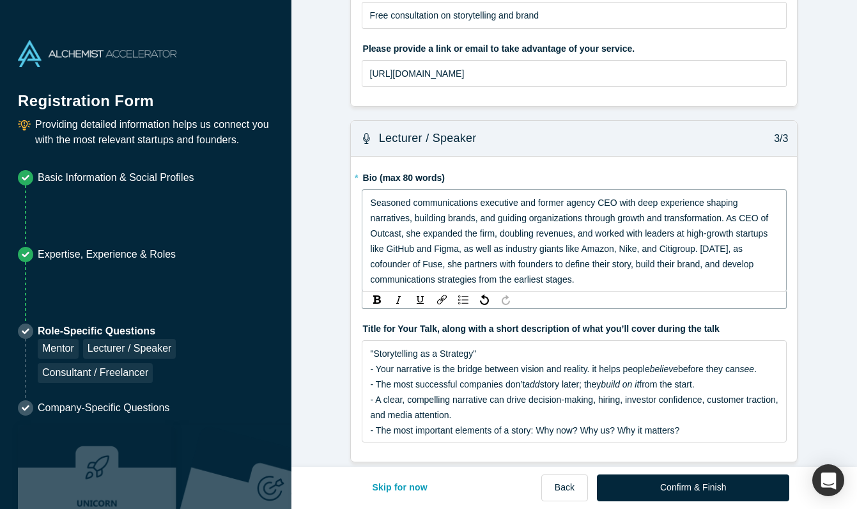
click at [660, 277] on div "Seasoned communications executive and former agency CEO with deep experience sh…" at bounding box center [575, 241] width 409 height 92
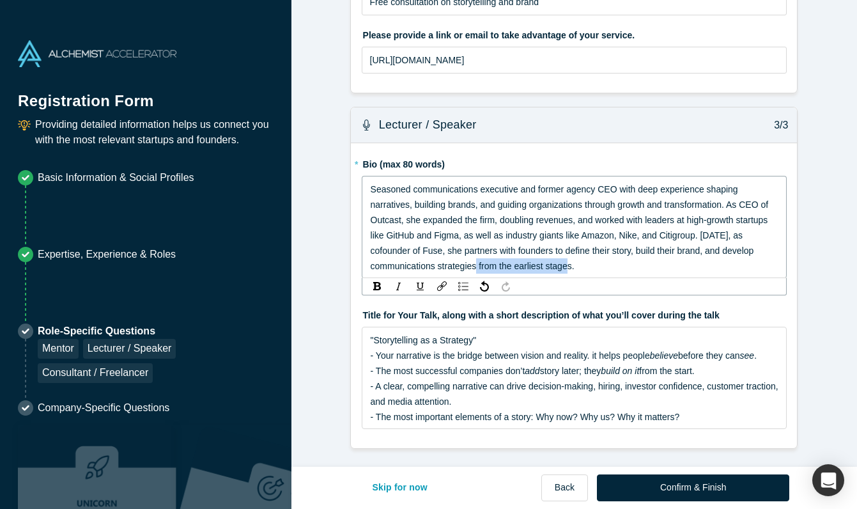
drag, startPoint x: 481, startPoint y: 266, endPoint x: 568, endPoint y: 263, distance: 86.4
click at [573, 264] on span "Seasoned communications executive and former agency CEO with deep experience sh…" at bounding box center [571, 227] width 400 height 87
click at [611, 354] on div ""Storytelling as a Strategy" - Your narrative is the bridge between vision and …" at bounding box center [575, 378] width 409 height 92
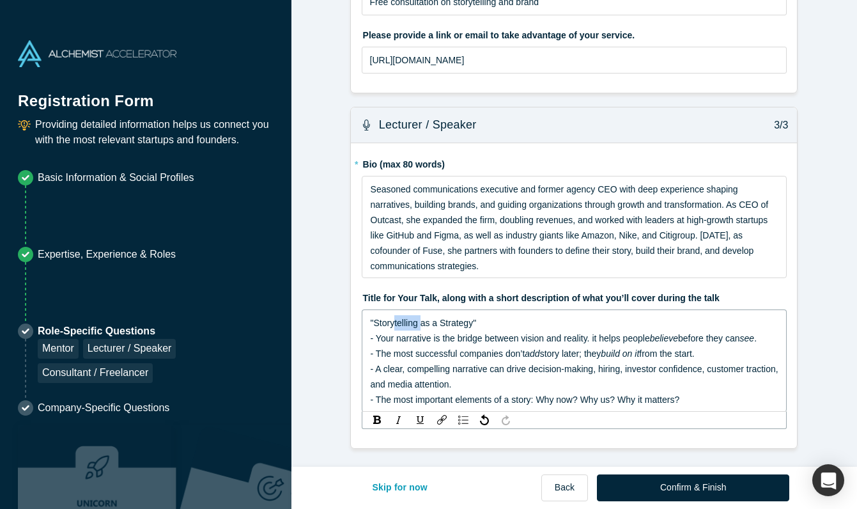
drag, startPoint x: 421, startPoint y: 322, endPoint x: 396, endPoint y: 326, distance: 25.2
click at [396, 326] on span ""Storytelling as a Strategy" - Your narrative is the bridge between vision and …" at bounding box center [510, 331] width 279 height 26
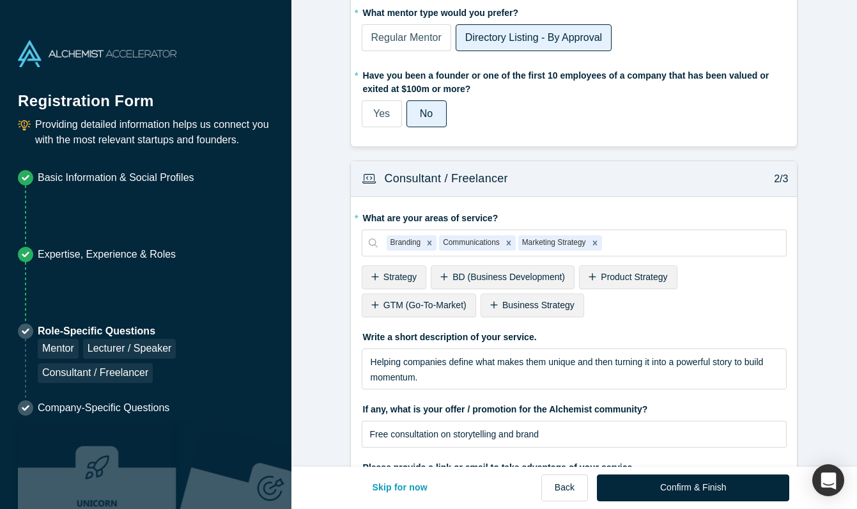
scroll to position [0, 0]
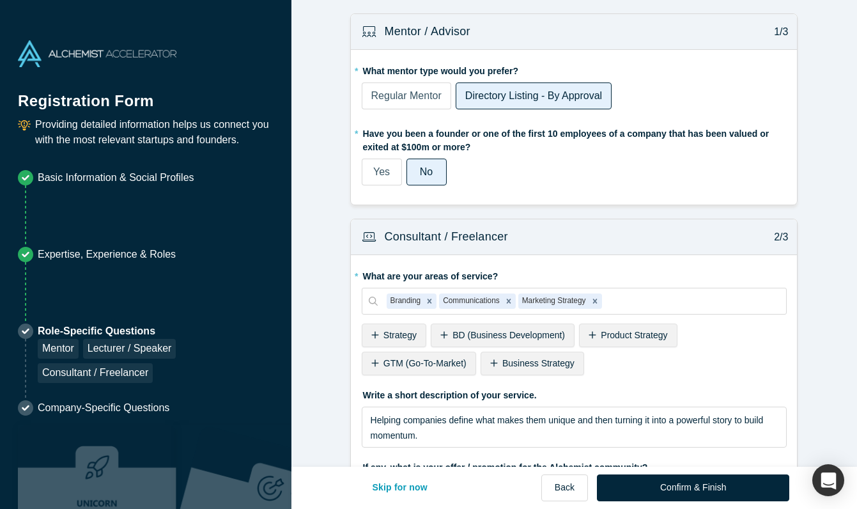
click at [398, 95] on span "Regular Mentor" at bounding box center [406, 95] width 70 height 11
click at [0, 0] on input "Regular Mentor" at bounding box center [0, 0] width 0 height 0
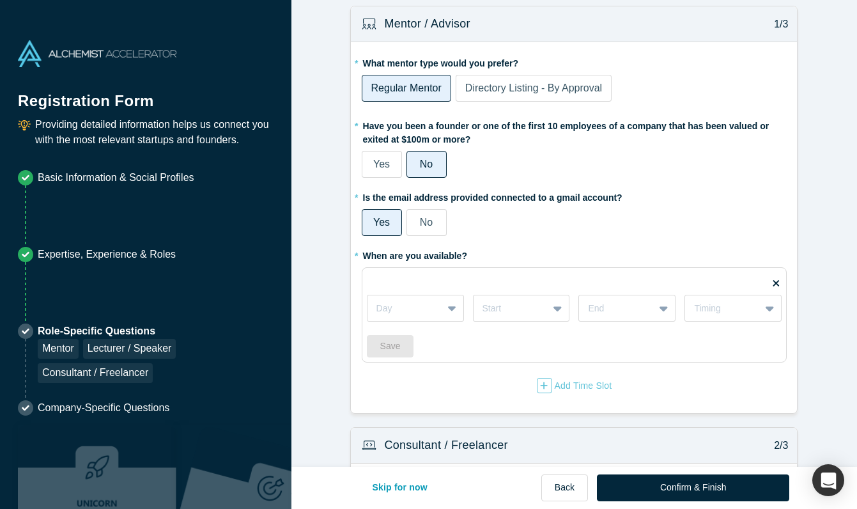
scroll to position [5, 0]
click at [448, 305] on icon at bounding box center [452, 308] width 8 height 13
click at [442, 384] on div "Wednesdays" at bounding box center [415, 388] width 97 height 24
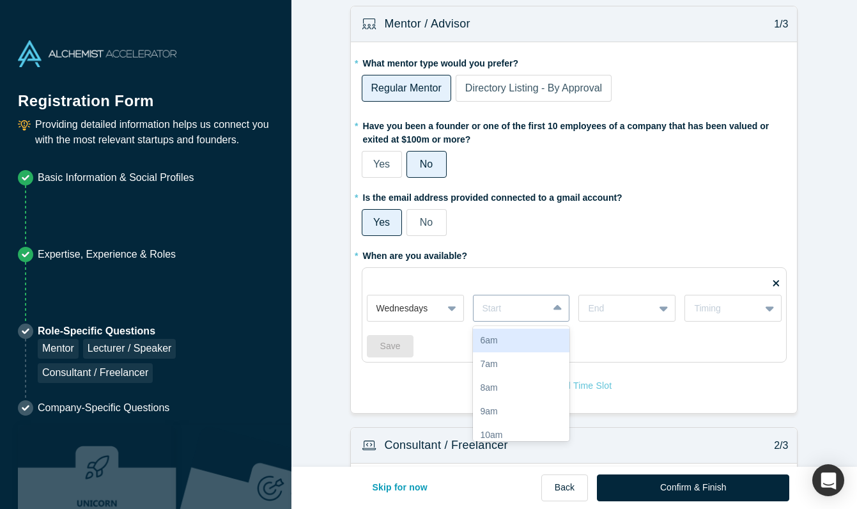
click at [557, 306] on icon at bounding box center [558, 308] width 8 height 13
click at [538, 371] on div "2pm" at bounding box center [521, 364] width 97 height 24
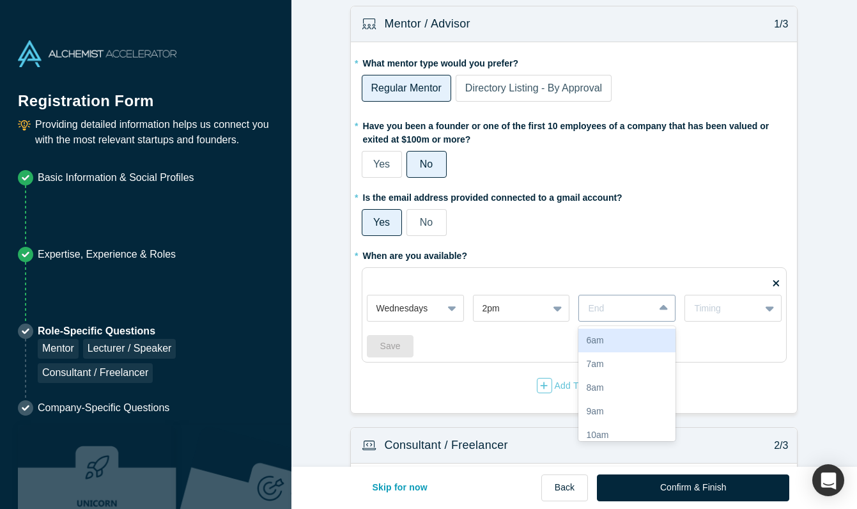
click at [670, 308] on div at bounding box center [665, 308] width 20 height 23
click at [642, 338] on div "4pm" at bounding box center [627, 340] width 97 height 24
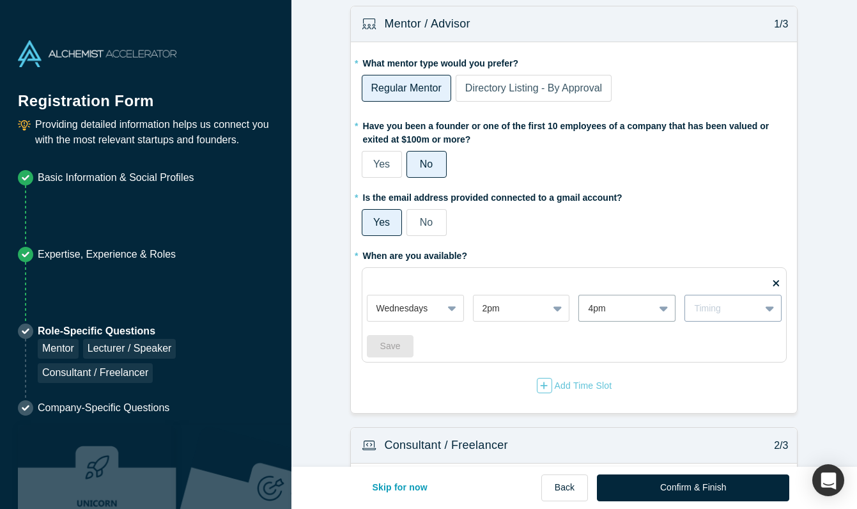
click at [768, 304] on icon at bounding box center [770, 308] width 8 height 13
click at [738, 377] on div "Monthly" at bounding box center [733, 388] width 97 height 24
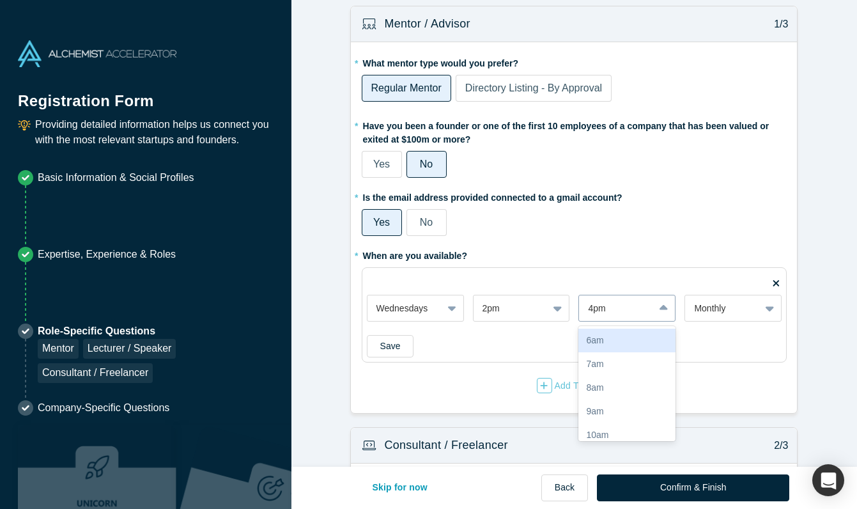
scroll to position [155, 0]
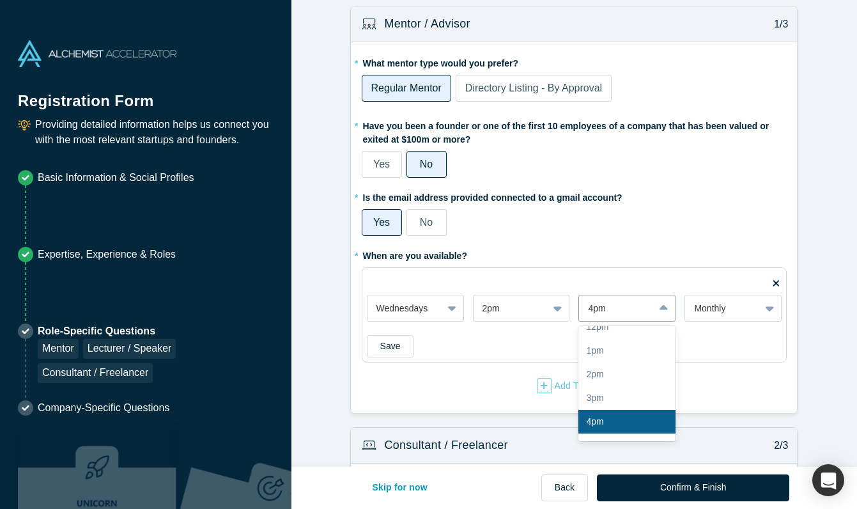
click at [657, 304] on div at bounding box center [665, 308] width 20 height 23
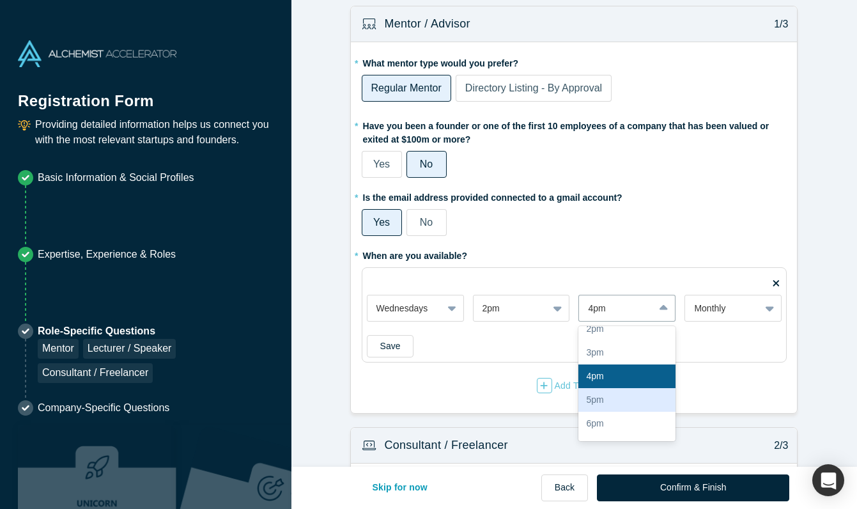
scroll to position [201, 0]
click at [621, 402] on div "5pm" at bounding box center [627, 399] width 97 height 24
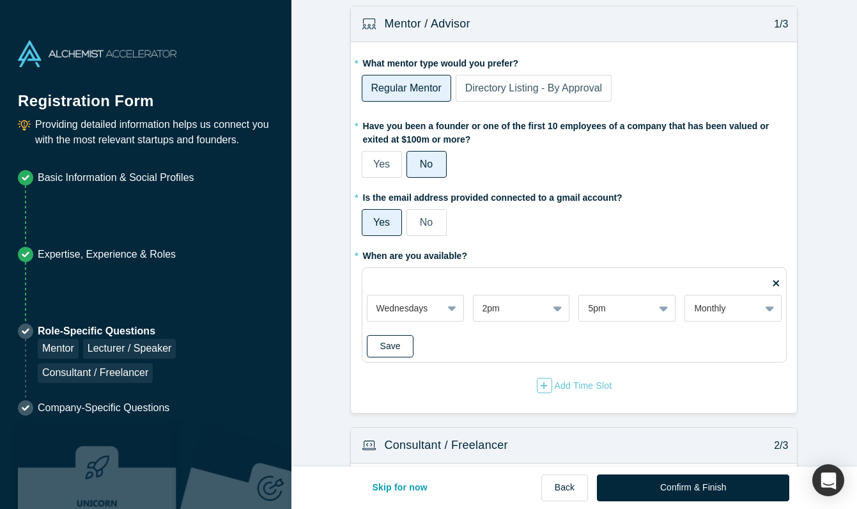
click at [386, 352] on button "Save" at bounding box center [390, 346] width 47 height 22
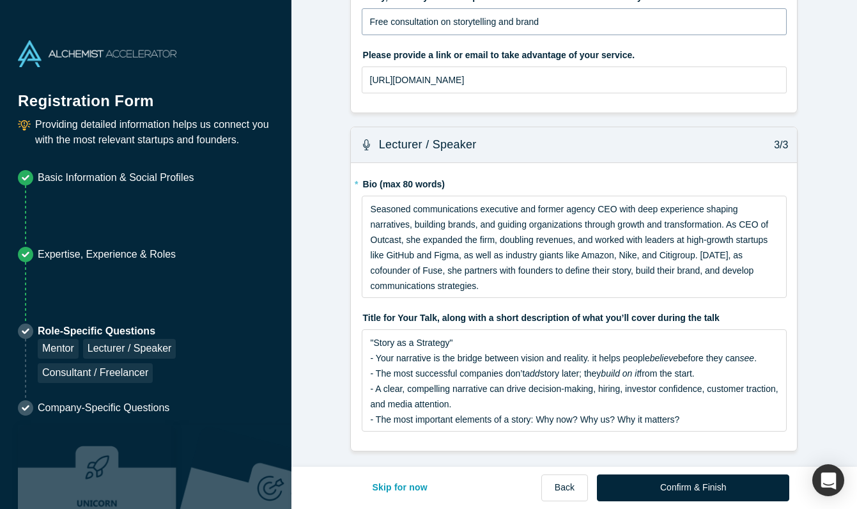
scroll to position [643, 0]
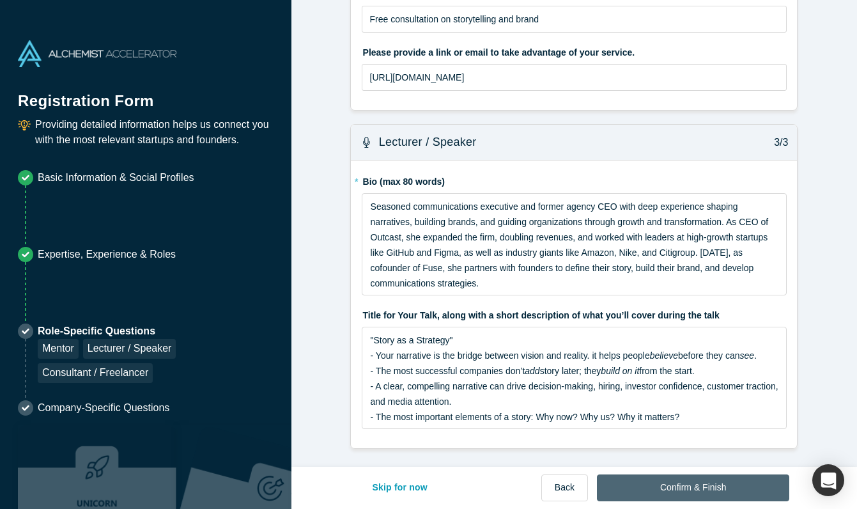
click at [704, 487] on button "Confirm & Finish" at bounding box center [693, 487] width 192 height 27
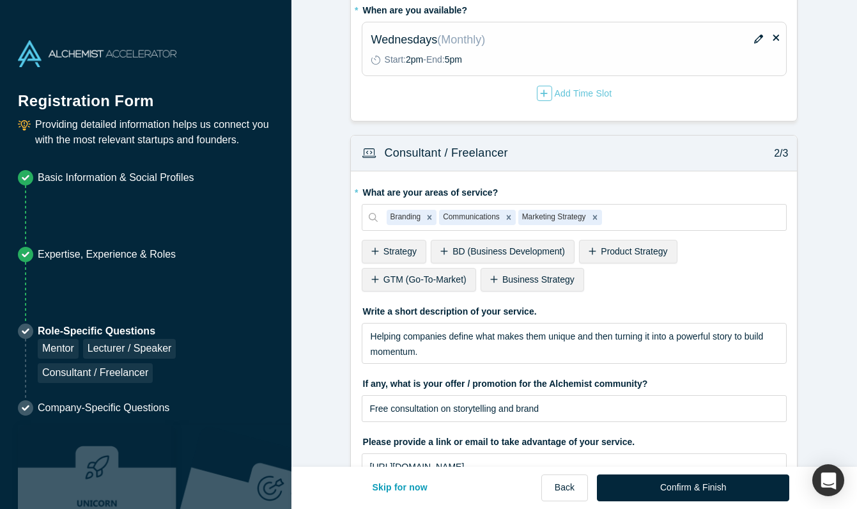
scroll to position [47, 0]
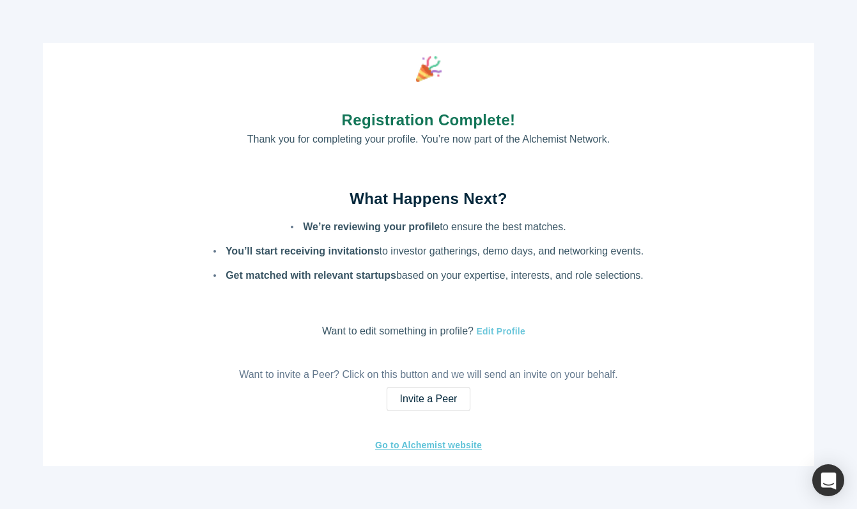
click at [510, 330] on button "Edit Profile" at bounding box center [500, 331] width 52 height 15
select select "US"
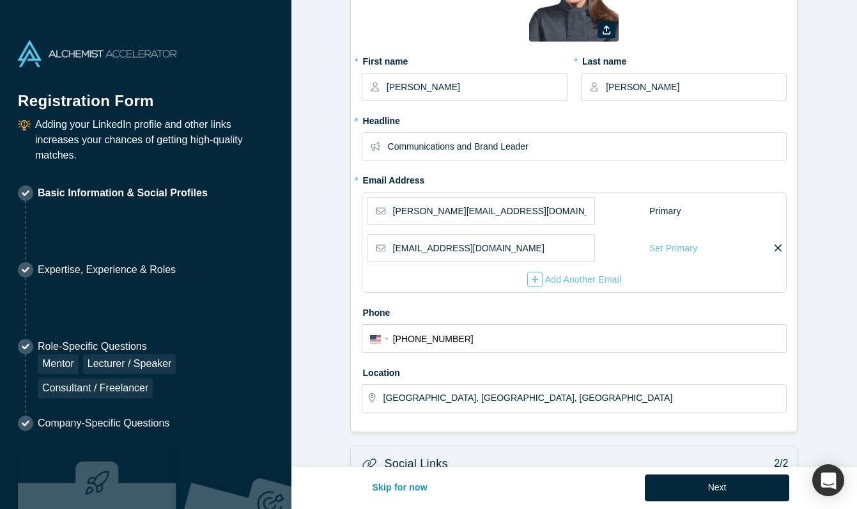
scroll to position [0, 0]
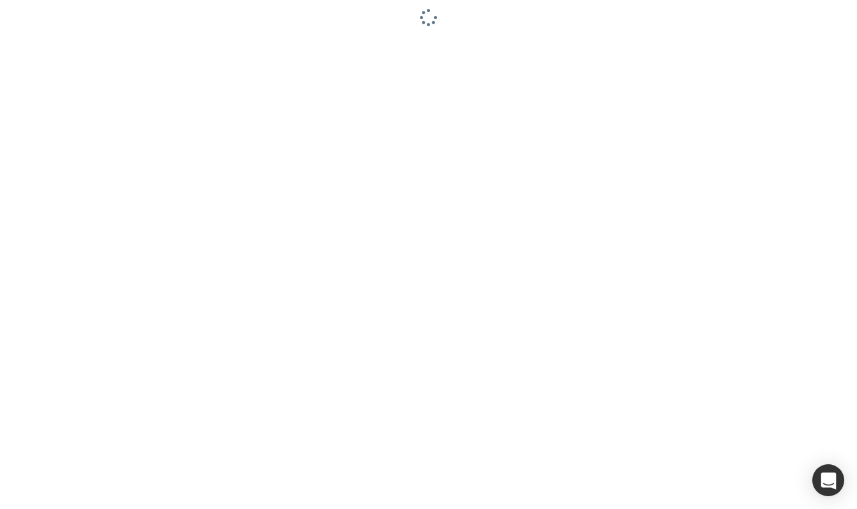
drag, startPoint x: 805, startPoint y: 93, endPoint x: 804, endPoint y: 54, distance: 38.4
click at [805, 93] on div at bounding box center [428, 254] width 857 height 509
